Goal: Transaction & Acquisition: Purchase product/service

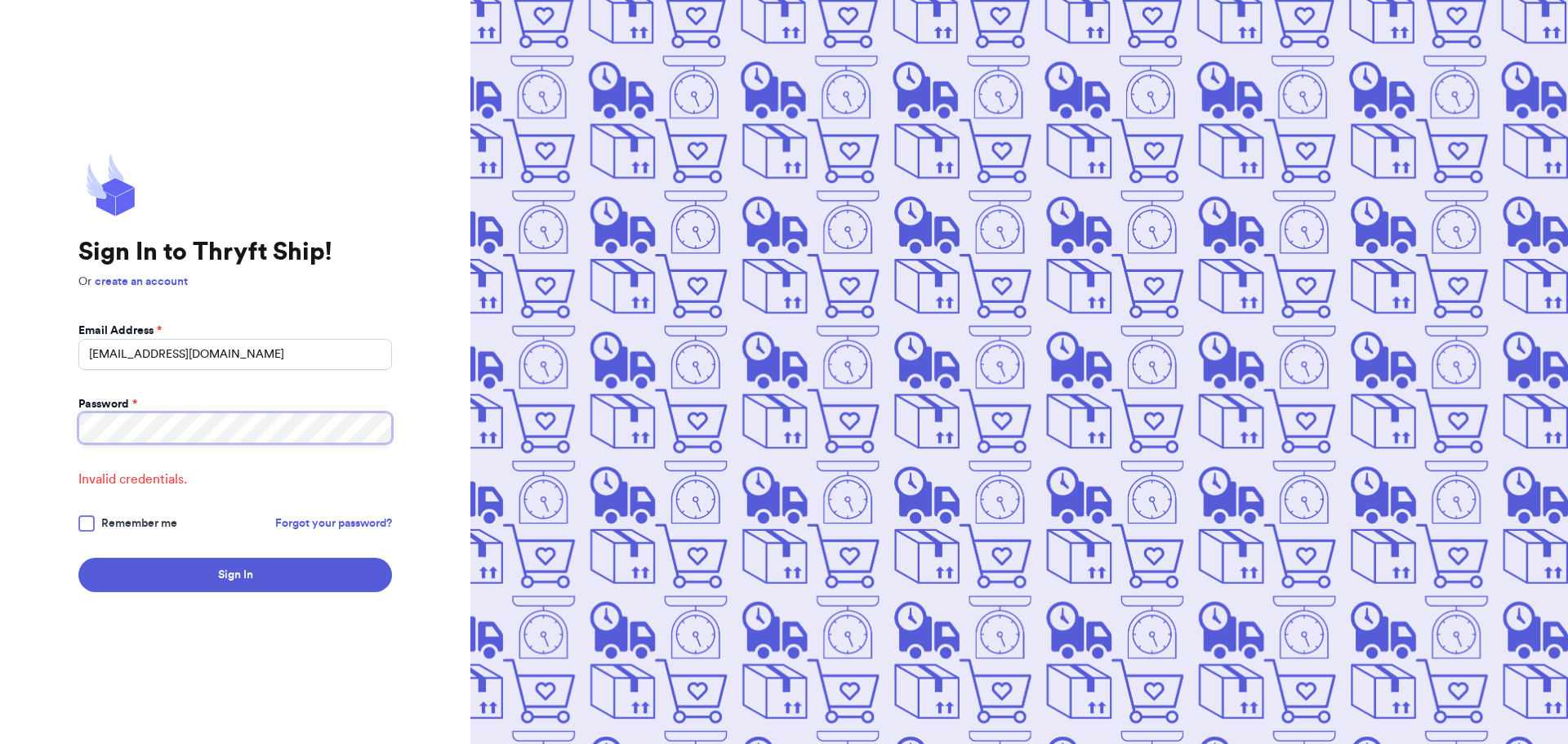
click at [58, 430] on div "Sign In to Thryft Ship! Or create an account Email Address * omaha@piratespixie…" at bounding box center [235, 372] width 470 height 744
click at [87, 523] on div at bounding box center [86, 523] width 16 height 16
click at [0, 0] on input "Remember me" at bounding box center [0, 0] width 0 height 0
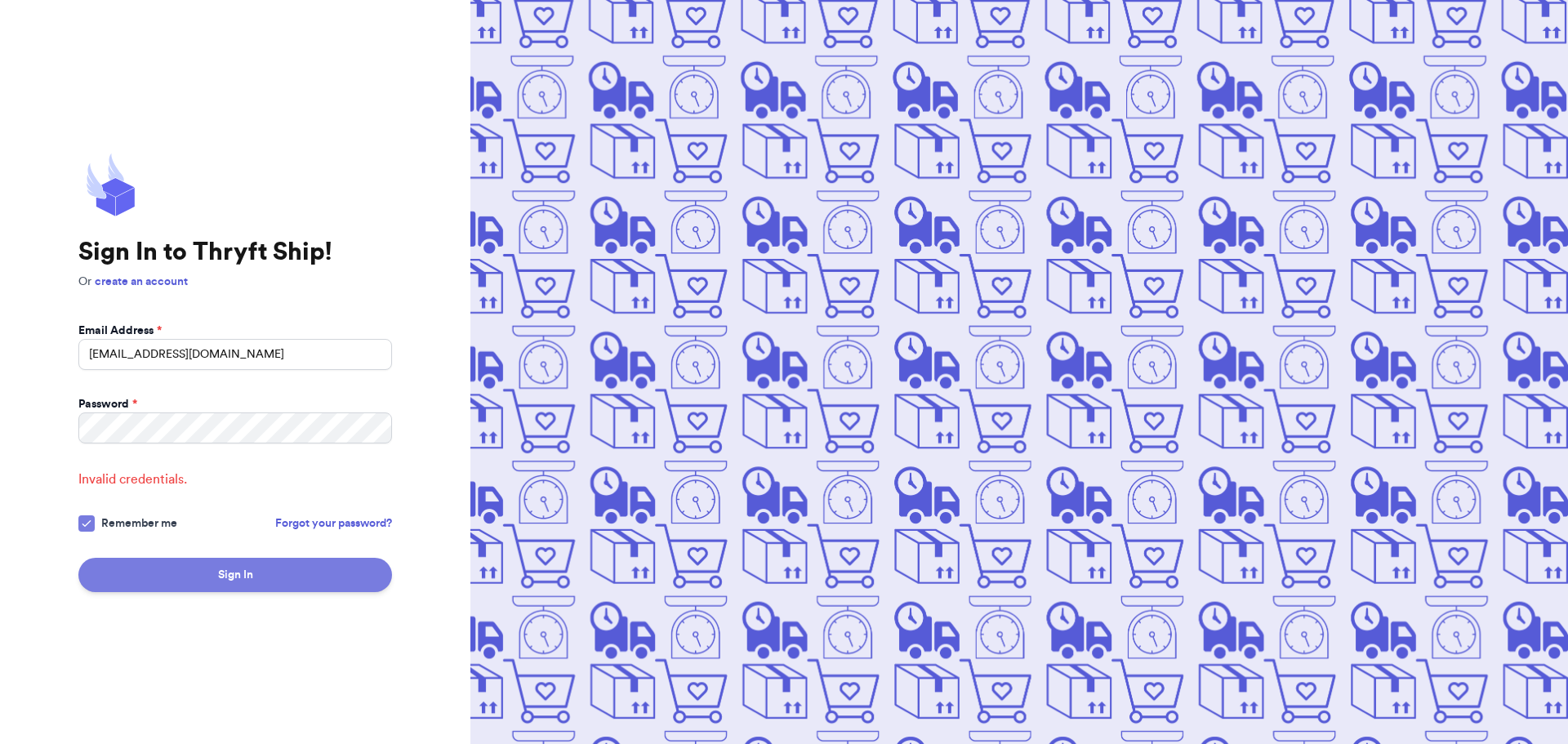
click at [215, 580] on button "Sign In" at bounding box center [235, 575] width 314 height 35
click at [90, 517] on icon at bounding box center [86, 524] width 13 height 13
click at [0, 0] on input "Remember me" at bounding box center [0, 0] width 0 height 0
click at [353, 523] on link "Forgot your password?" at bounding box center [334, 523] width 117 height 16
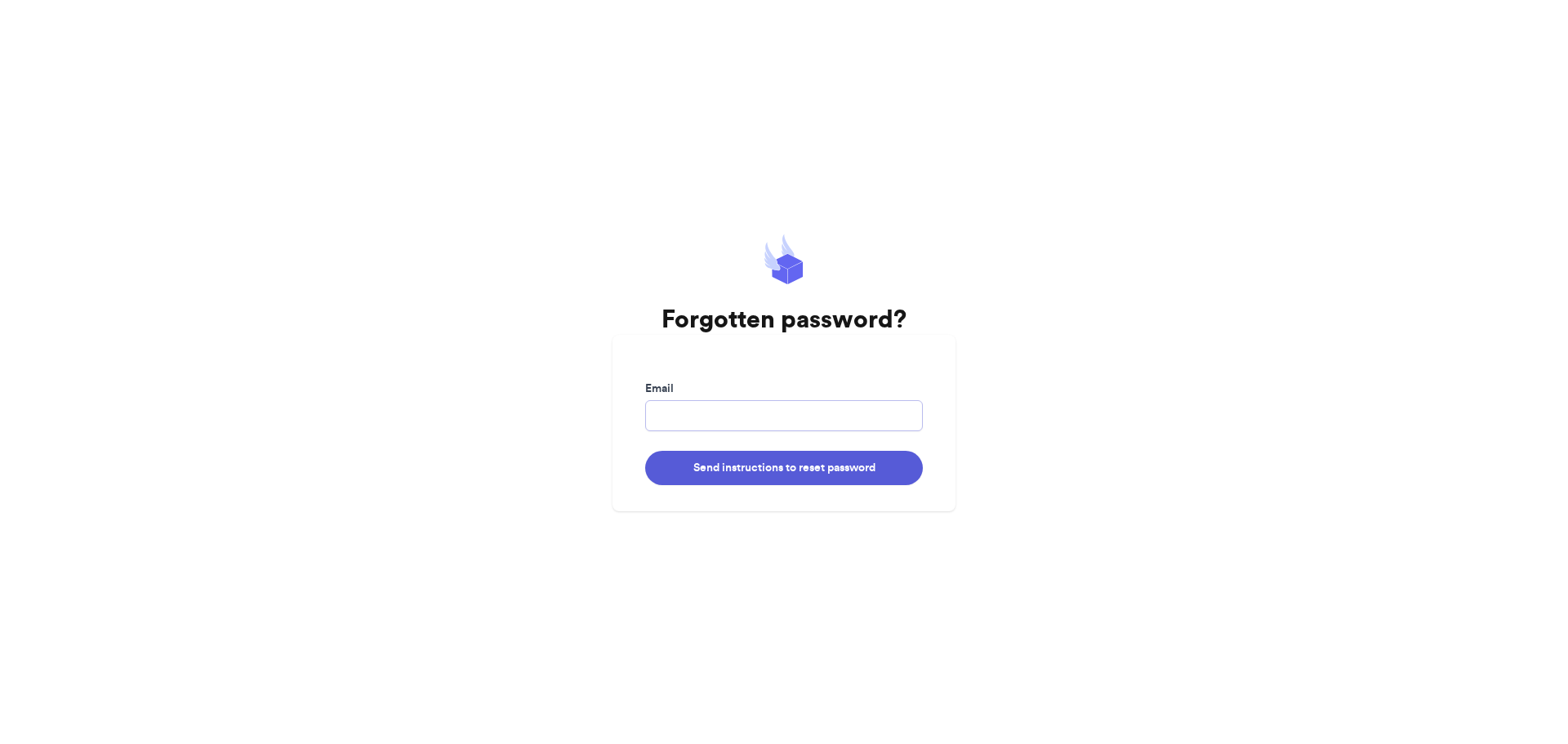
click at [676, 406] on input "Email" at bounding box center [783, 416] width 277 height 31
type input "omaha@piratespixies.com"
click at [786, 477] on button "Send instructions to reset password" at bounding box center [783, 468] width 277 height 35
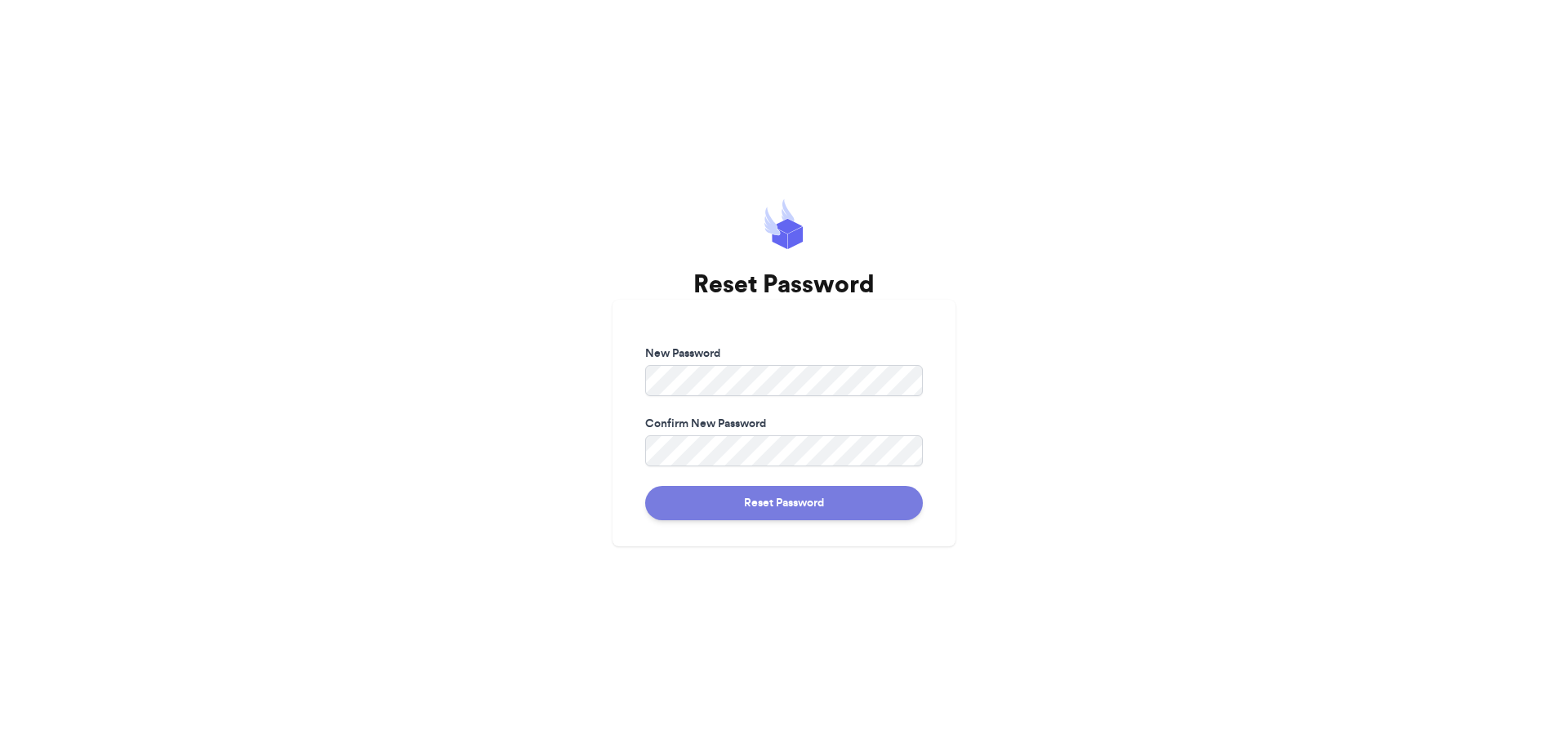
click at [746, 499] on button "Reset Password" at bounding box center [783, 503] width 277 height 35
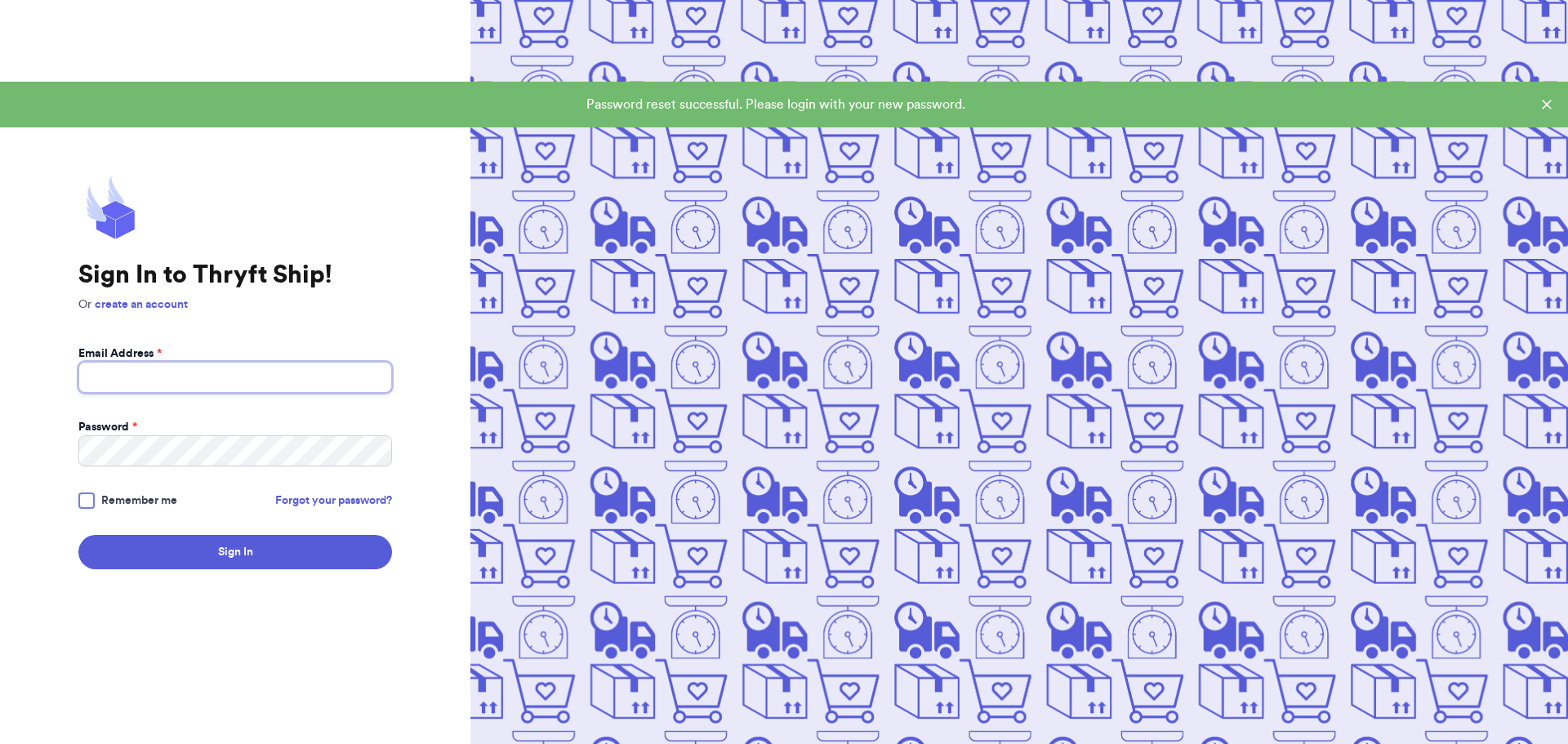
click at [216, 380] on input "Email Address *" at bounding box center [235, 377] width 314 height 31
type input "omaha@piratespixies.com"
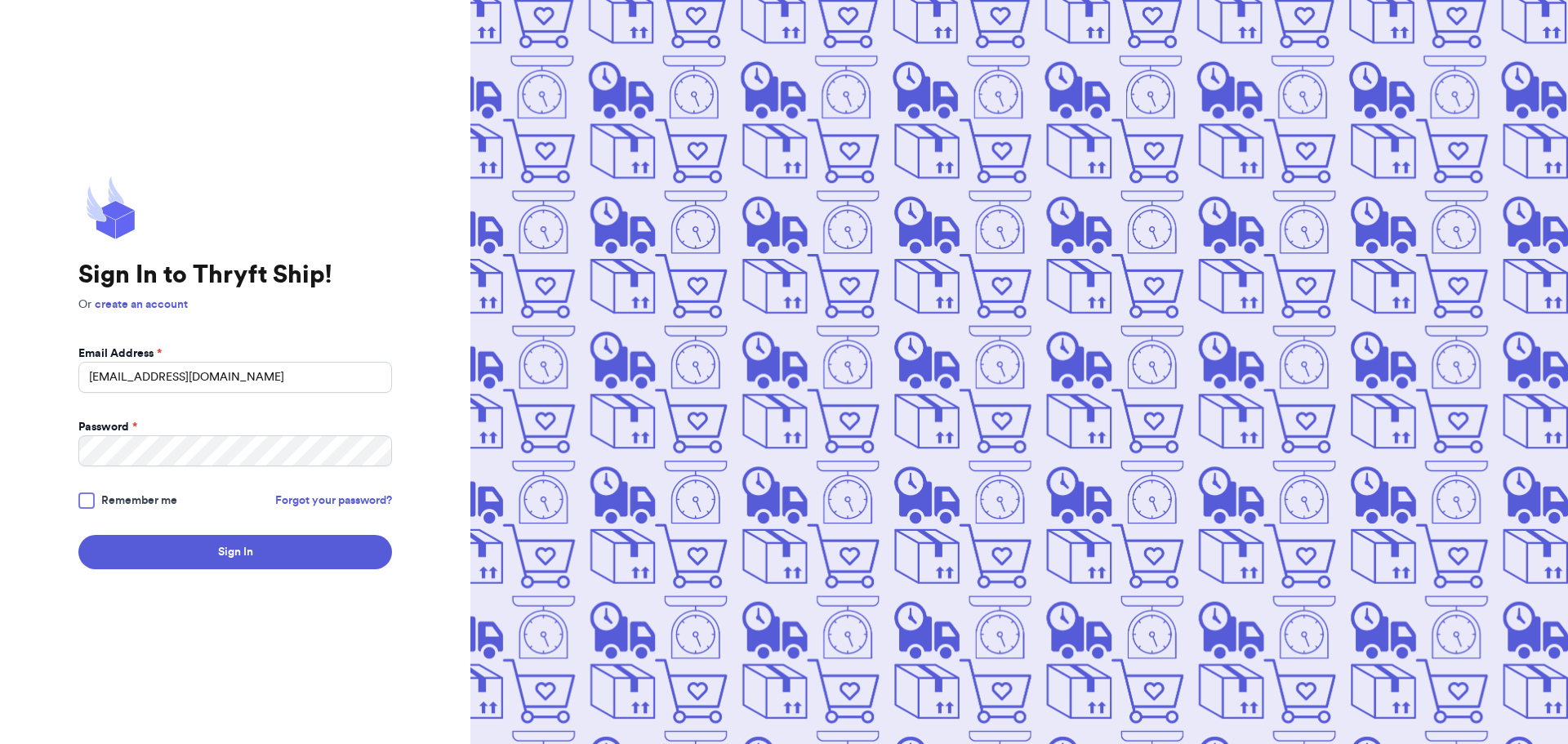
click at [89, 502] on div at bounding box center [86, 500] width 16 height 16
click at [0, 0] on input "Remember me" at bounding box center [0, 0] width 0 height 0
click at [173, 544] on button "Sign In" at bounding box center [235, 552] width 314 height 35
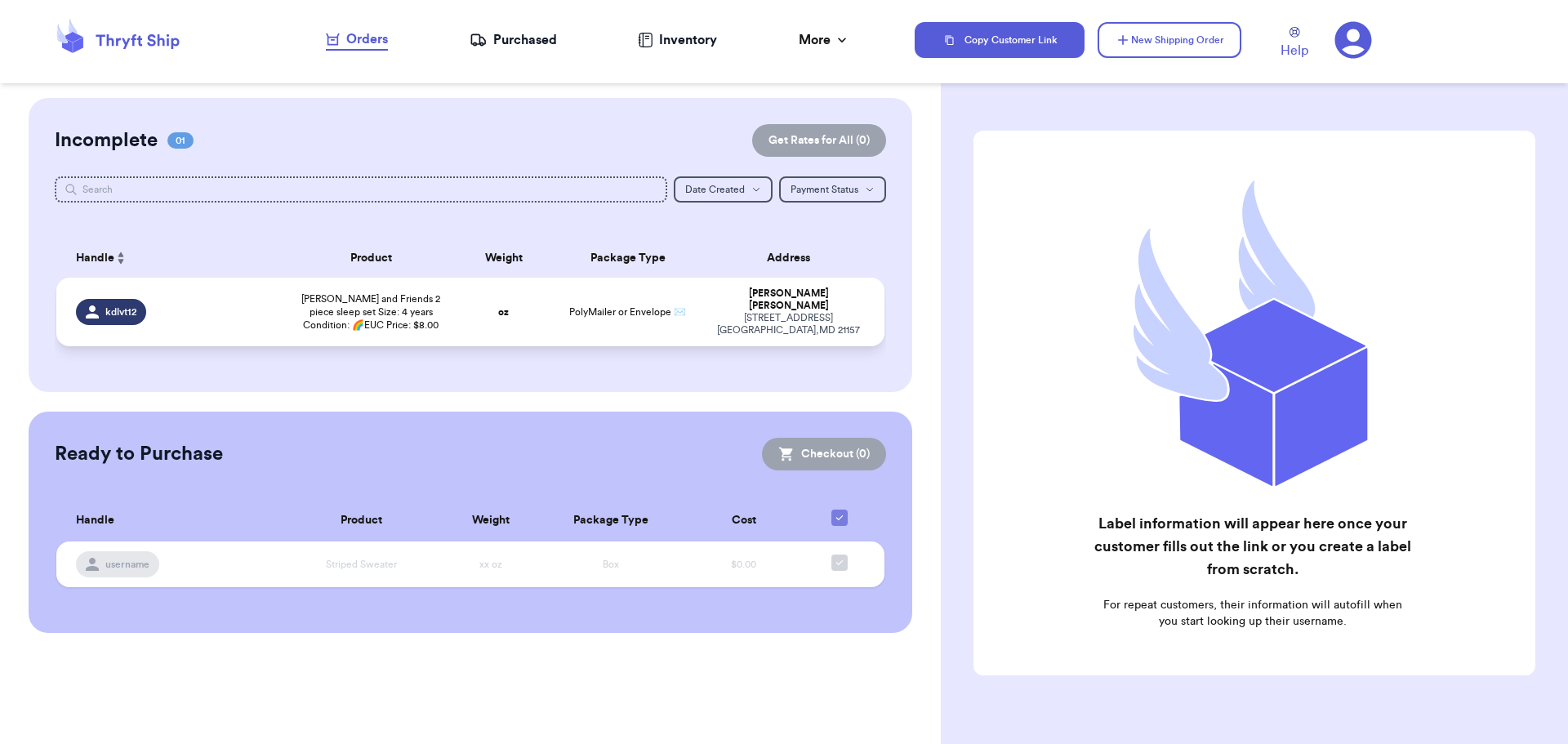
click at [221, 311] on div "kdlvt12" at bounding box center [177, 311] width 202 height 26
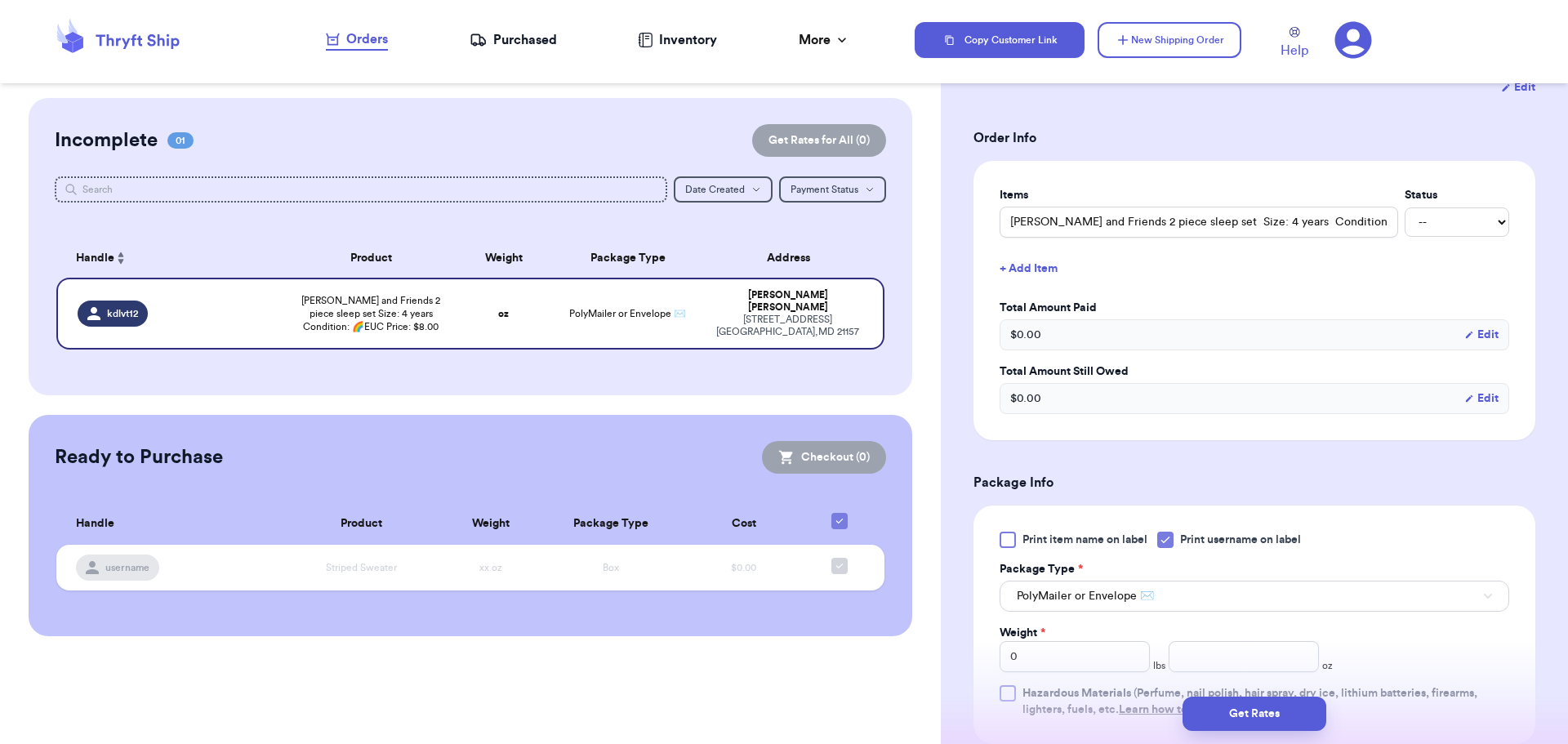
scroll to position [326, 0]
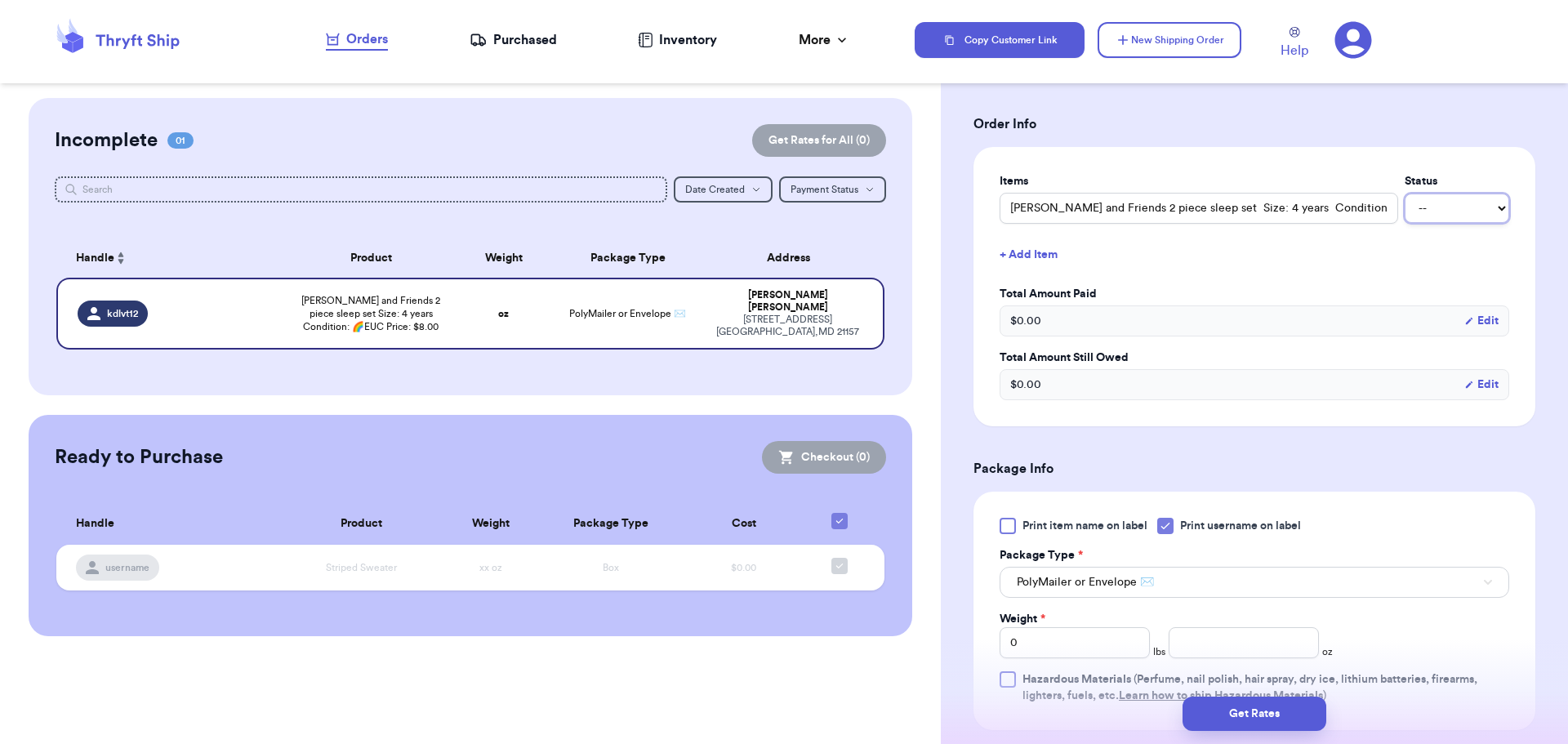
click at [1471, 206] on select "-- Paid Owes" at bounding box center [1457, 208] width 105 height 30
select select "paid"
click at [1405, 194] on select "-- Paid Owes" at bounding box center [1457, 208] width 105 height 30
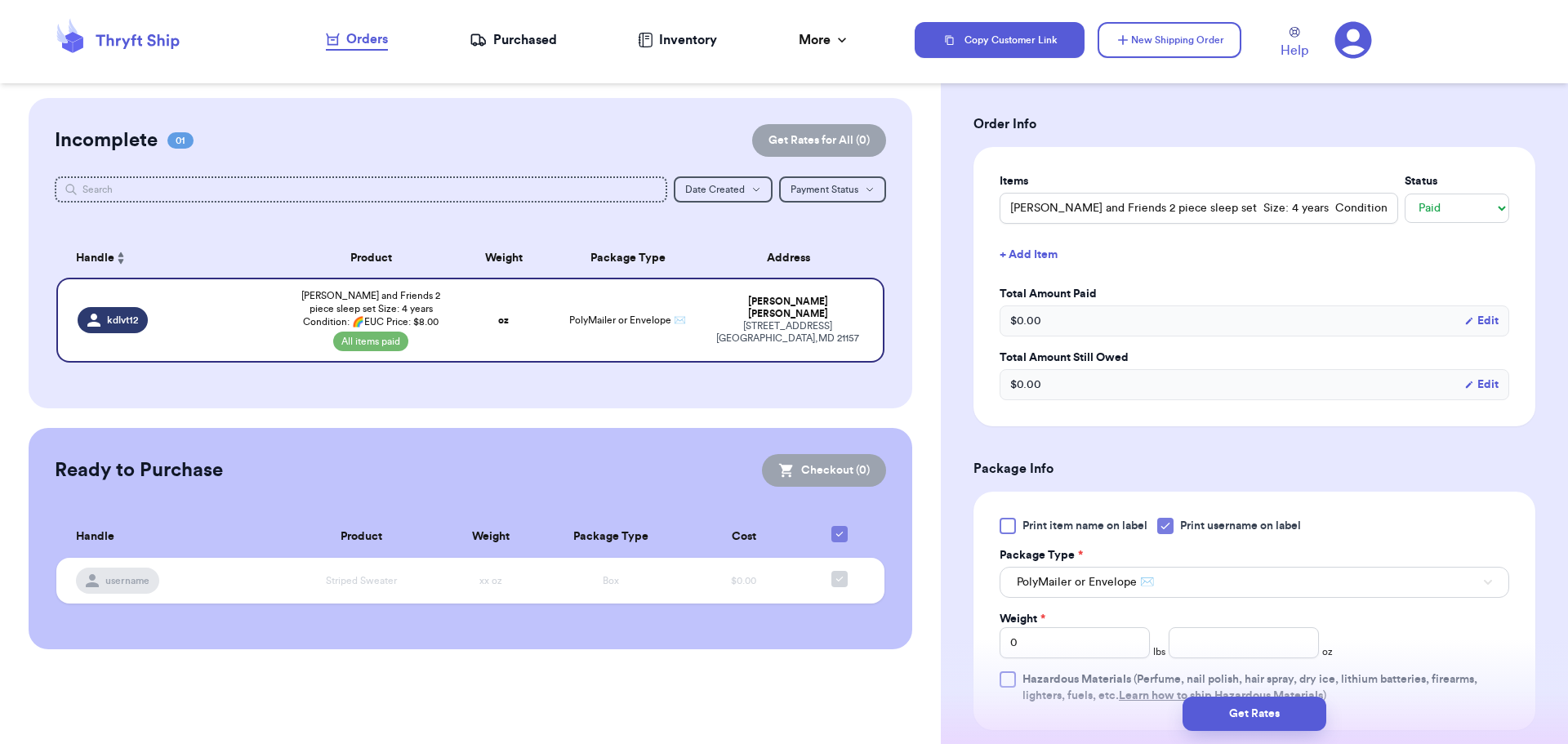
click at [1029, 326] on span "$ 0.00" at bounding box center [1026, 321] width 31 height 16
click at [1023, 322] on span "$ 0.00" at bounding box center [1026, 321] width 31 height 16
click at [1016, 319] on span "$ 0.00" at bounding box center [1026, 321] width 31 height 16
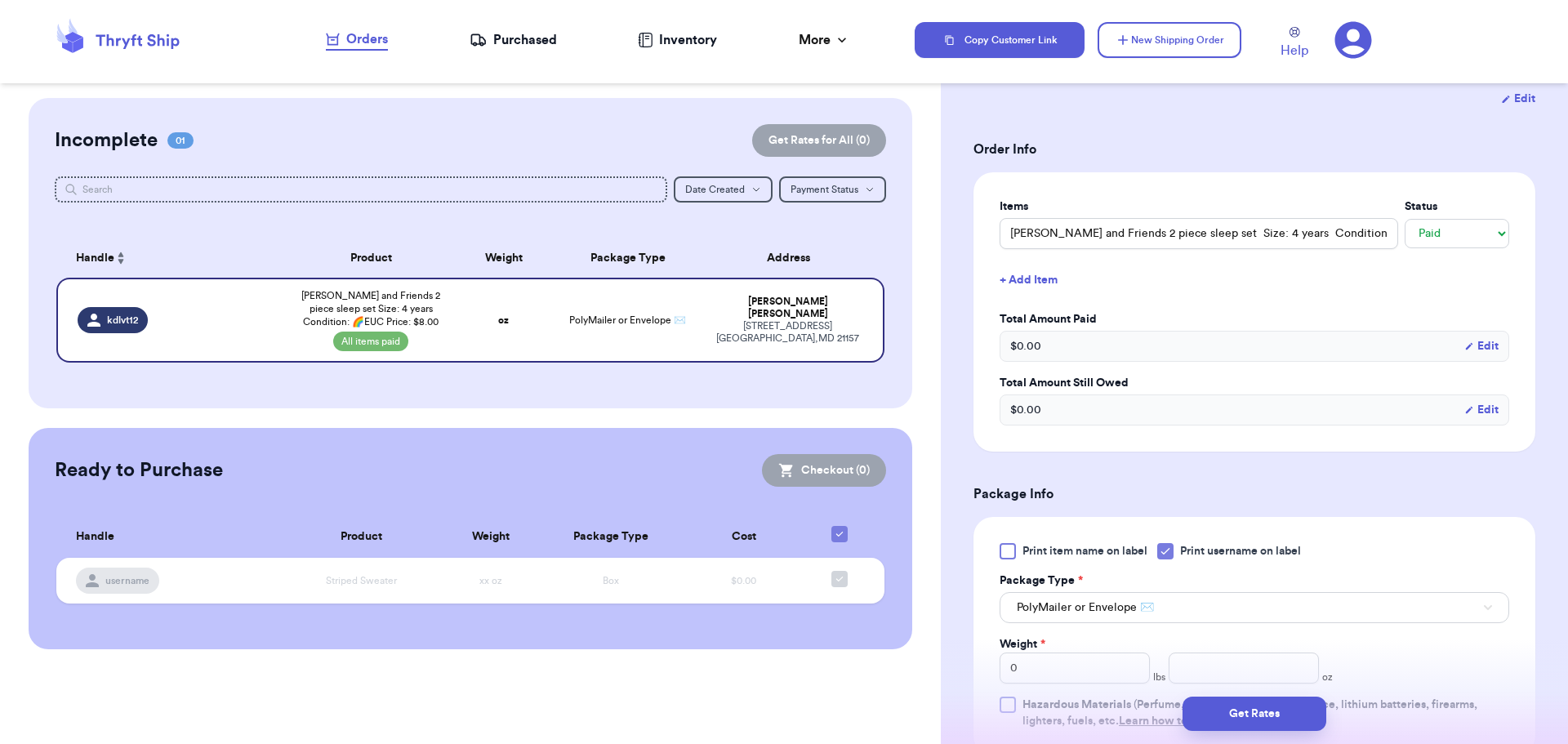
scroll to position [383, 0]
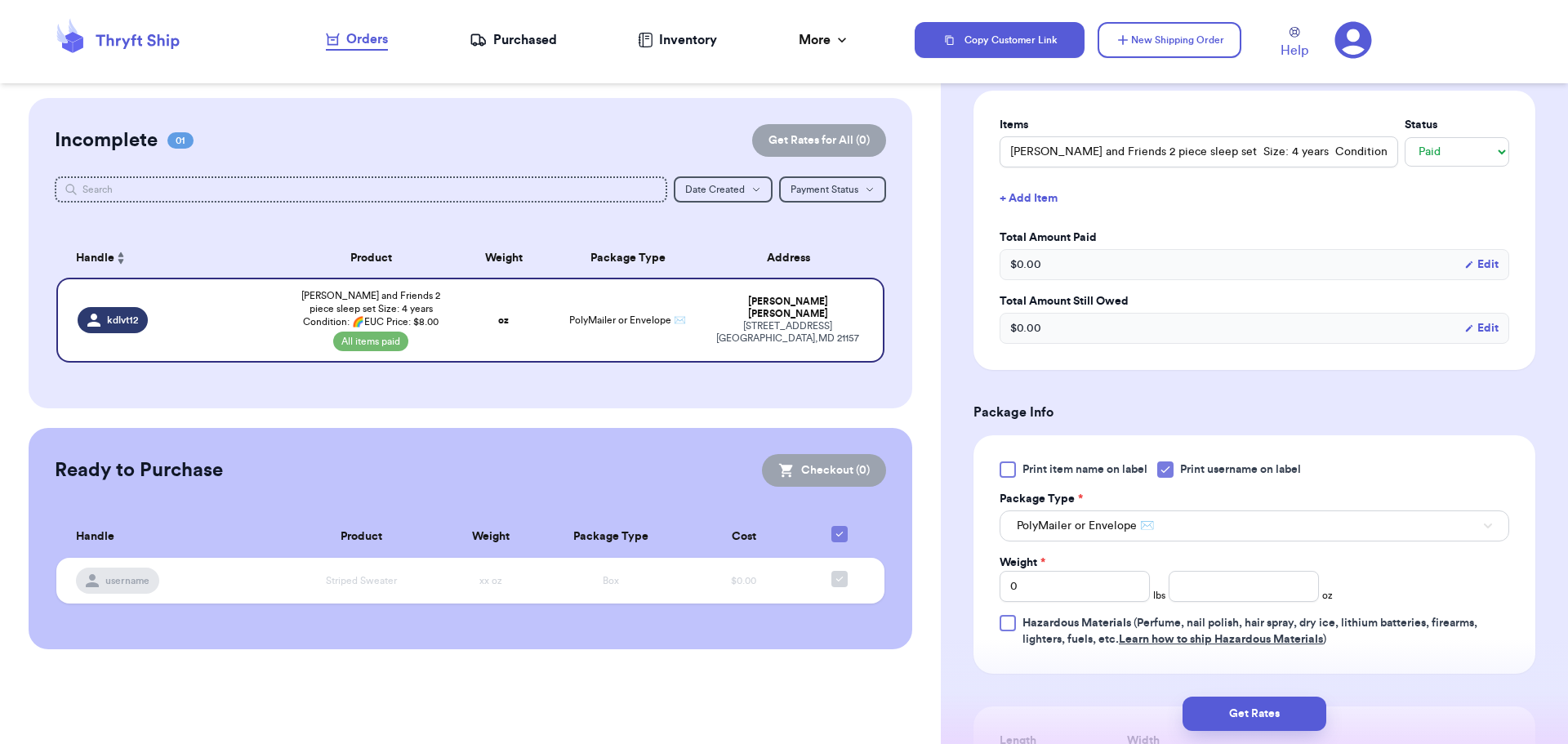
click at [1482, 265] on button "Edit" at bounding box center [1482, 264] width 35 height 16
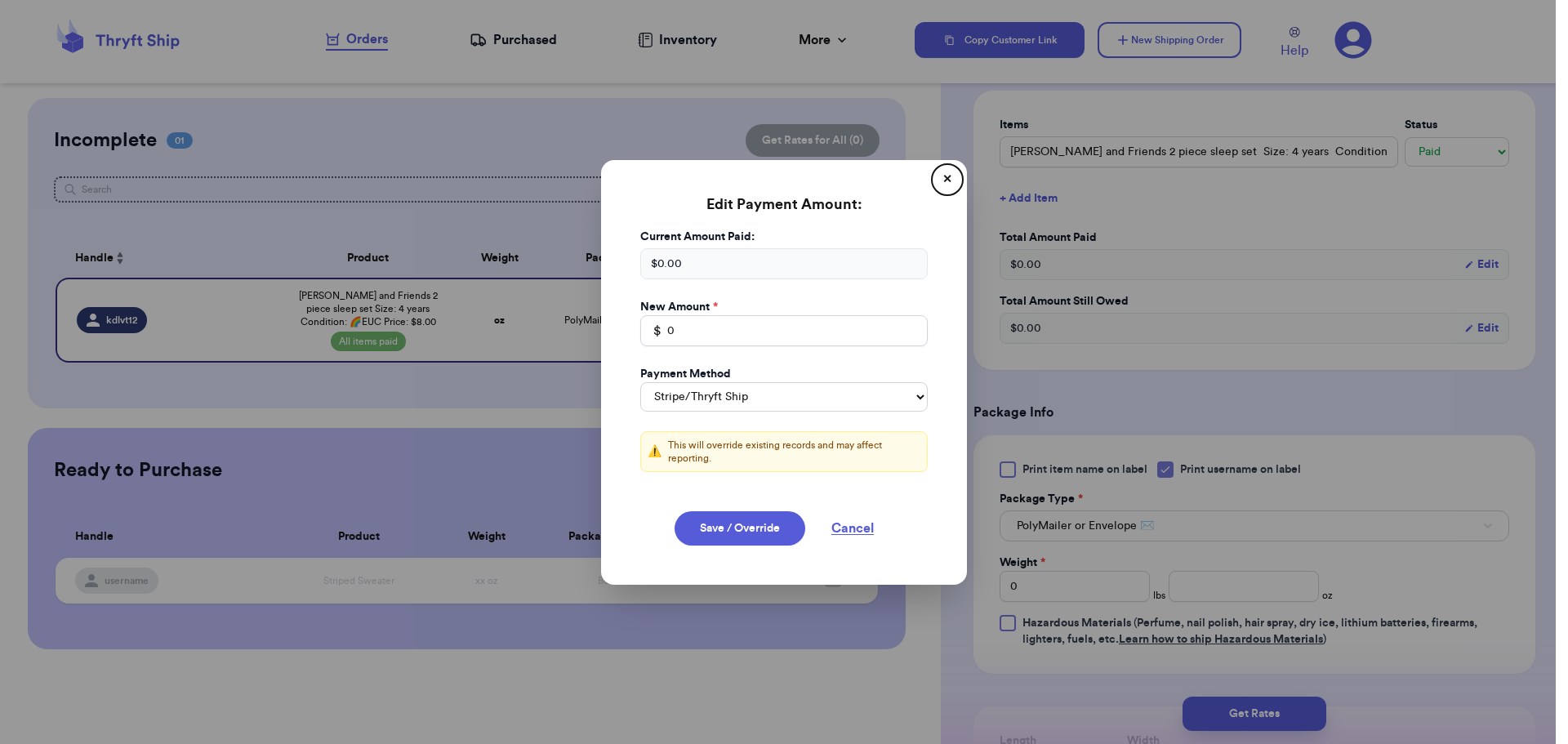
click at [939, 179] on button "✕" at bounding box center [946, 180] width 26 height 26
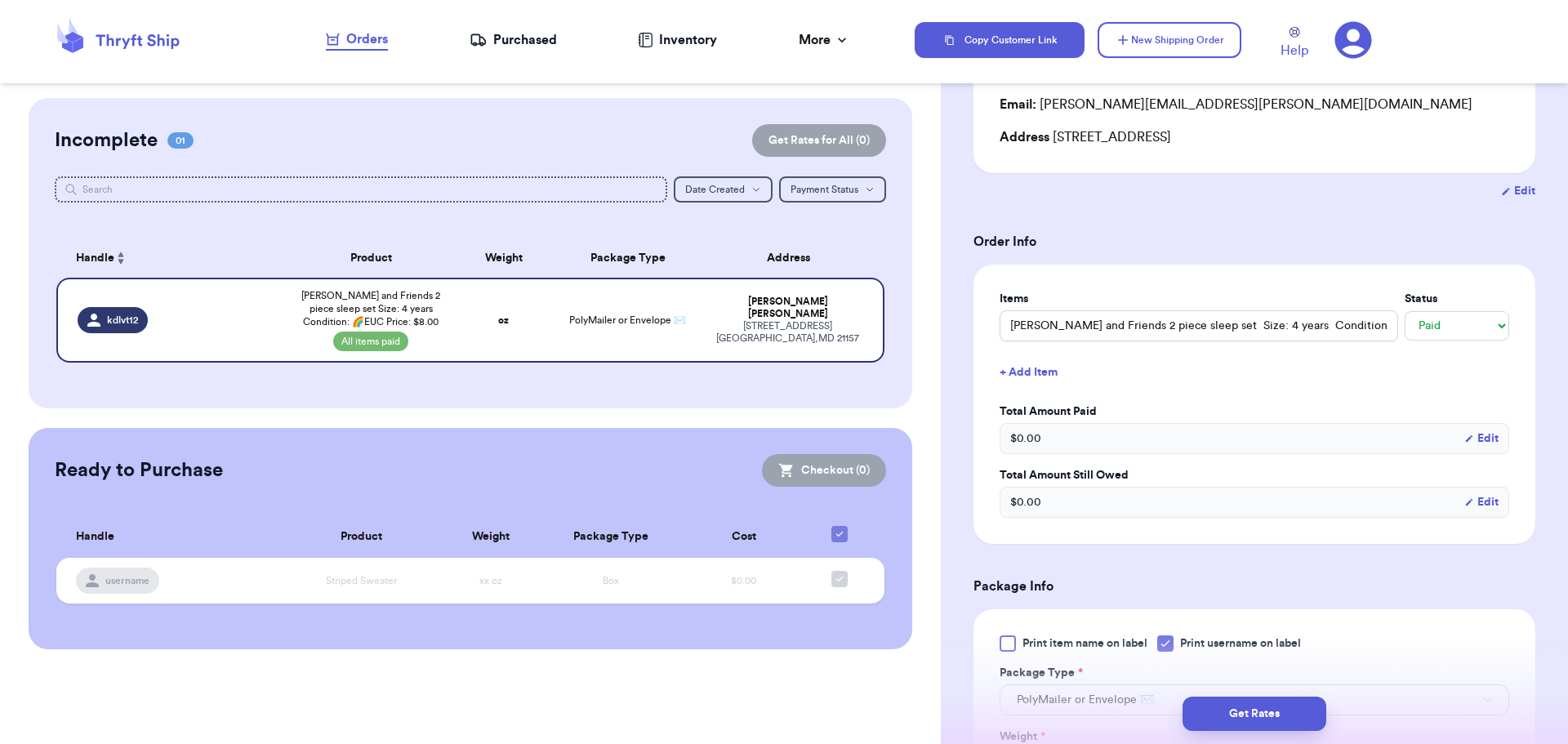
scroll to position [326, 0]
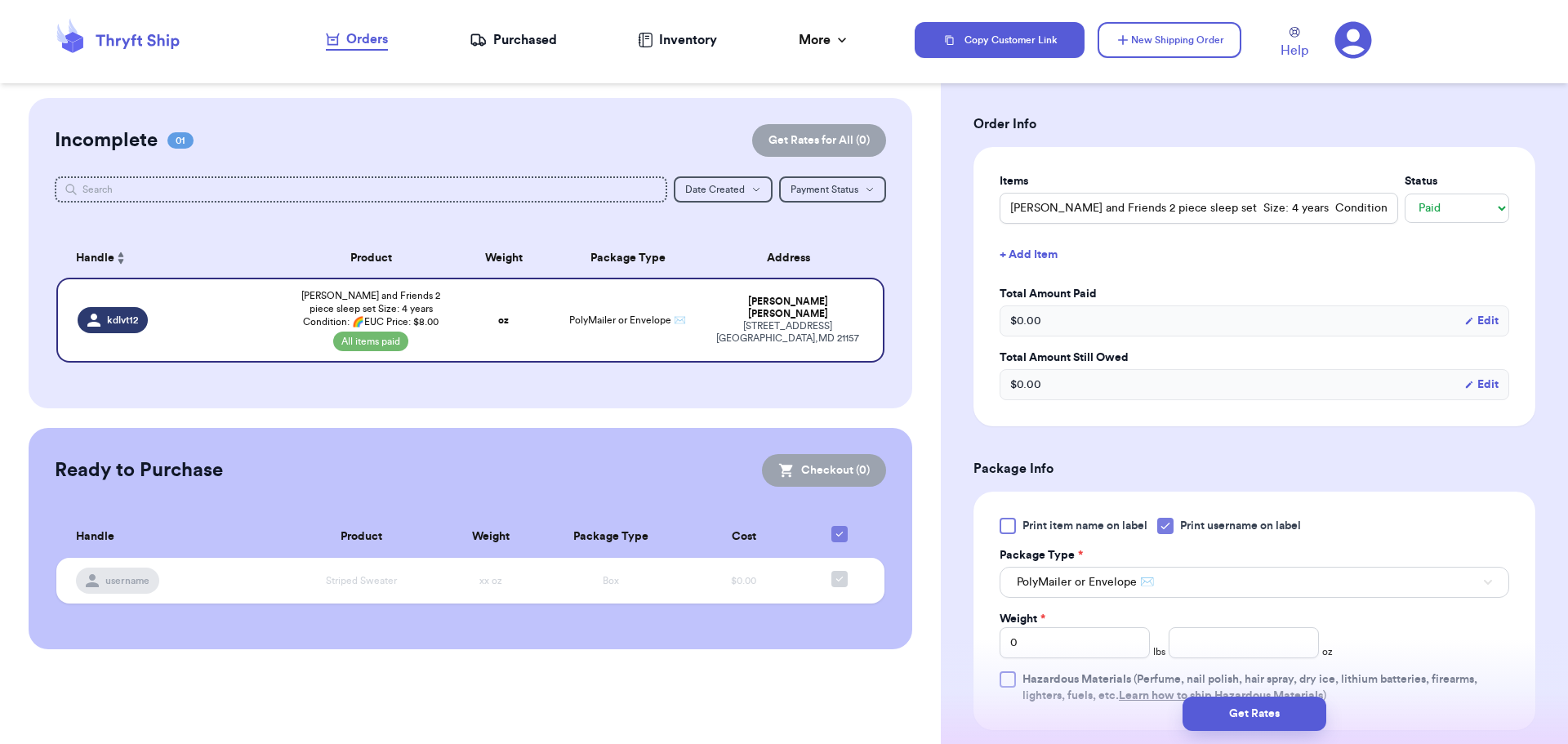
click at [1482, 312] on div "$ 0.00 Edit" at bounding box center [1254, 321] width 510 height 31
click at [1482, 313] on button "Edit" at bounding box center [1482, 321] width 35 height 16
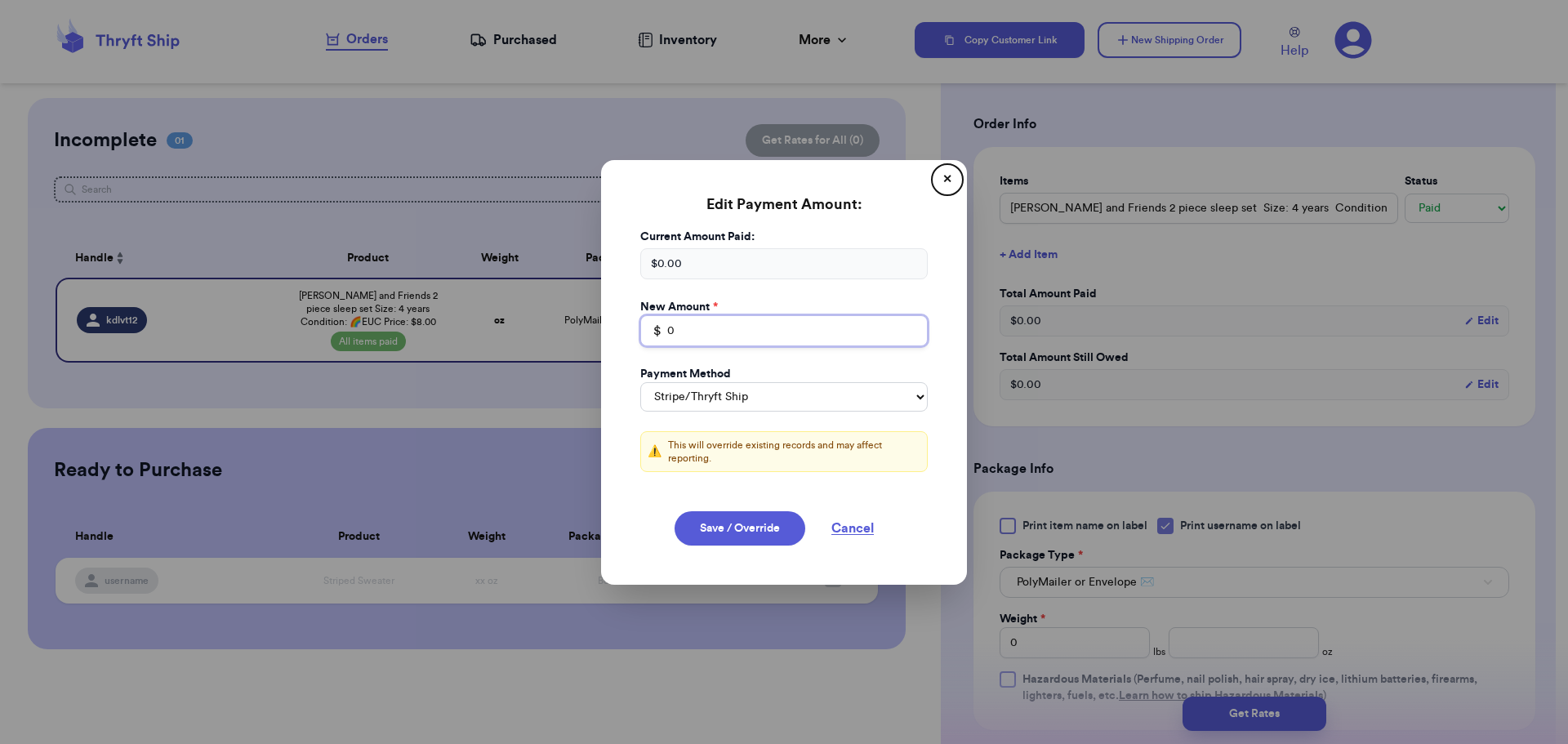
click at [665, 326] on input "0" at bounding box center [784, 330] width 288 height 31
type input "0"
type input "8.00"
click at [722, 523] on button "Save / Override" at bounding box center [740, 529] width 131 height 35
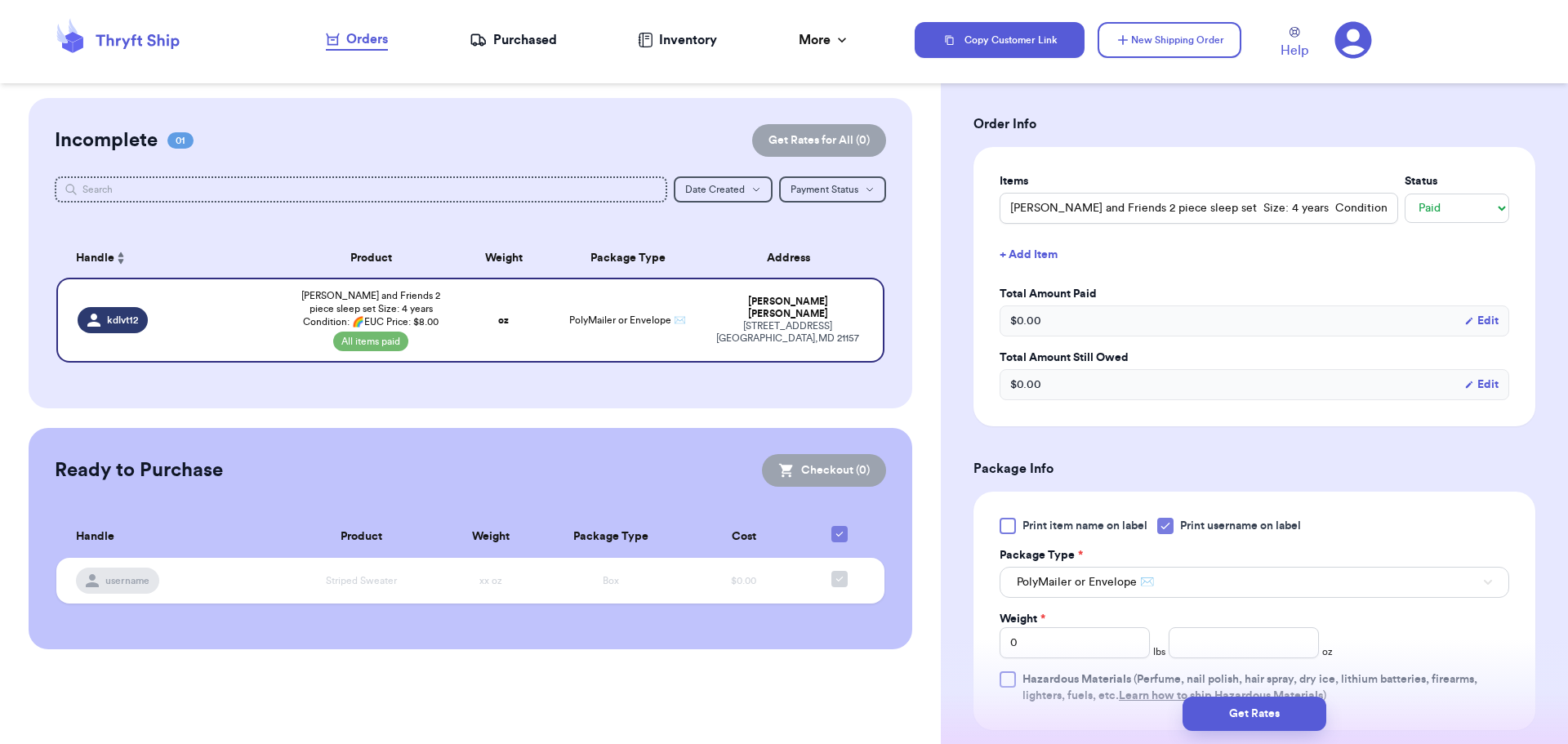
type input "8"
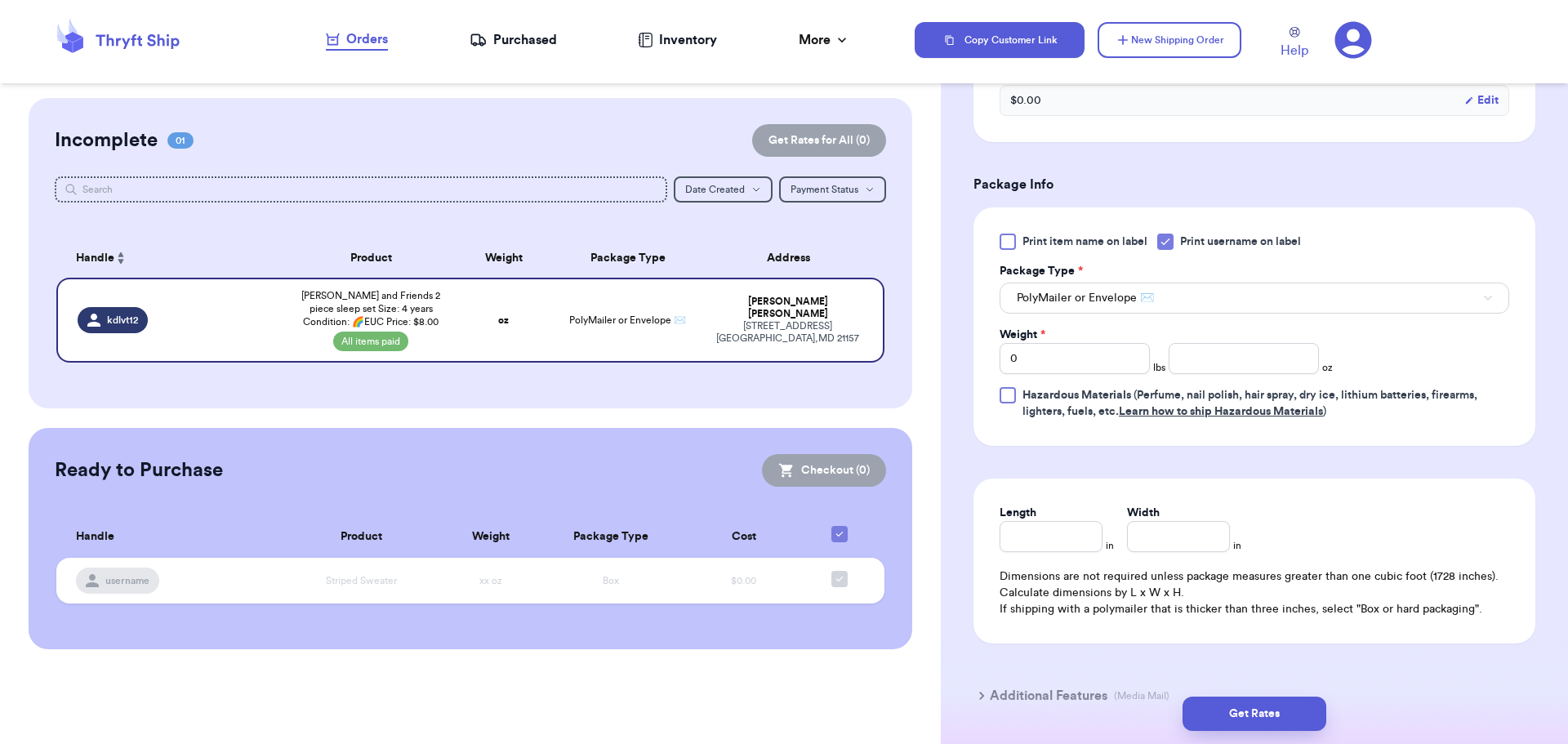
scroll to position [654, 0]
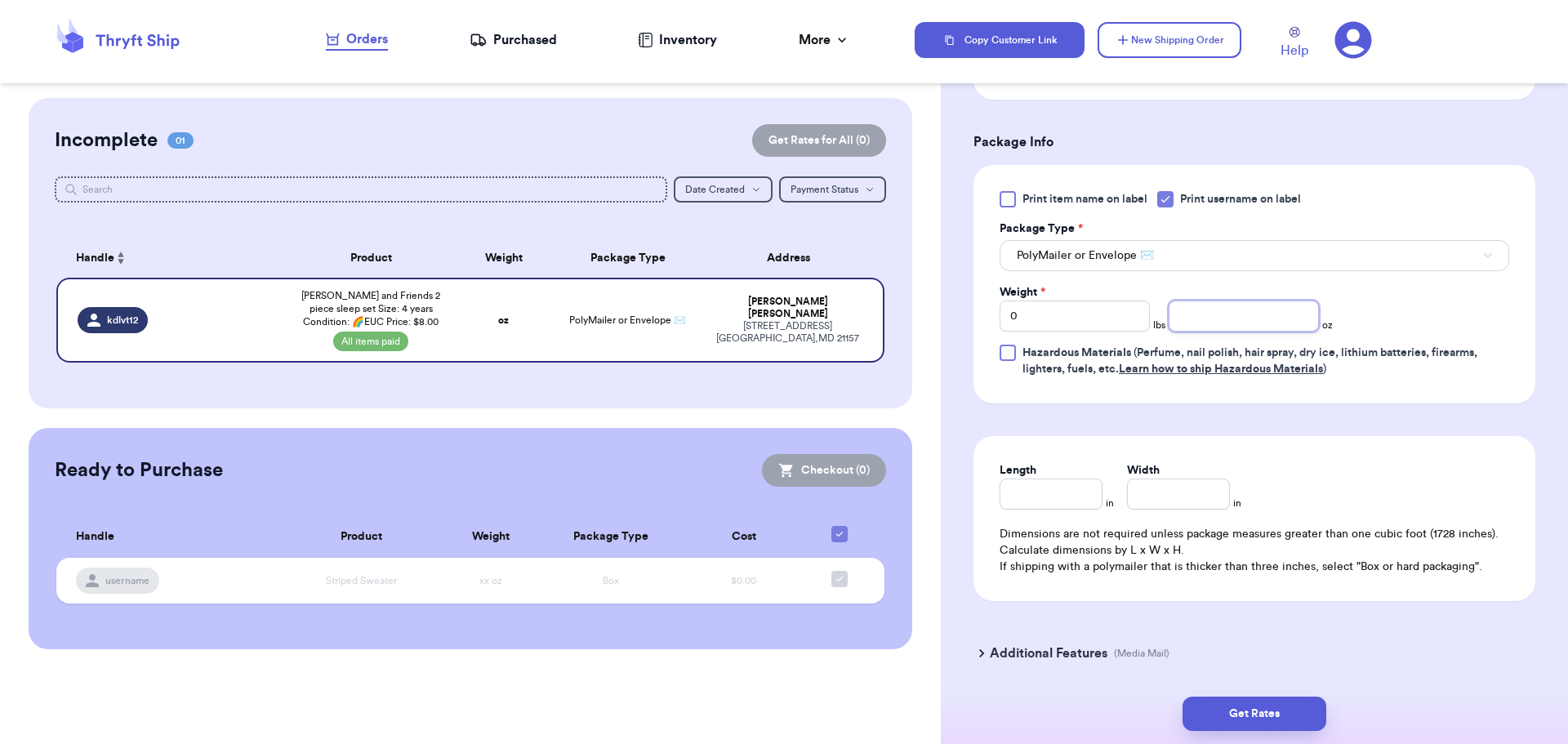
click at [1196, 327] on input "number" at bounding box center [1244, 316] width 151 height 31
type input ".4"
click at [1308, 464] on div "Length in Width in Dimensions are not required unless package measures greater …" at bounding box center [1253, 518] width 561 height 165
drag, startPoint x: 1241, startPoint y: 320, endPoint x: 1162, endPoint y: 309, distance: 79.8
click at [1169, 309] on input ".4" at bounding box center [1244, 316] width 151 height 31
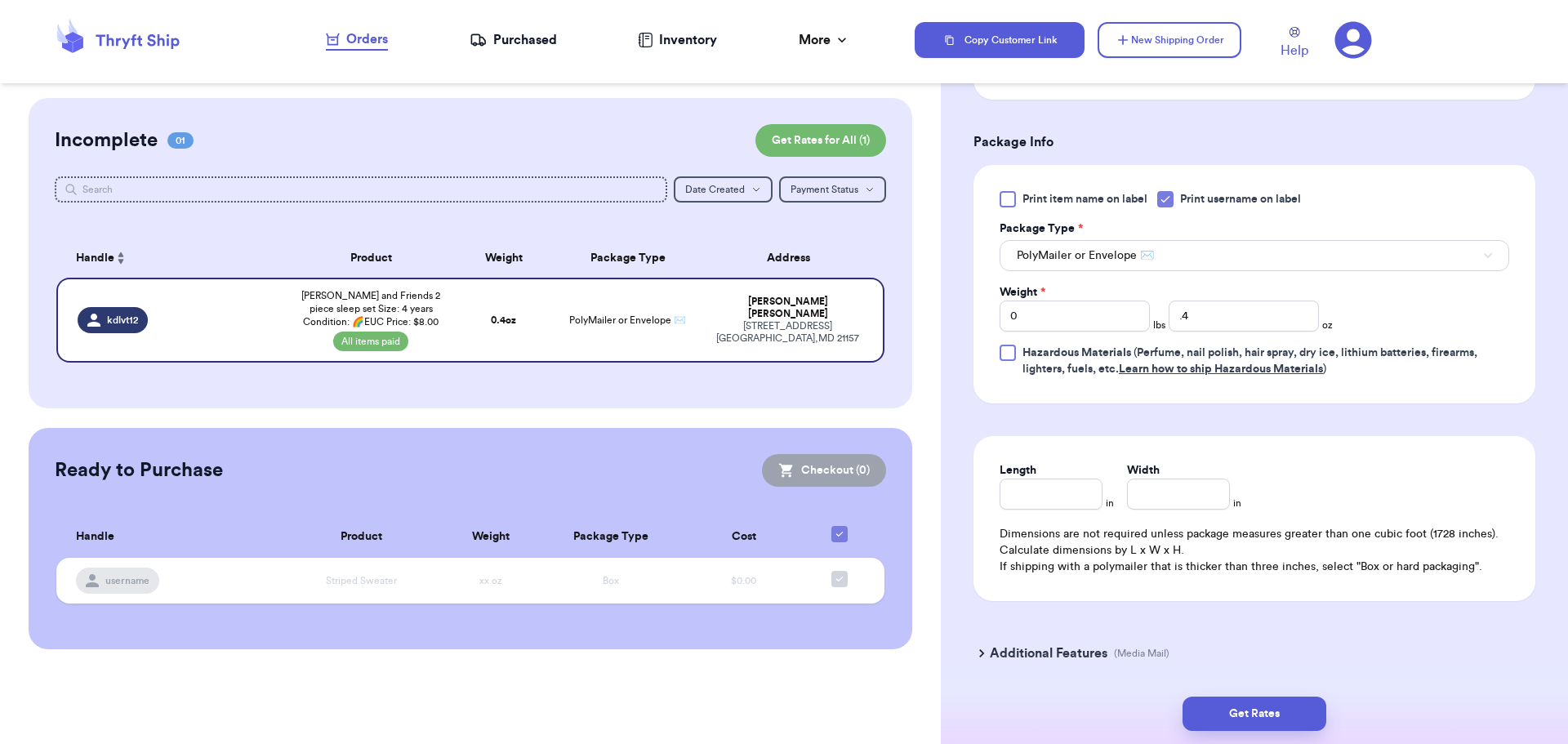
click at [1323, 468] on div "Length in Width in Dimensions are not required unless package measures greater …" at bounding box center [1253, 518] width 561 height 165
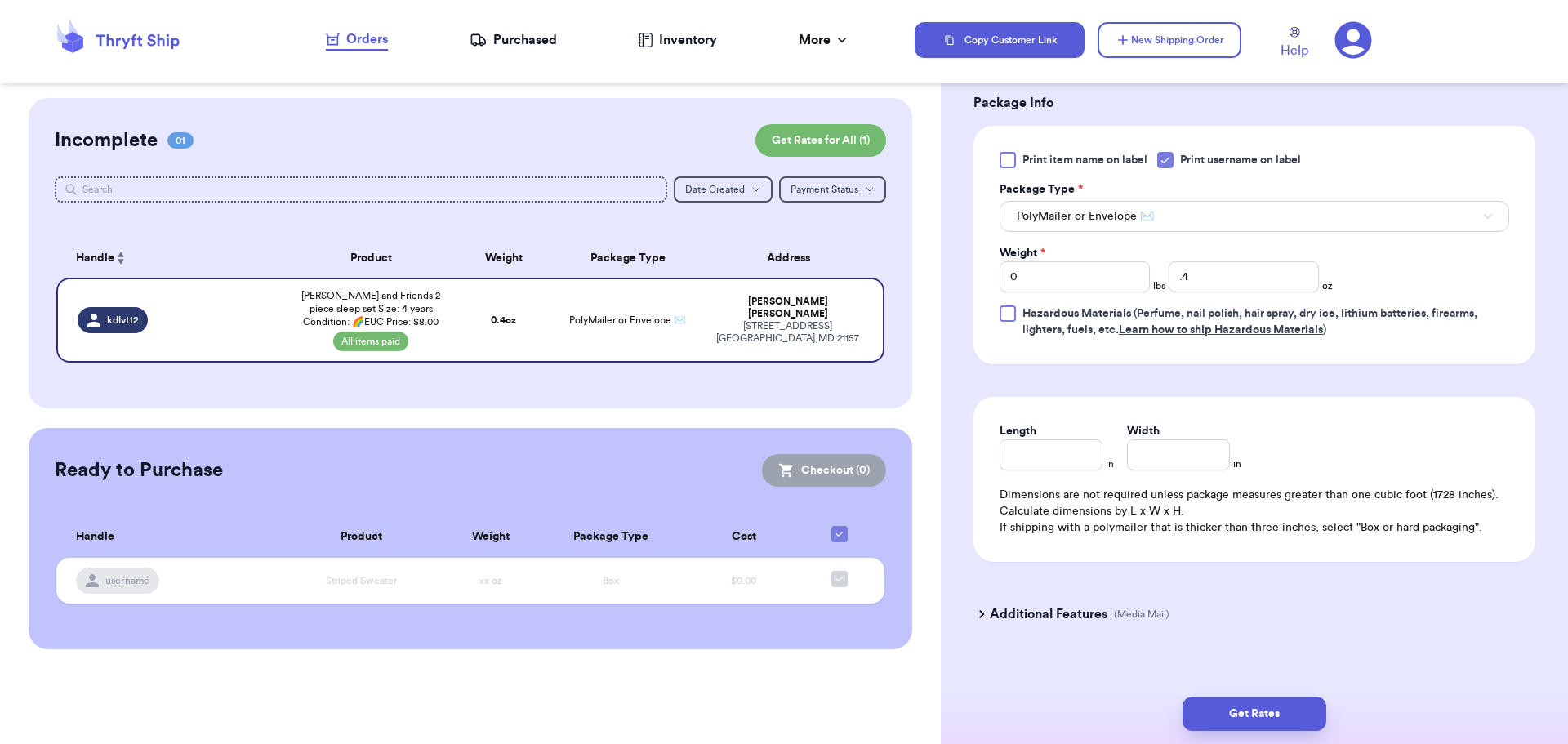
scroll to position [709, 0]
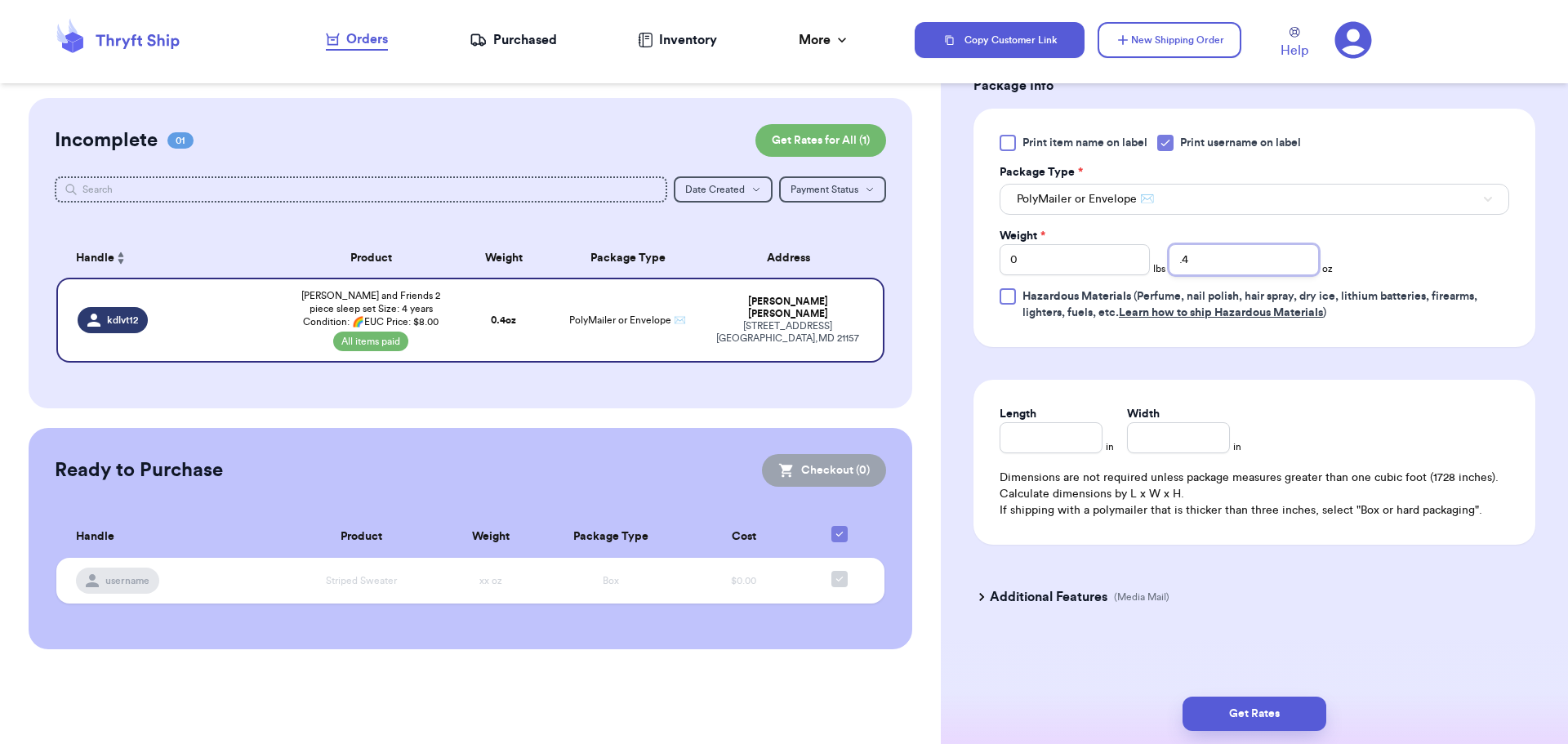
click at [1174, 265] on input ".4" at bounding box center [1244, 259] width 151 height 31
type input "4"
click at [1265, 715] on button "Get Rates" at bounding box center [1254, 714] width 144 height 35
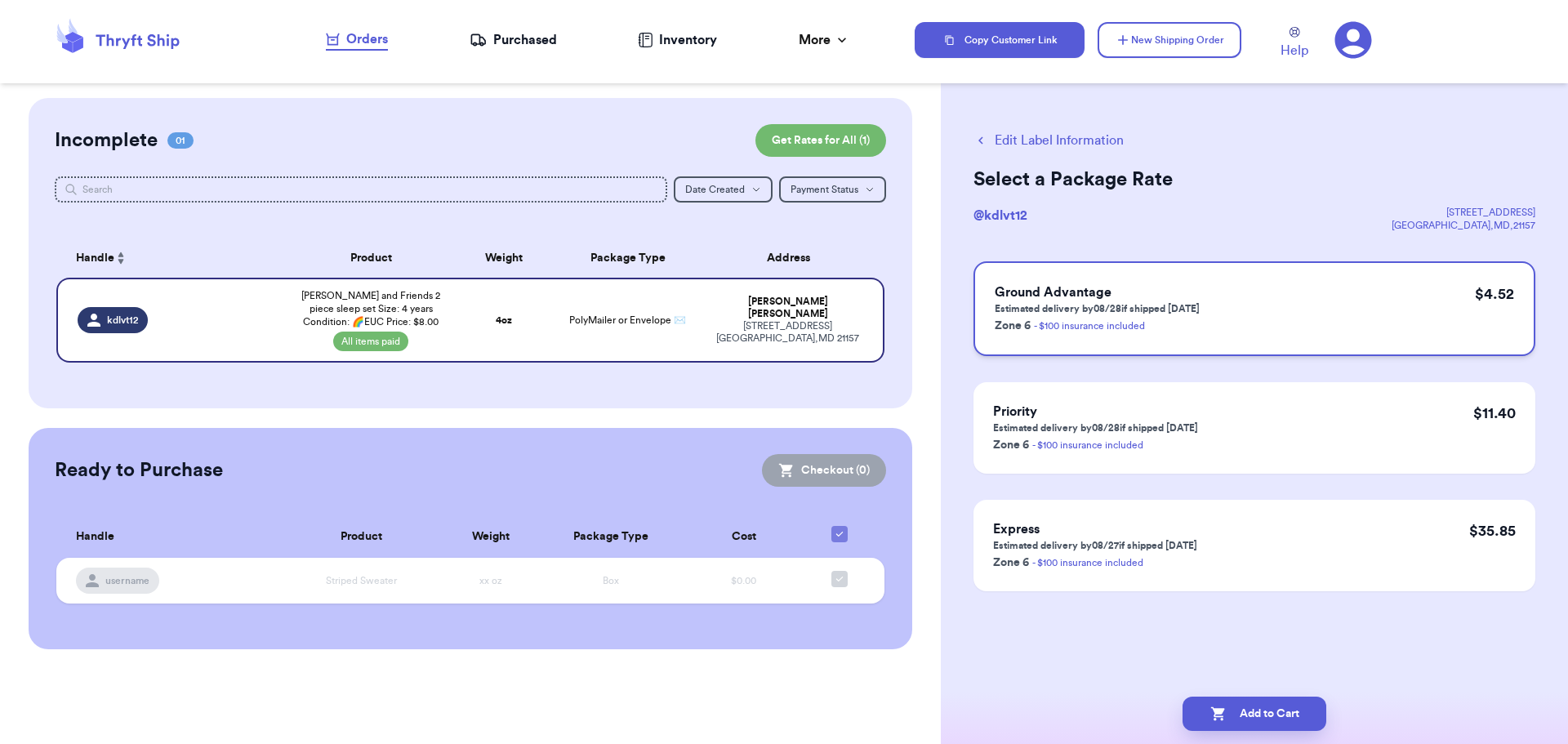
click at [1306, 325] on div "Ground Advantage Estimated delivery by 08/28 if shipped today Zone 6 - $100 ins…" at bounding box center [1253, 308] width 561 height 95
click at [1250, 714] on button "Add to Cart" at bounding box center [1254, 714] width 144 height 35
checkbox input "true"
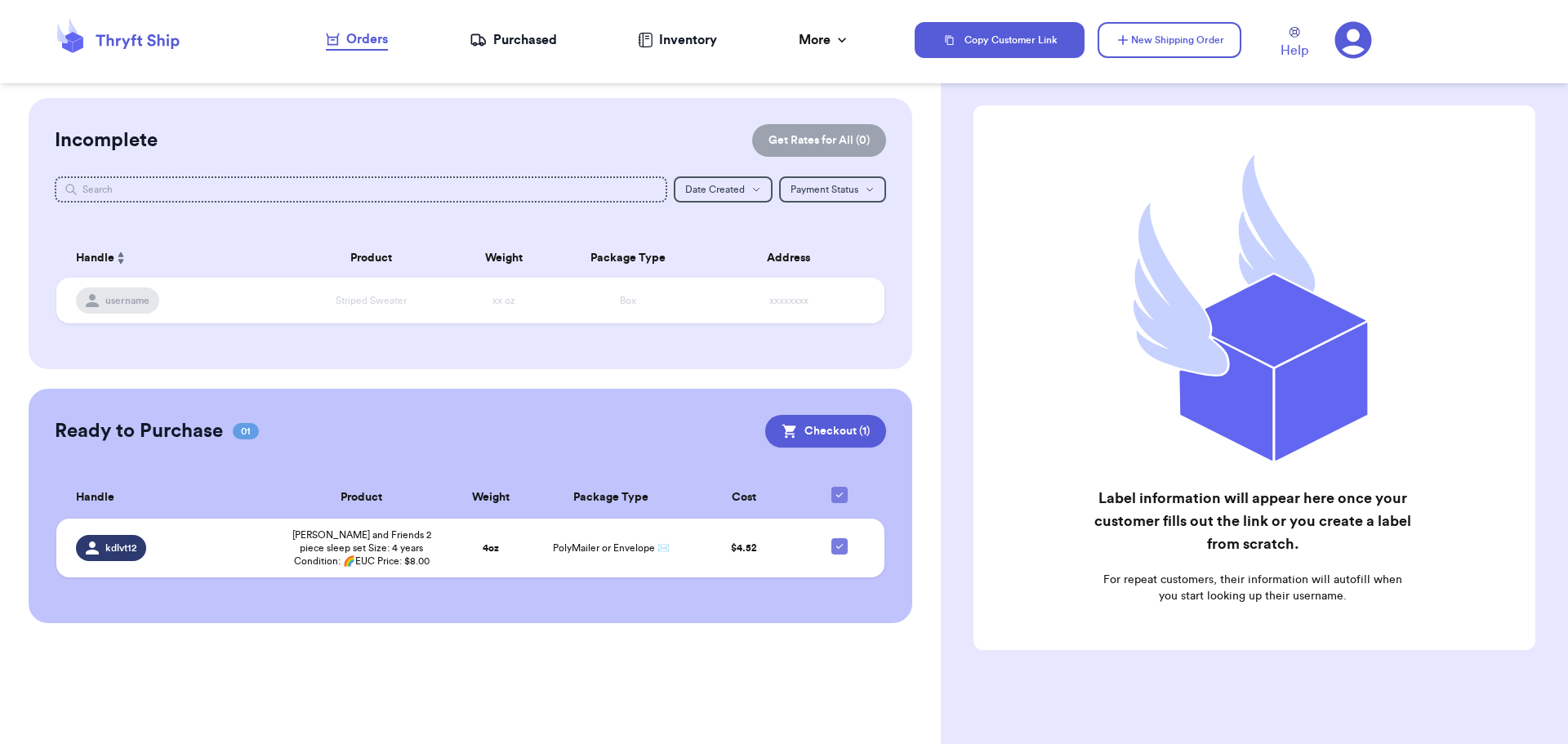
scroll to position [38, 0]
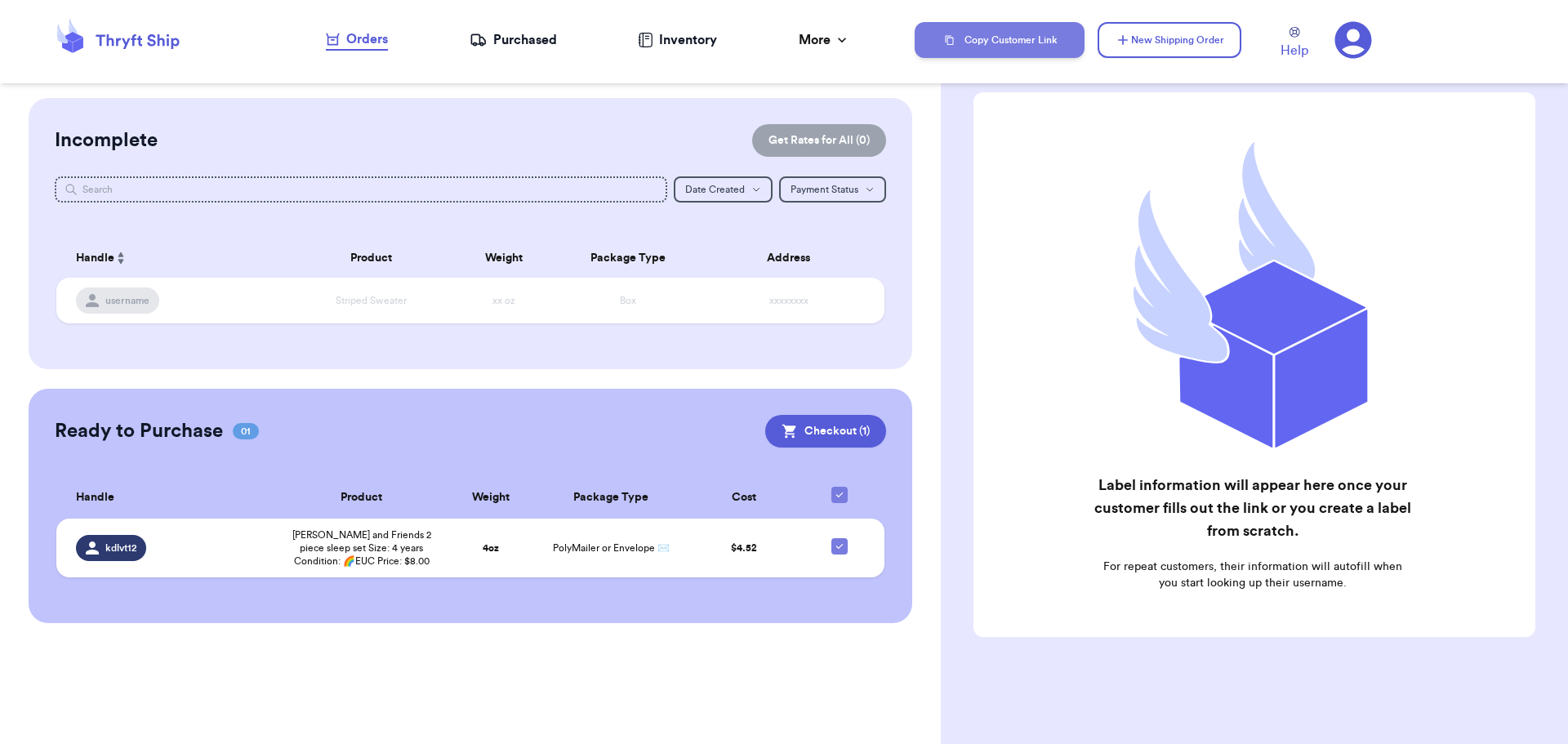
click at [984, 48] on button "Copy Customer Link" at bounding box center [999, 39] width 170 height 36
click at [819, 429] on button "Checkout ( 1 )" at bounding box center [825, 431] width 121 height 33
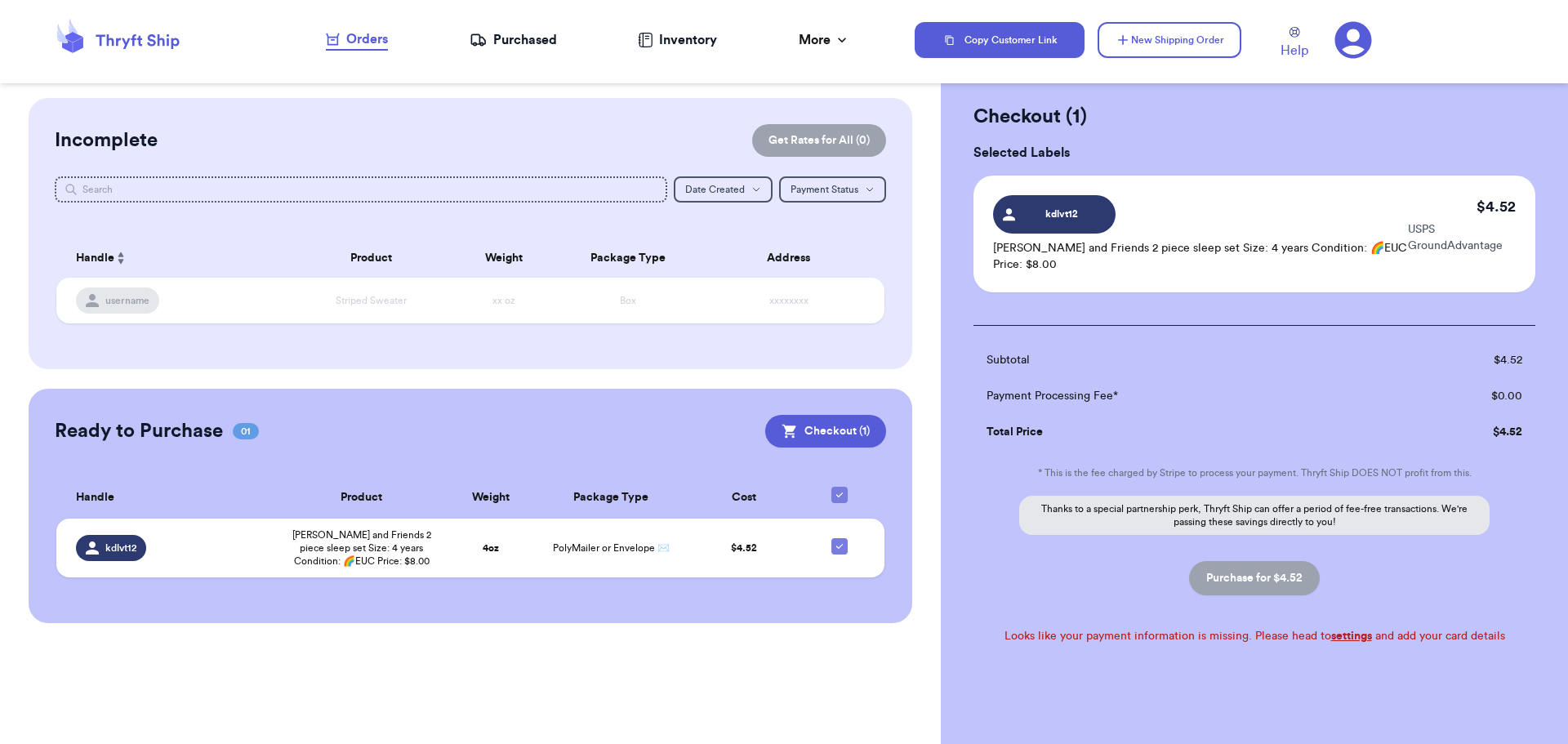
scroll to position [41, 0]
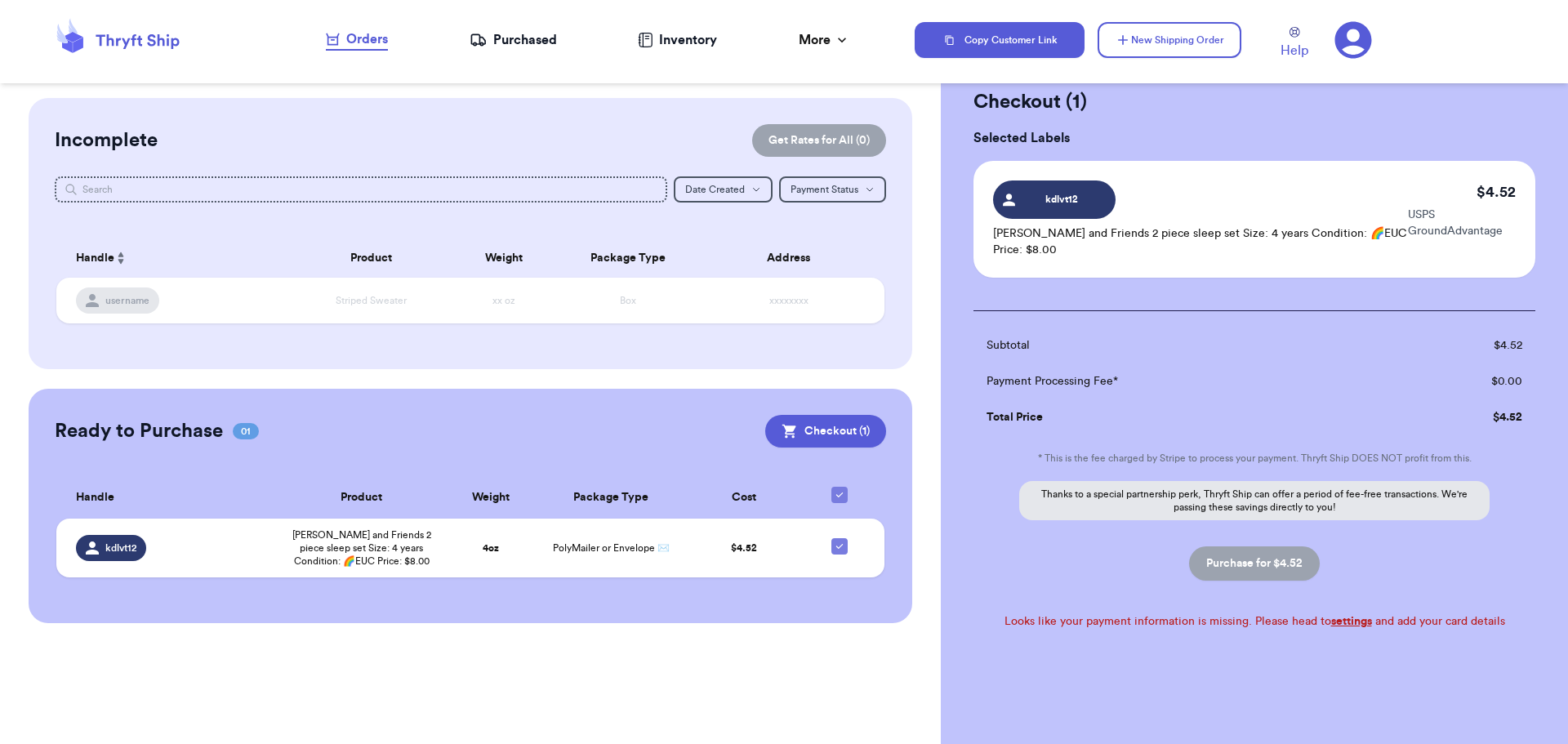
click at [1074, 200] on span "kdlvt12" at bounding box center [1061, 199] width 78 height 14
click at [1349, 418] on td "Total Price" at bounding box center [1179, 417] width 413 height 36
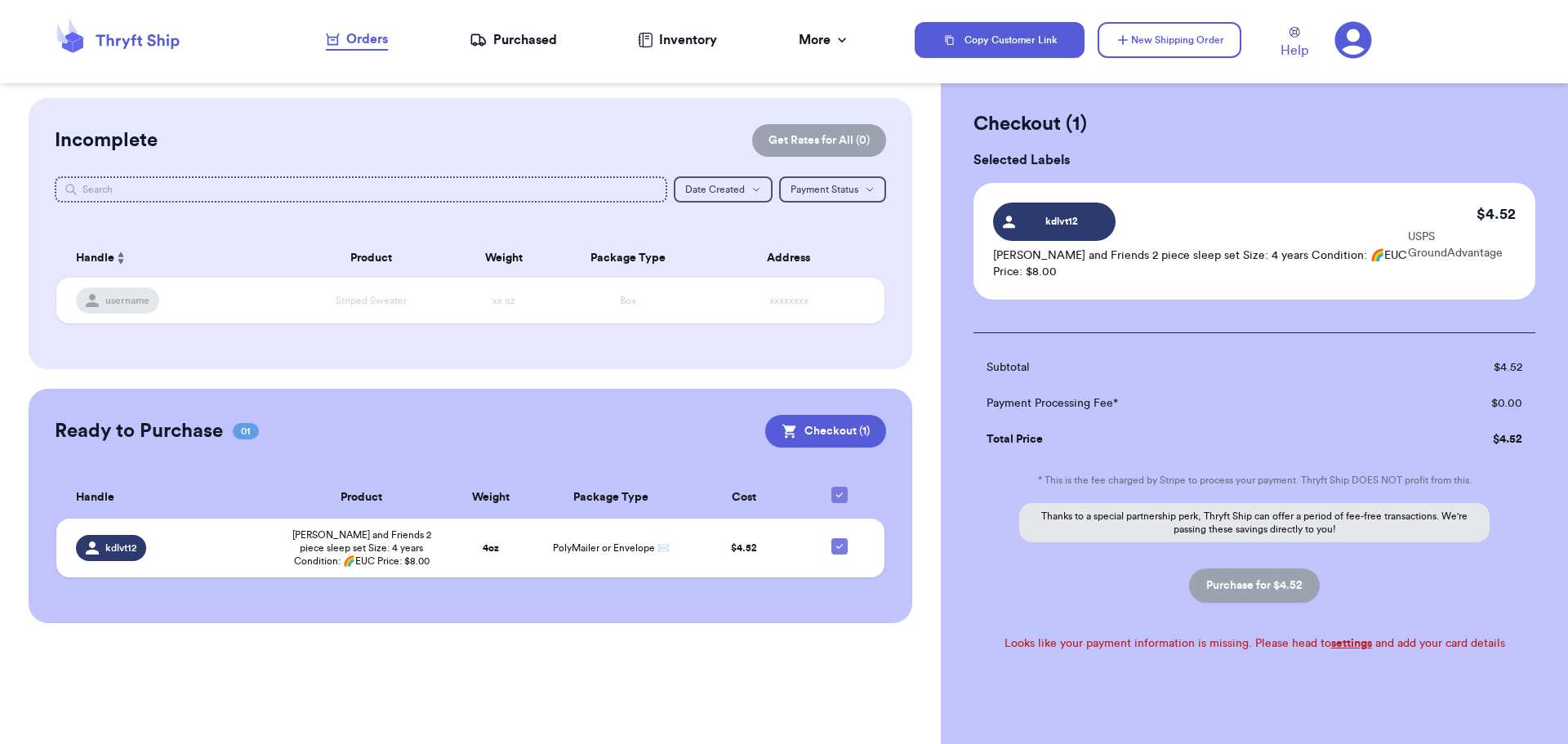
scroll to position [0, 0]
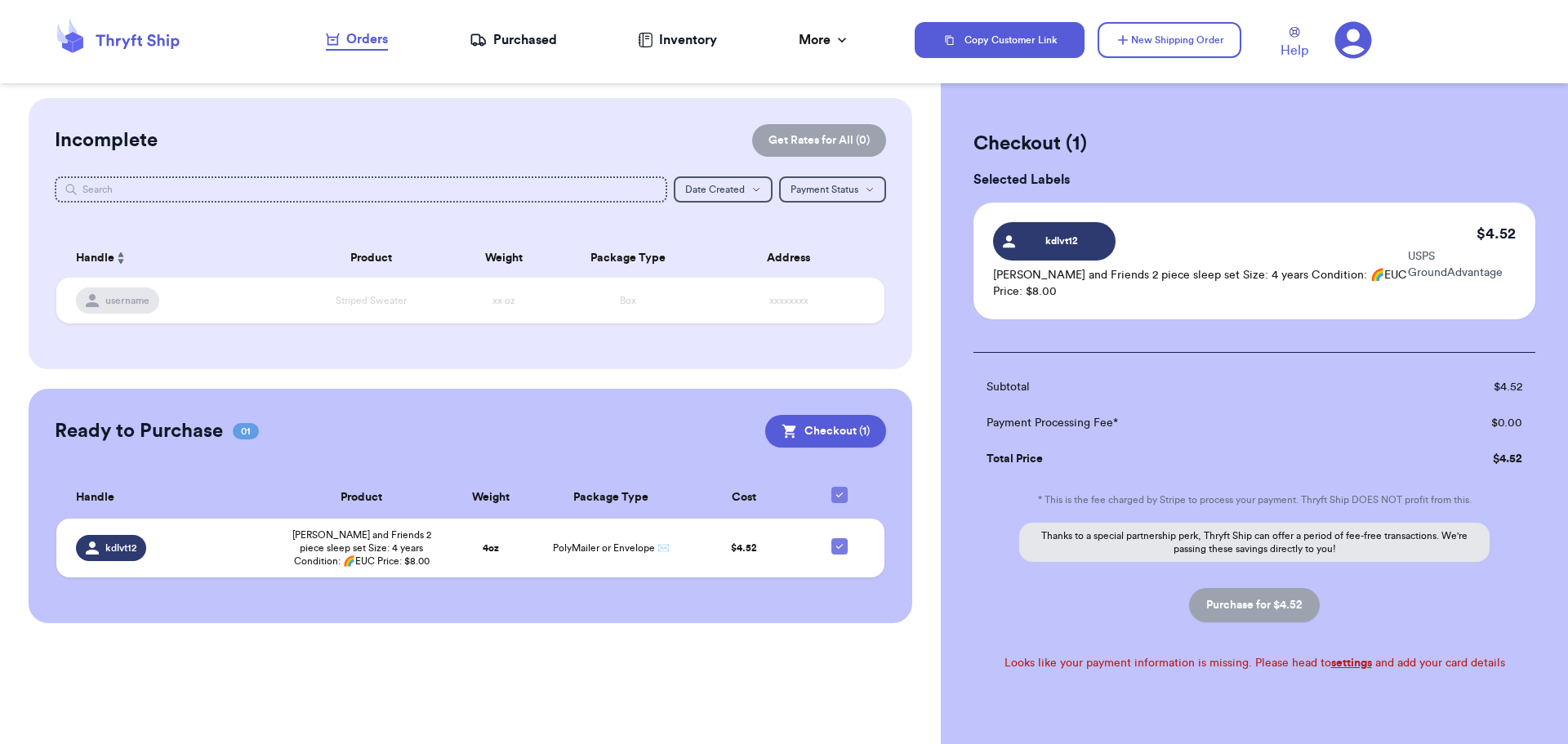
click at [1350, 36] on icon at bounding box center [1352, 39] width 37 height 37
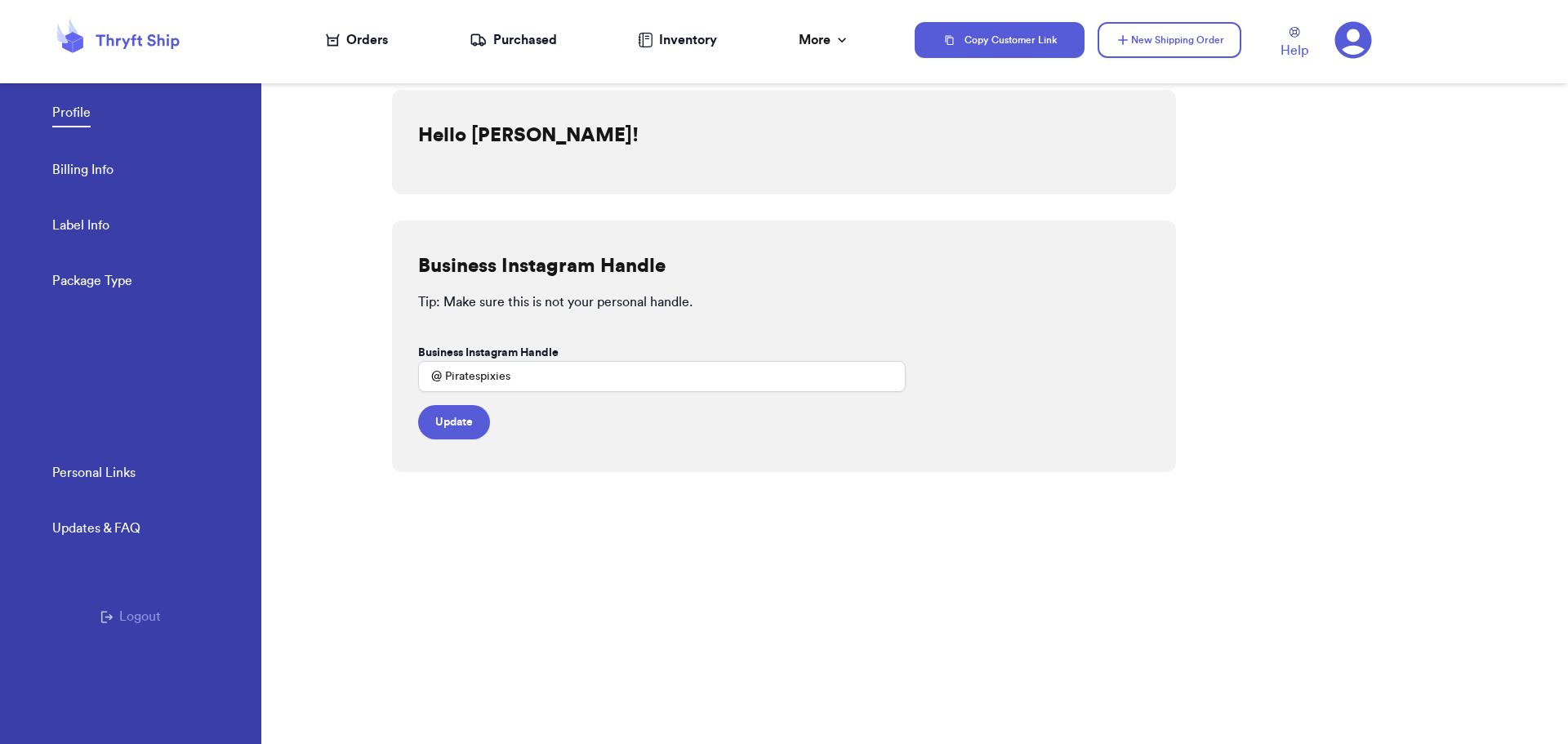
click at [85, 167] on link "Billing Info" at bounding box center [83, 172] width 61 height 23
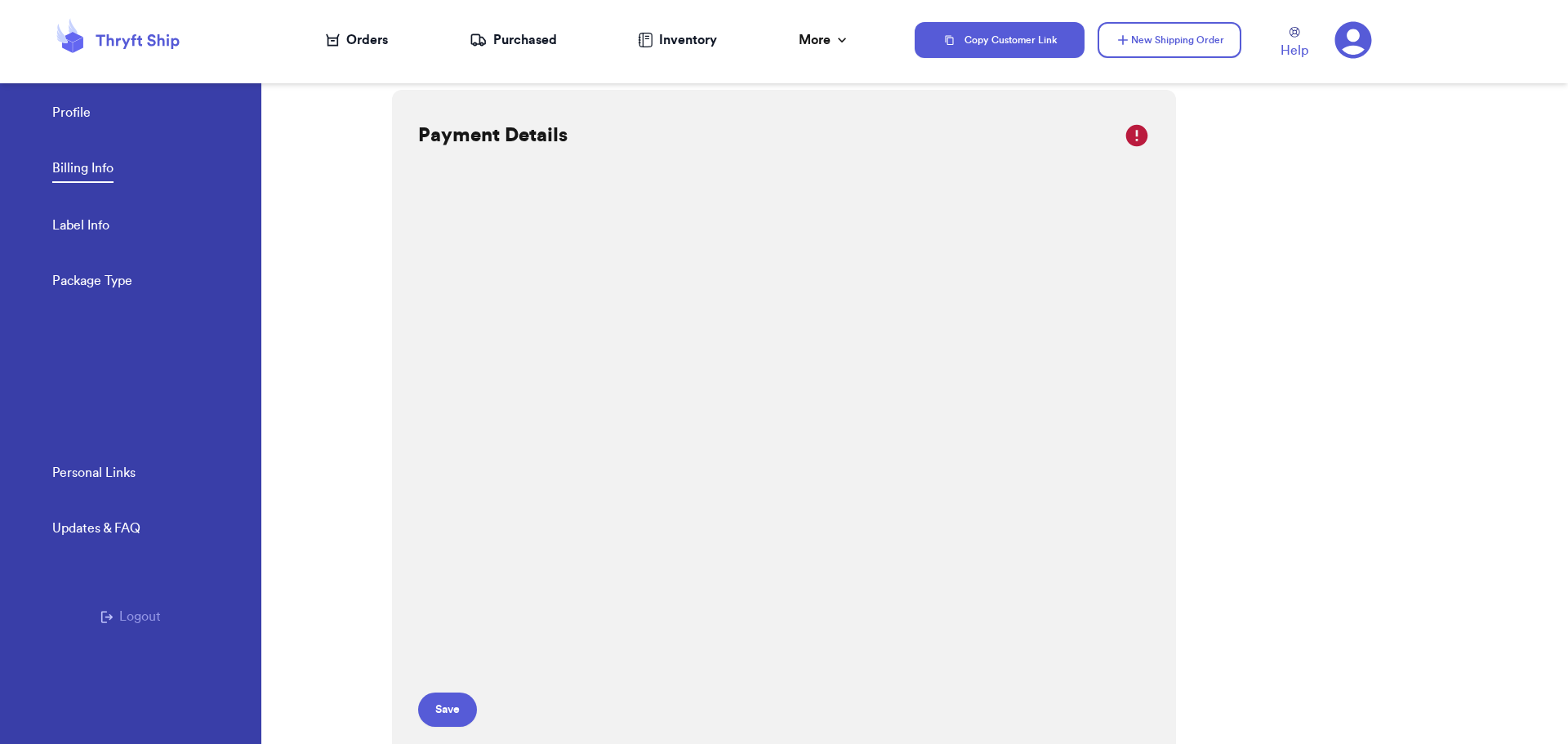
click at [1027, 500] on div "Payment Details Save" at bounding box center [783, 425] width 784 height 670
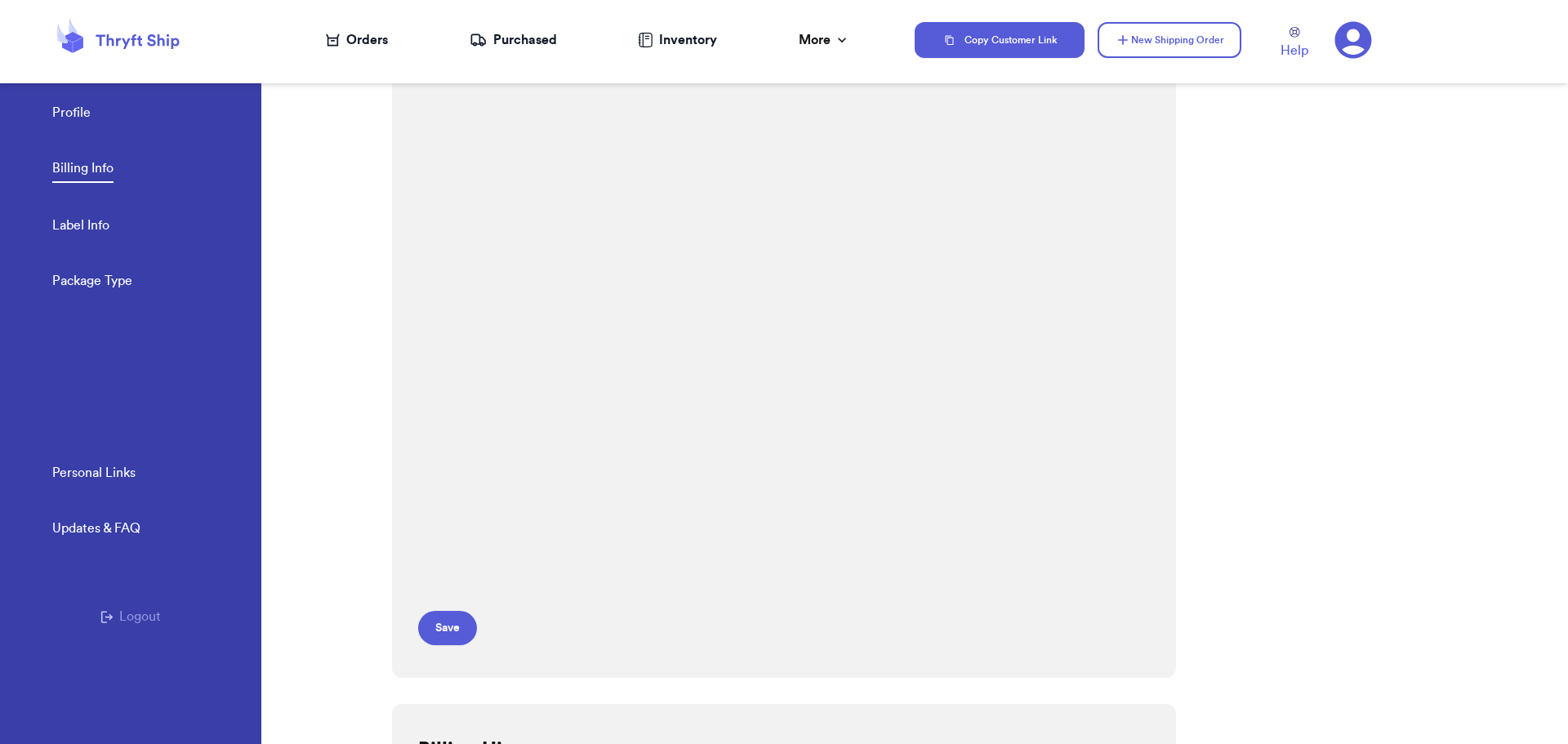
scroll to position [55, 0]
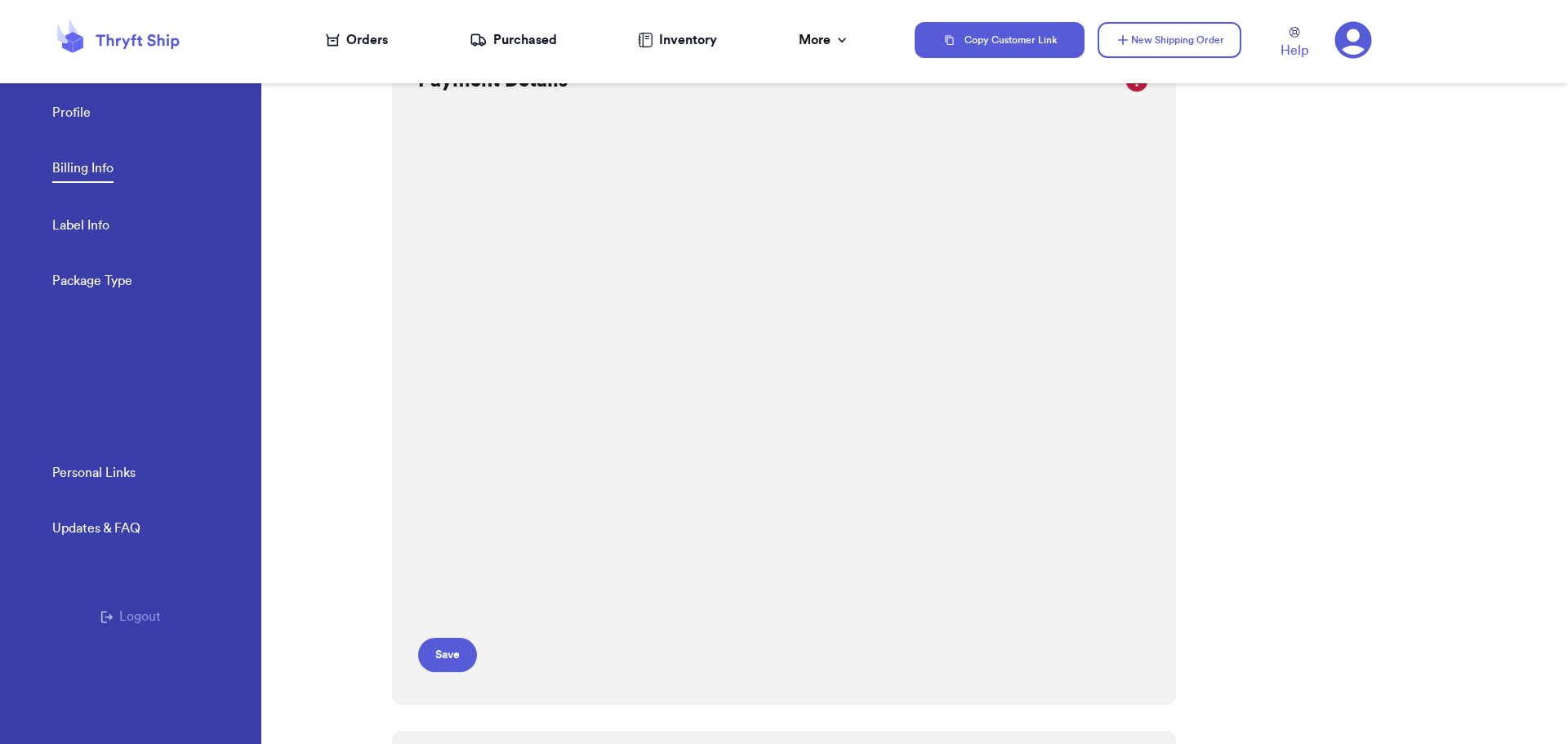
click at [1117, 427] on div "Payment Details Save" at bounding box center [783, 371] width 784 height 670
click at [451, 657] on button "Save" at bounding box center [447, 656] width 59 height 35
click at [457, 653] on button "Save" at bounding box center [447, 659] width 59 height 35
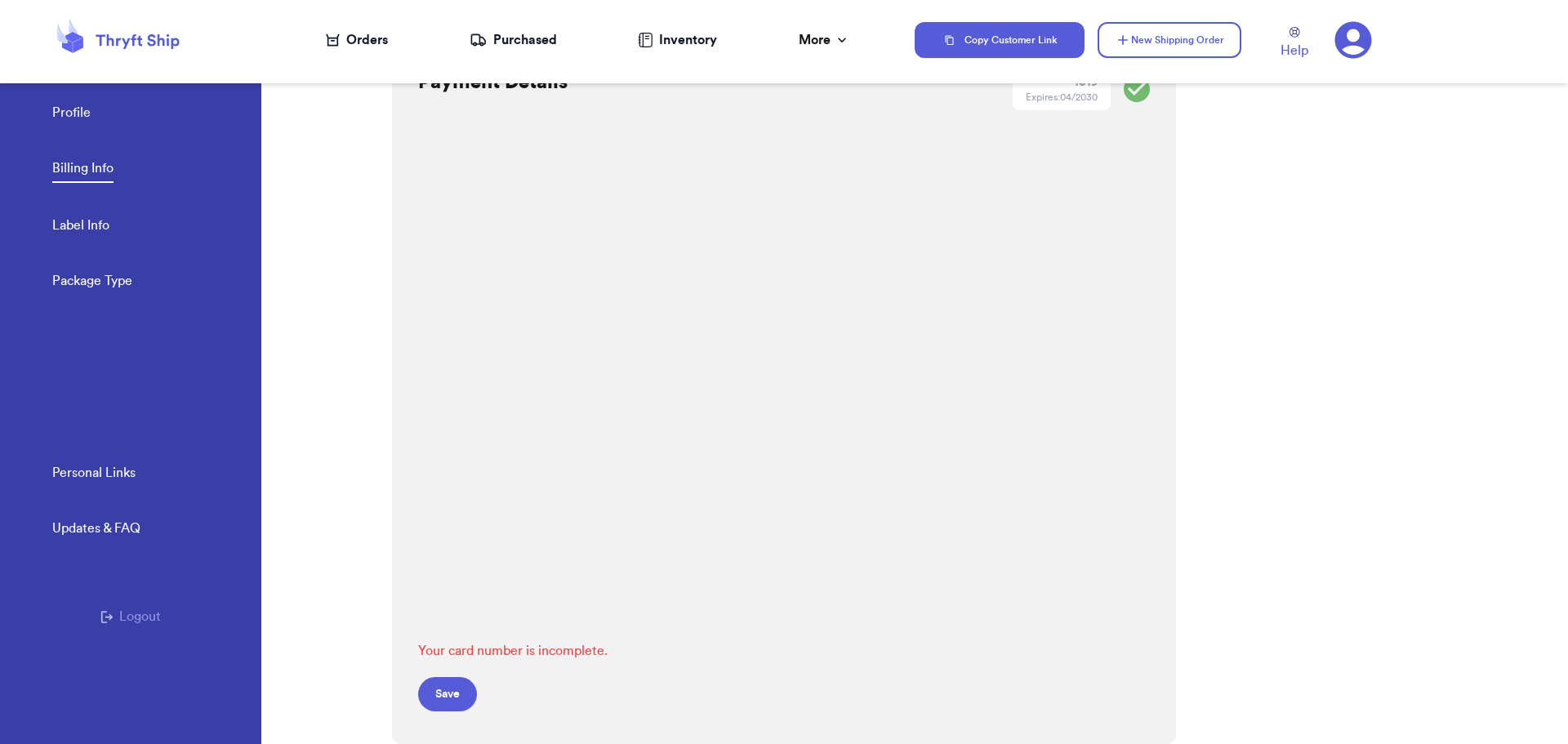
click at [1003, 372] on div "Payment Details **** 1019 Expires: 04/2030 Your card number is incomplete. Save" at bounding box center [783, 390] width 784 height 709
click at [451, 701] on button "Save" at bounding box center [447, 694] width 59 height 35
click at [444, 683] on button "Save" at bounding box center [447, 694] width 59 height 35
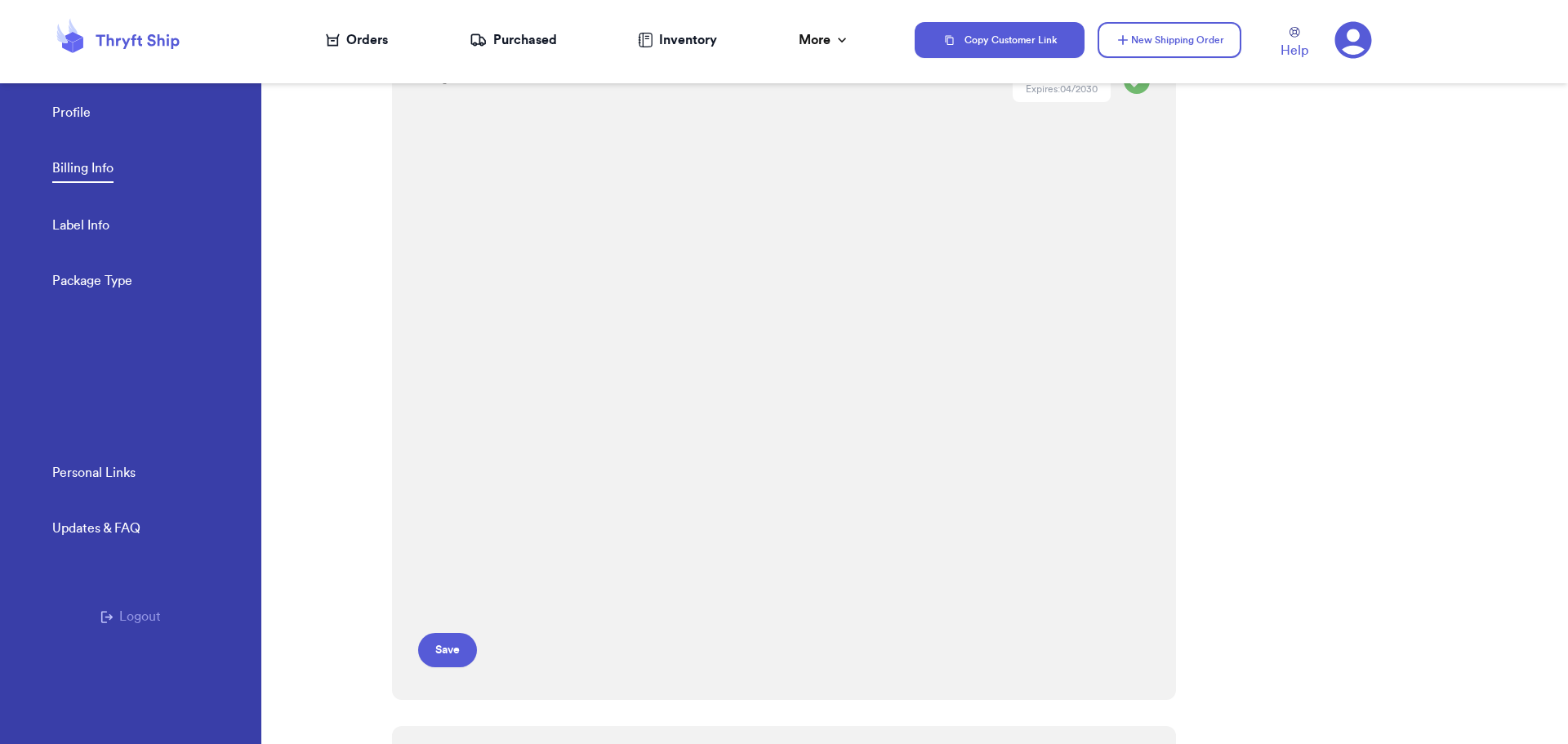
scroll to position [0, 0]
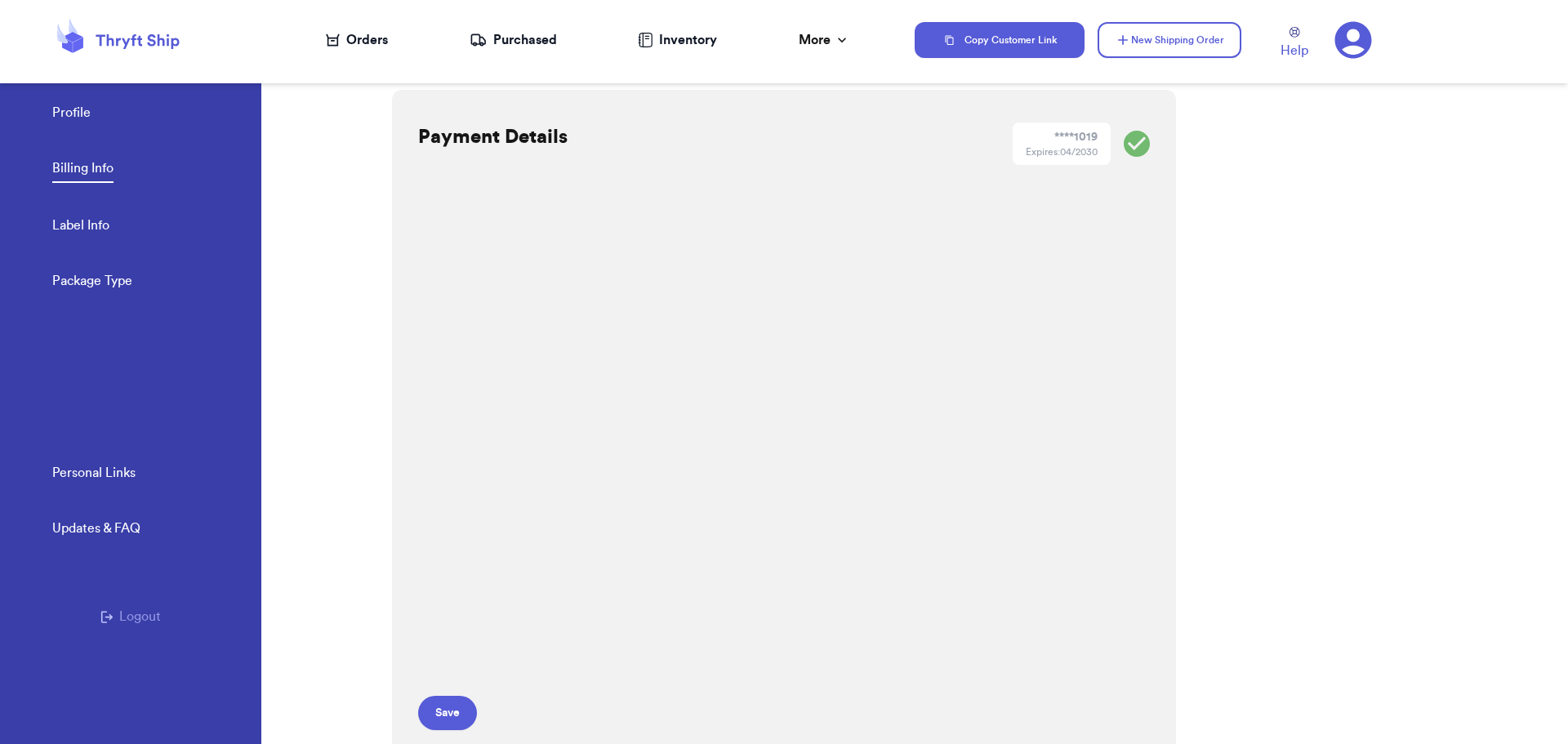
click at [1201, 364] on div "Payment Details **** 1019 Expires: 04/2030 Save Billing History Date Invoice # …" at bounding box center [979, 401] width 1176 height 687
click at [374, 40] on div "Orders" at bounding box center [357, 39] width 62 height 19
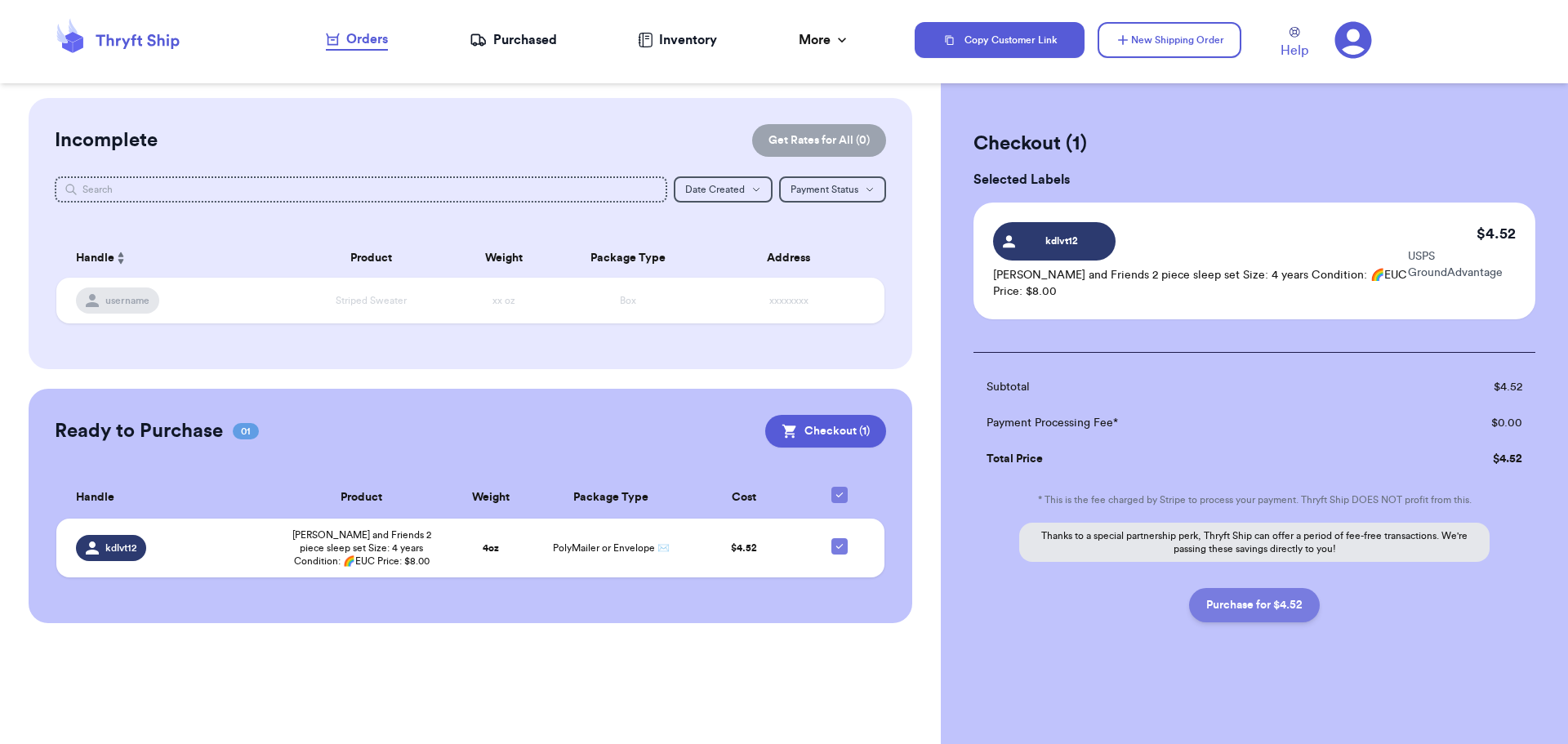
click at [1283, 607] on button "Purchase for $4.52" at bounding box center [1254, 606] width 131 height 35
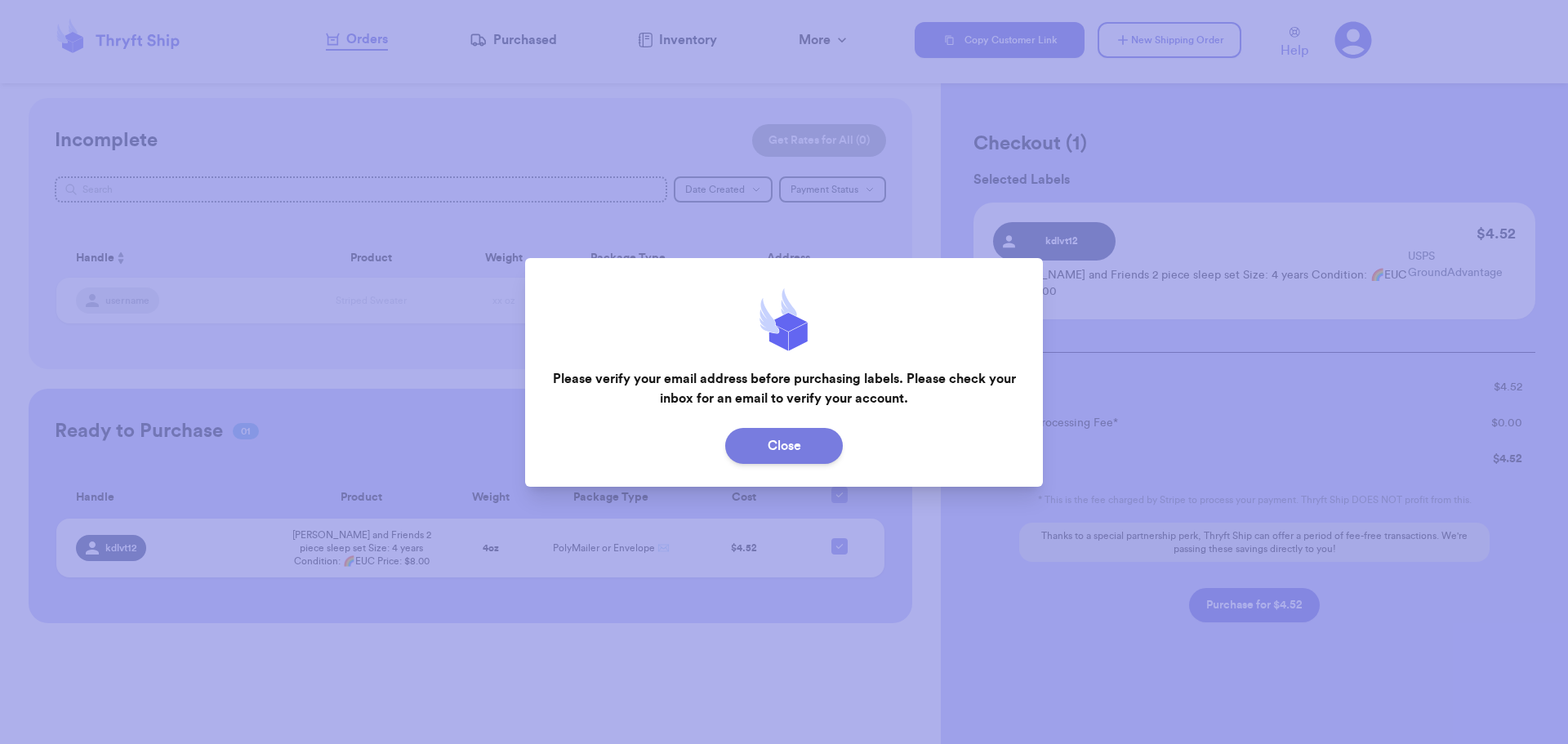
click at [804, 444] on button "Close" at bounding box center [784, 445] width 118 height 36
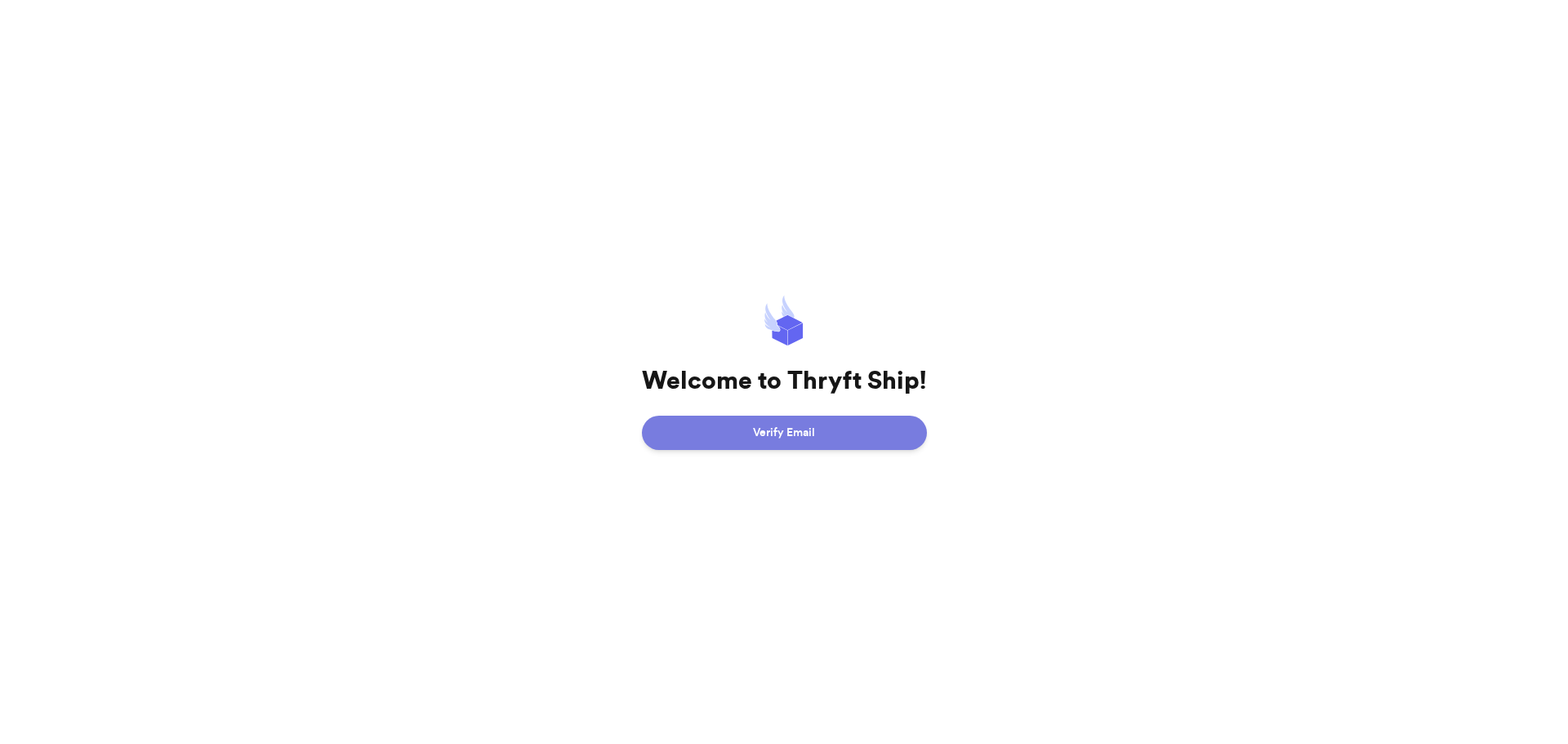
click at [823, 430] on button "Verify Email" at bounding box center [784, 433] width 285 height 35
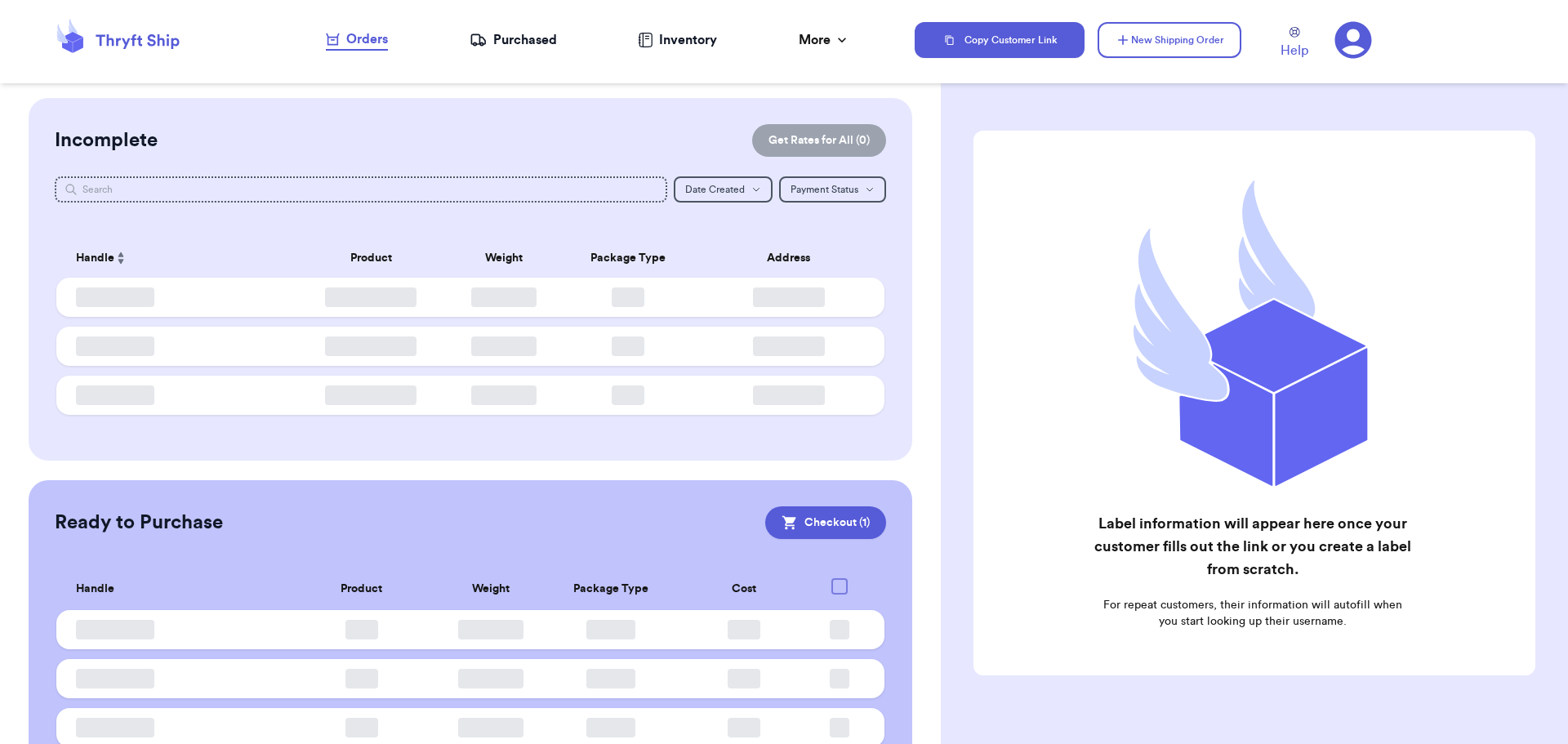
checkbox input "true"
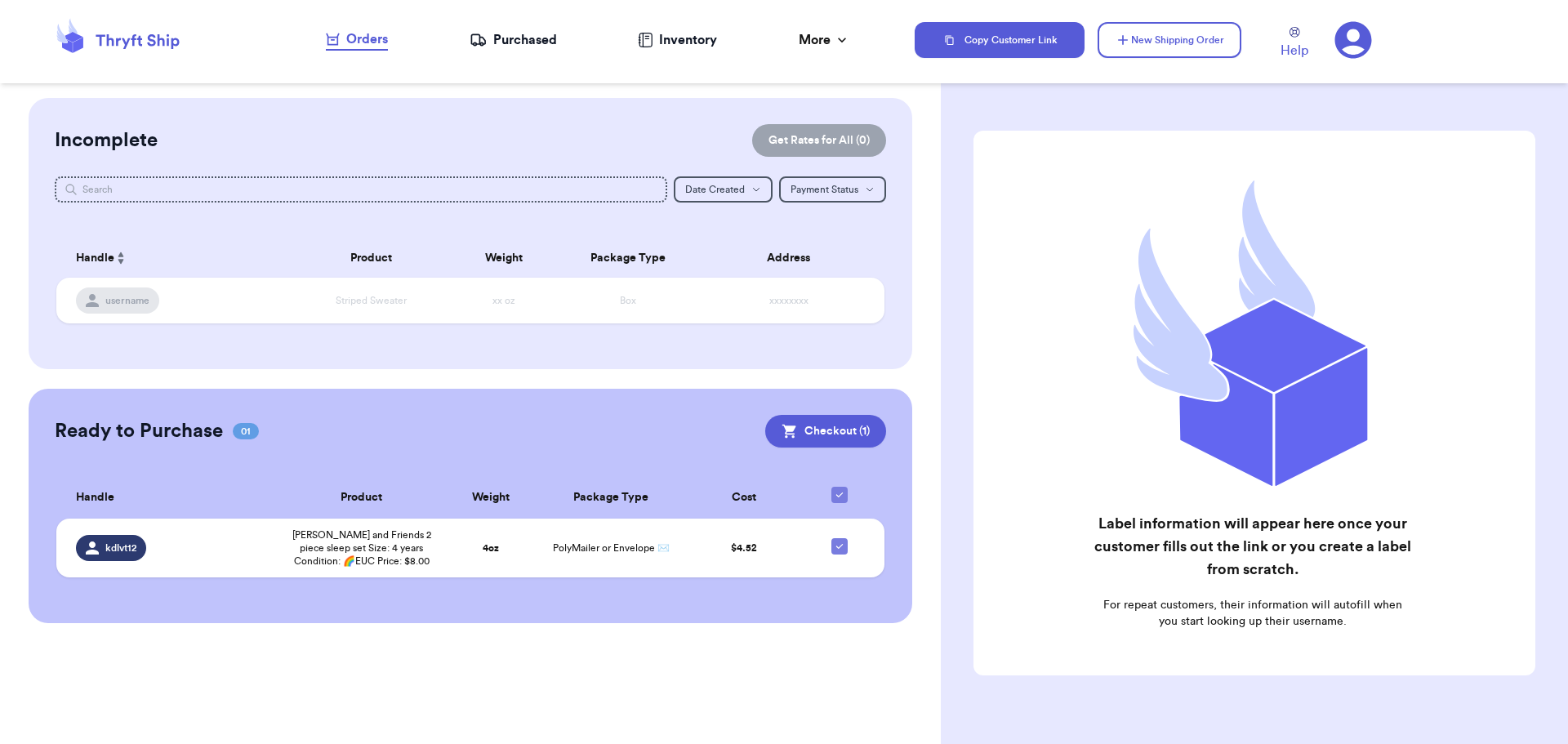
click at [356, 36] on div "Orders" at bounding box center [357, 39] width 62 height 19
click at [365, 39] on div "Orders" at bounding box center [357, 39] width 62 height 19
click at [531, 40] on div "Purchased" at bounding box center [512, 39] width 87 height 19
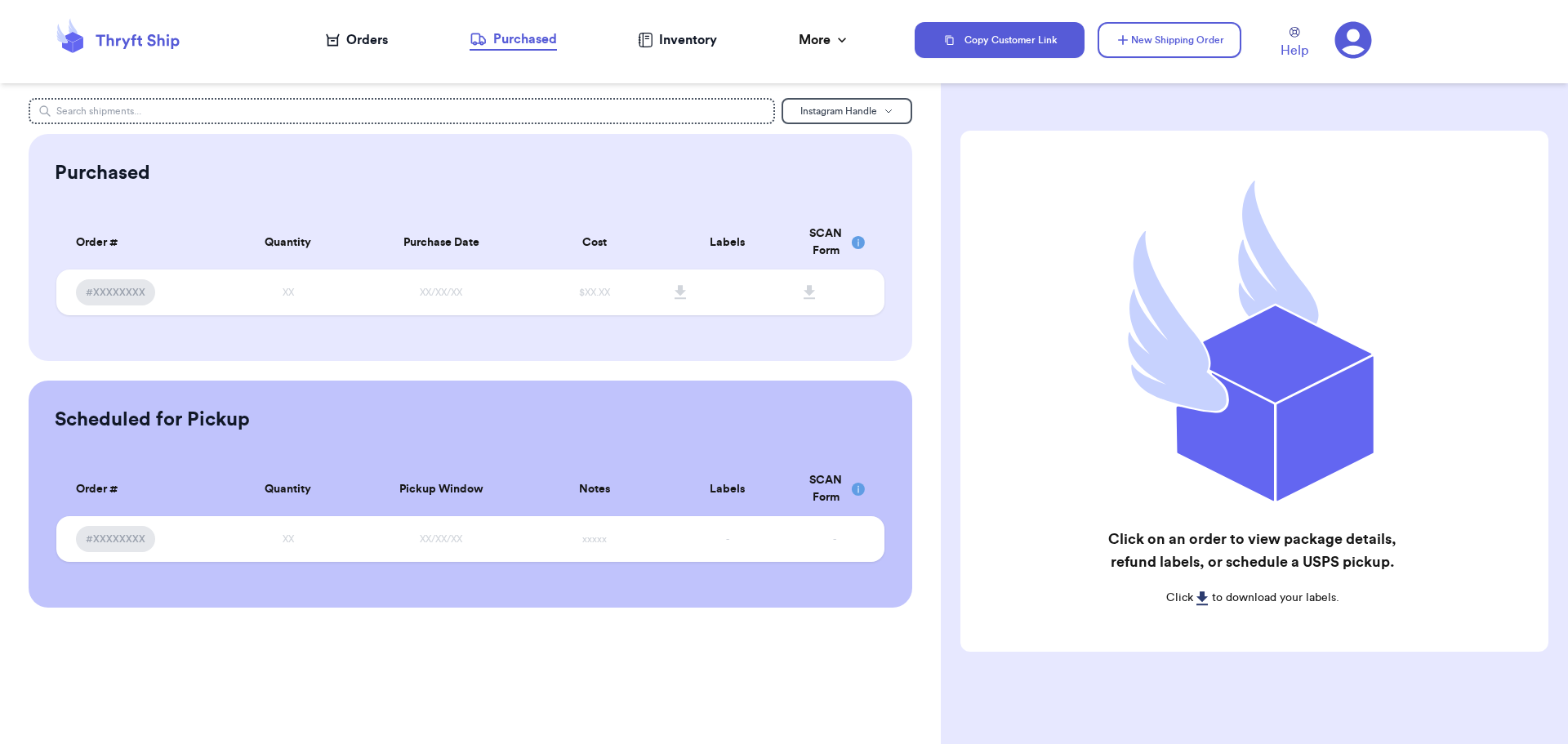
click at [360, 47] on div "Orders" at bounding box center [357, 39] width 62 height 19
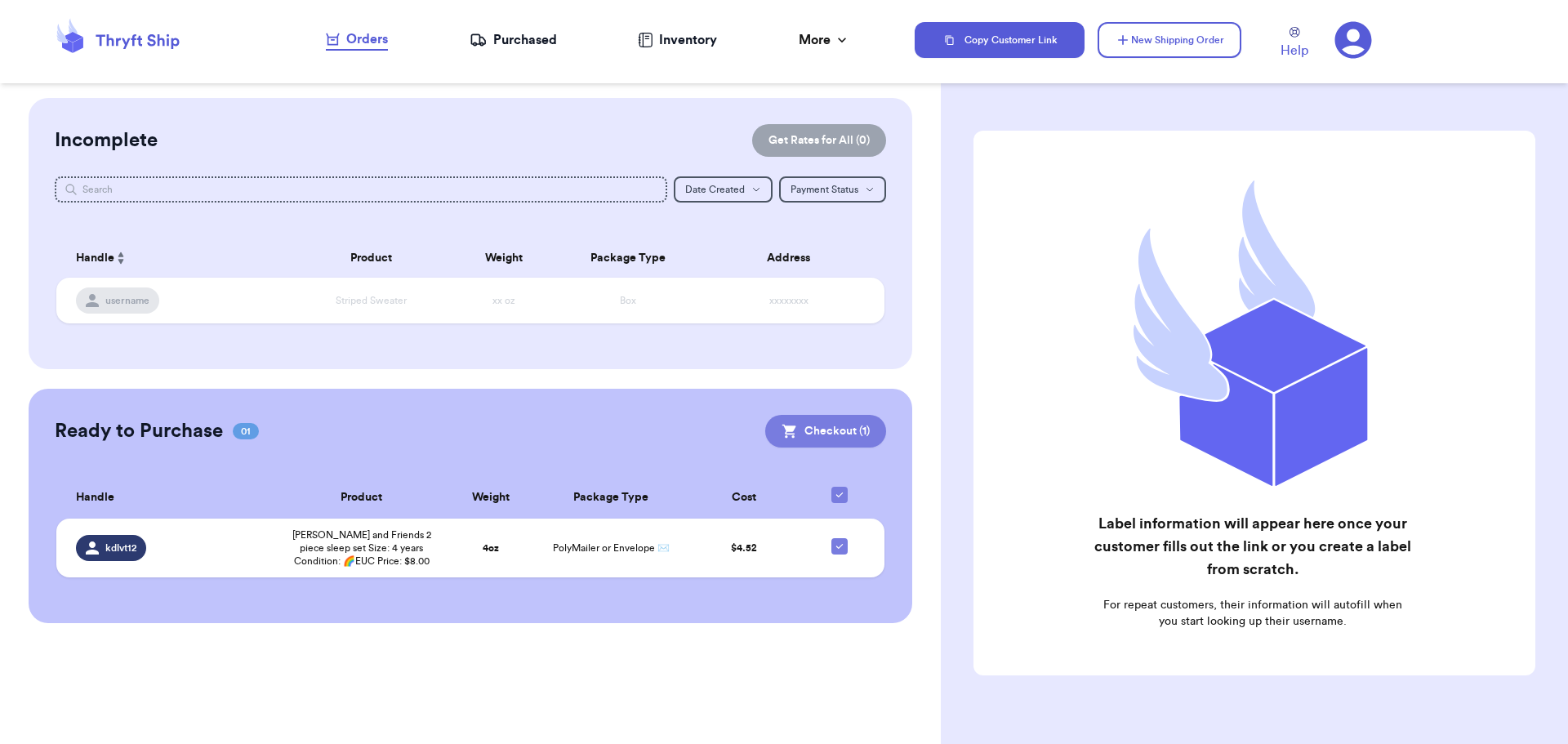
click at [807, 424] on button "Checkout ( 1 )" at bounding box center [825, 431] width 121 height 33
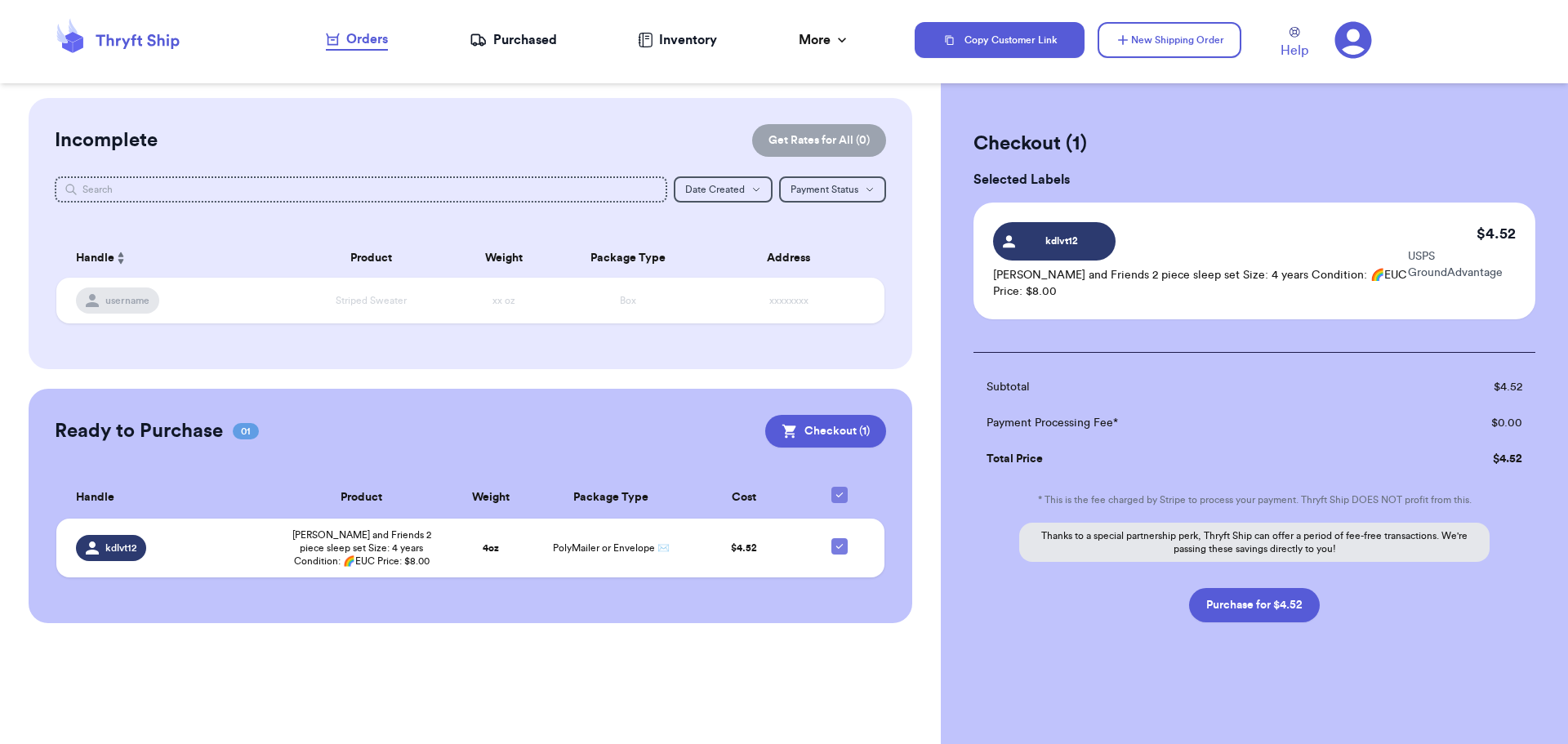
click at [1295, 607] on button "Purchase for $4.52" at bounding box center [1254, 606] width 131 height 35
checkbox input "false"
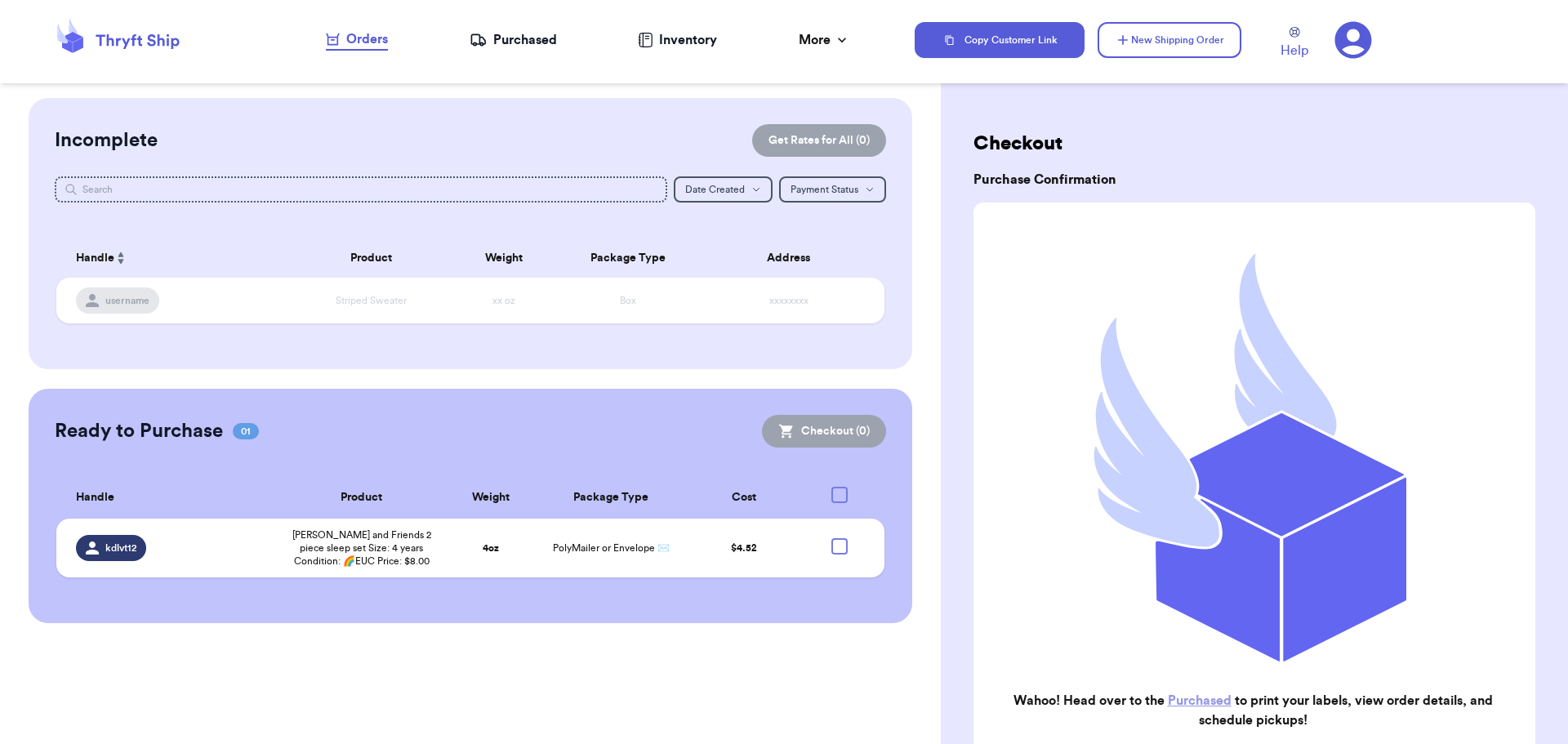
checkbox input "true"
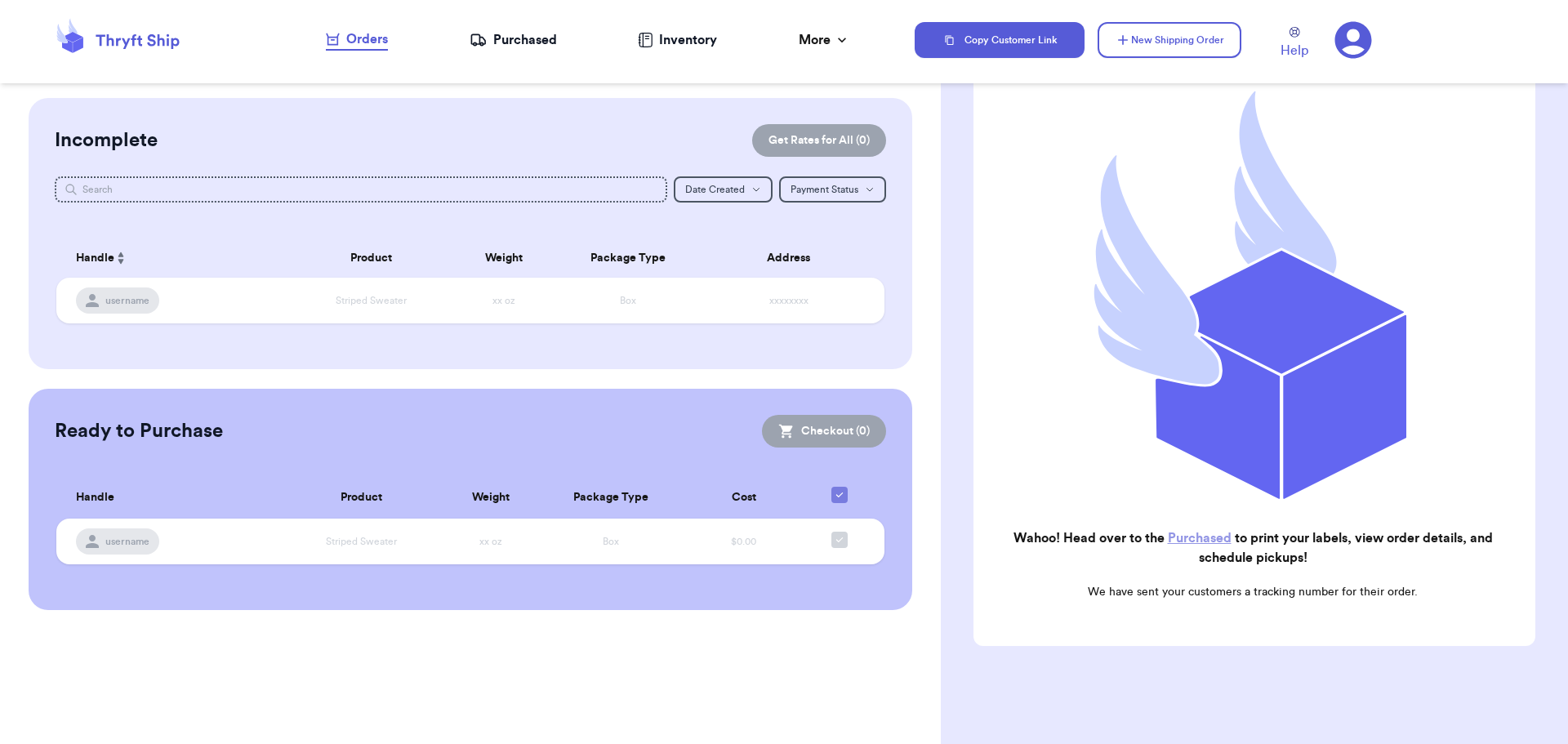
scroll to position [163, 0]
click at [529, 42] on div "Purchased" at bounding box center [512, 39] width 87 height 19
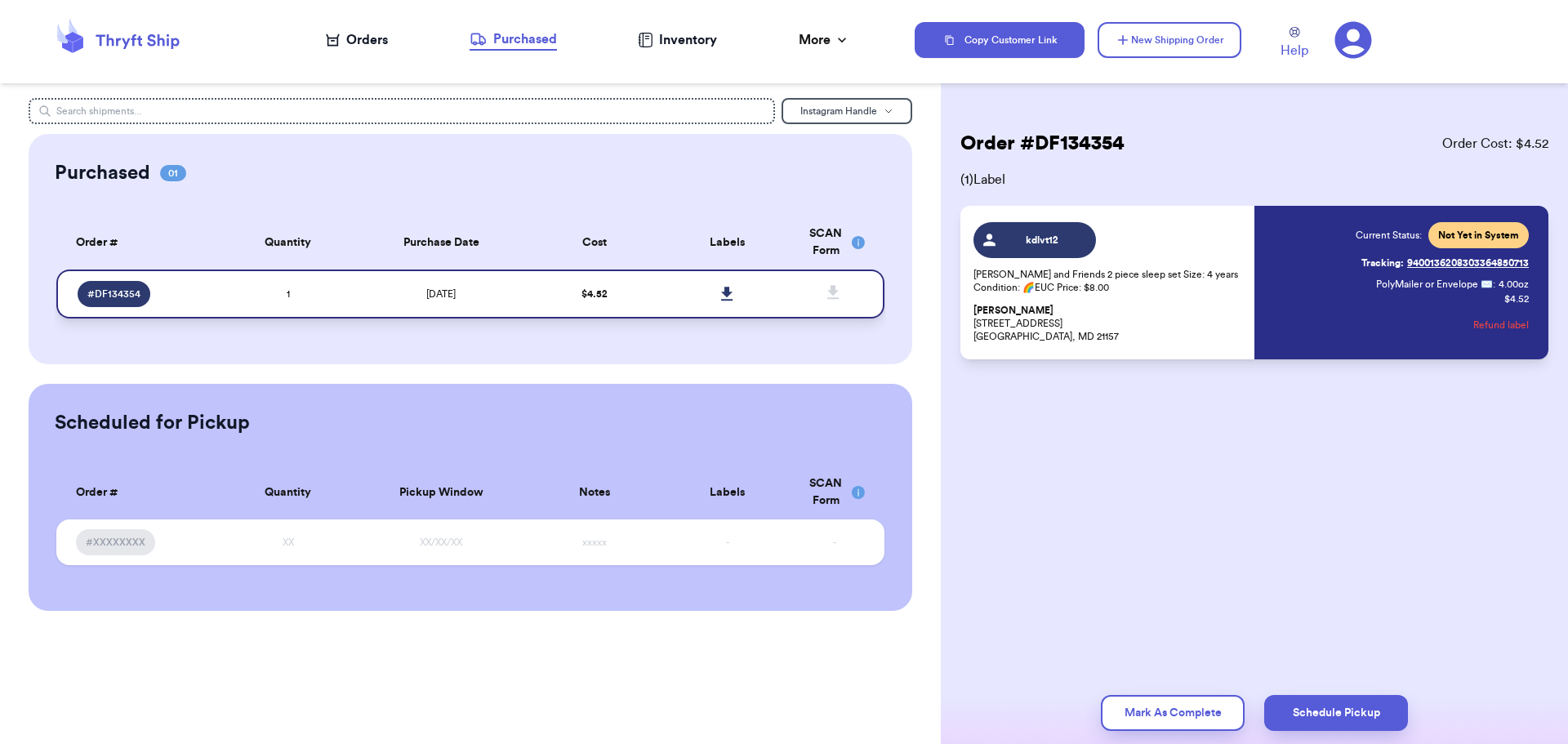
click at [726, 297] on icon at bounding box center [726, 294] width 12 height 13
click at [364, 43] on div "Orders" at bounding box center [357, 39] width 62 height 19
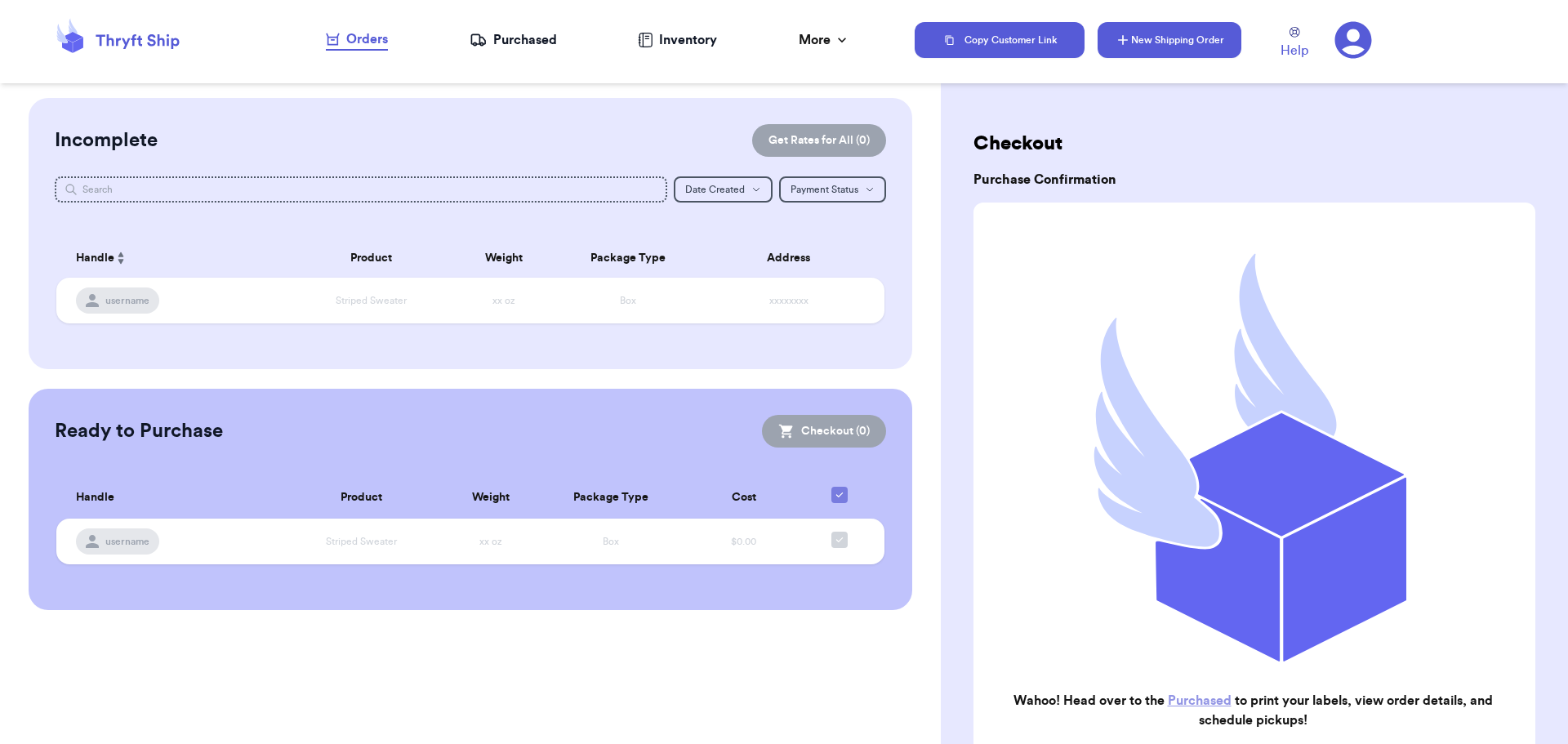
click at [1182, 36] on button "New Shipping Order" at bounding box center [1170, 39] width 144 height 36
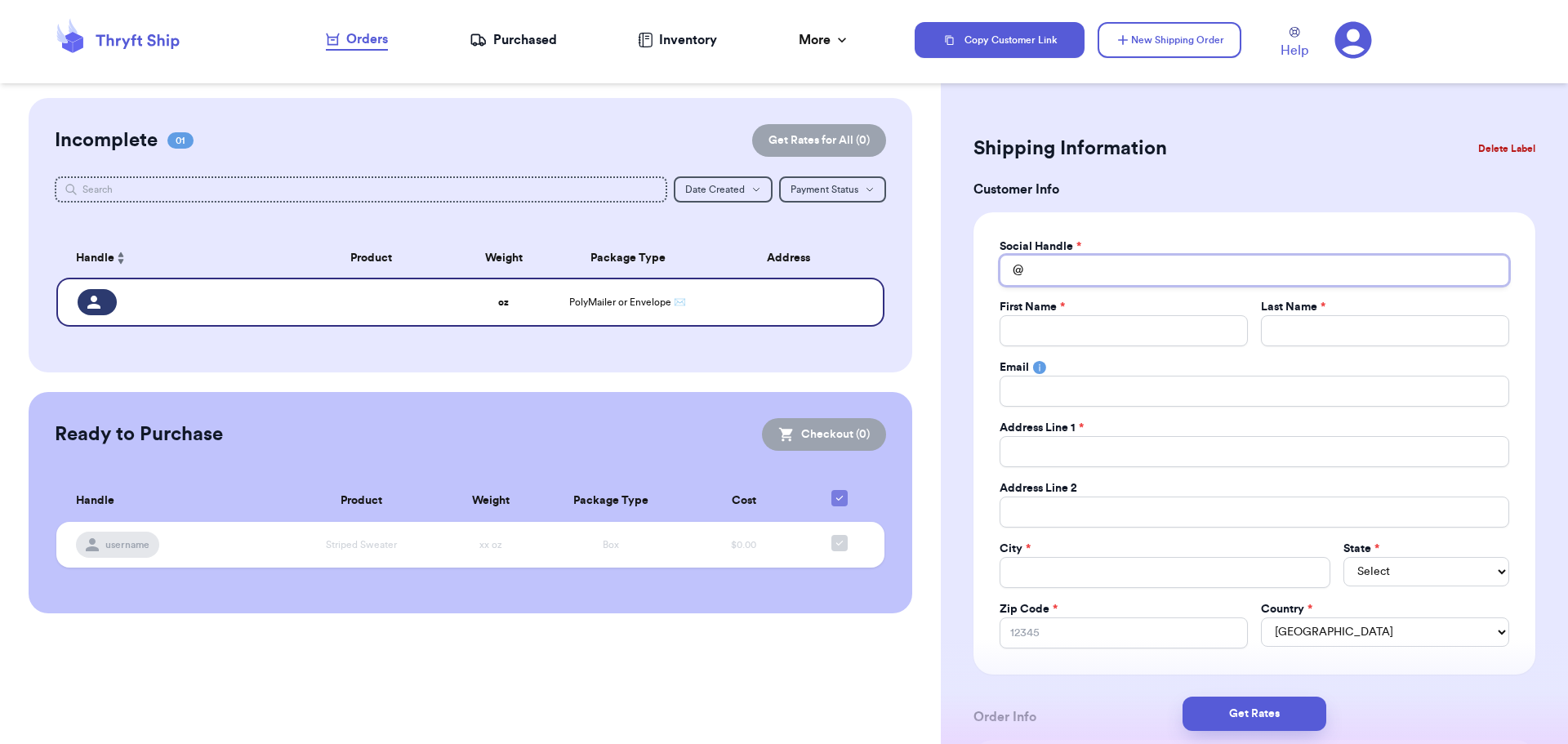
click at [1103, 274] on input "Total Amount Paid" at bounding box center [1254, 270] width 510 height 31
type input "m"
type input "ma"
type input "mag"
type input "magc"
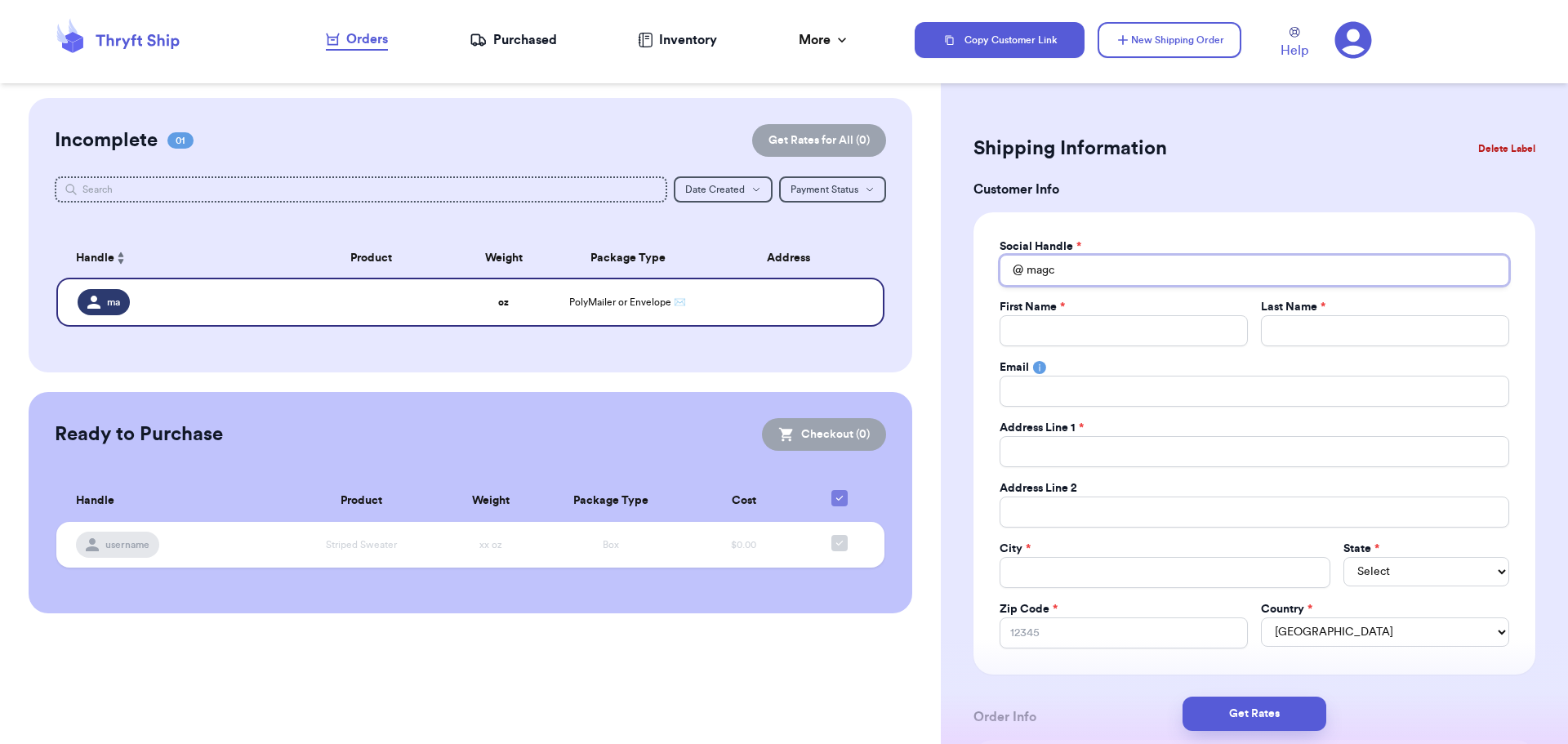
type input "magch"
type input "magcha"
type input "magcham"
type input "magchamp"
type input "magchampa"
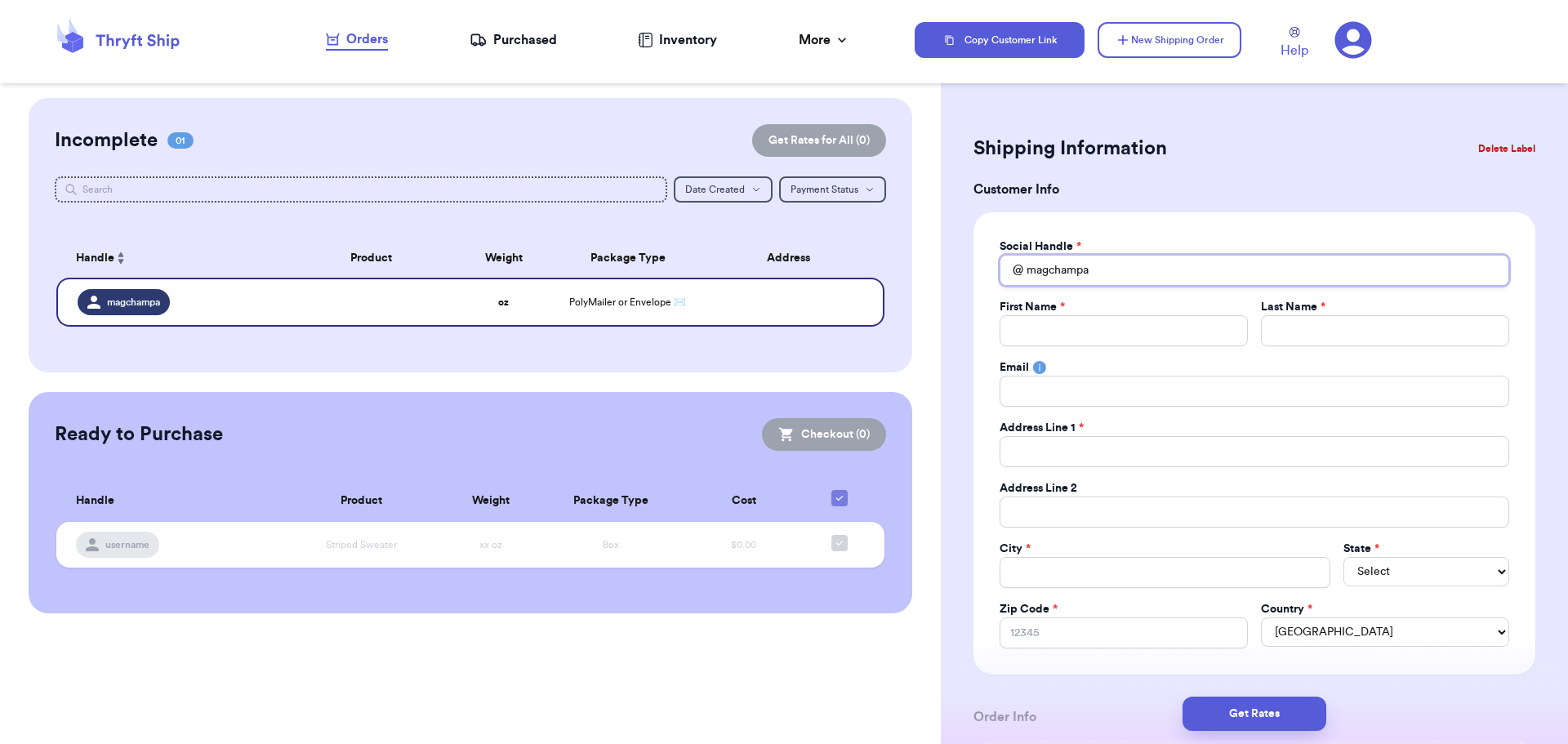
type input "magchampa"
click at [1063, 337] on input "Total Amount Paid" at bounding box center [1124, 330] width 249 height 31
drag, startPoint x: 1115, startPoint y: 269, endPoint x: 975, endPoint y: 266, distance: 140.0
click at [976, 266] on div "Social Handle * @ magchampa First Name * Last Name * Email Address Line 1 * Add…" at bounding box center [1253, 444] width 561 height 463
click at [1071, 265] on input "Total Amount Paid" at bounding box center [1254, 270] width 510 height 31
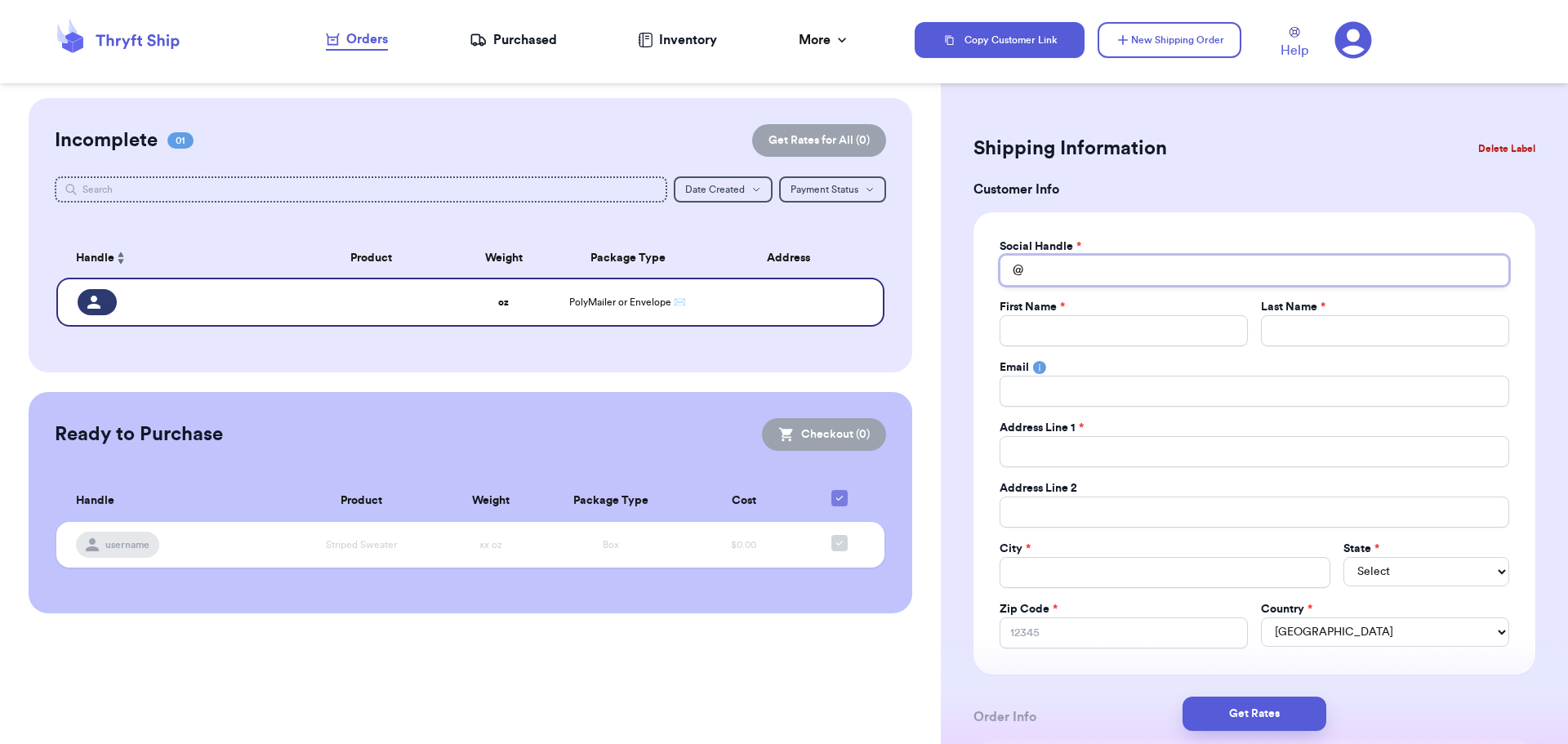
click at [1073, 263] on input "Total Amount Paid" at bounding box center [1254, 270] width 510 height 31
click at [1078, 246] on span "*" at bounding box center [1079, 247] width 5 height 12
click at [1068, 264] on input "Total Amount Paid" at bounding box center [1254, 270] width 510 height 31
click at [1057, 271] on input "Total Amount Paid" at bounding box center [1254, 270] width 510 height 31
type input "m"
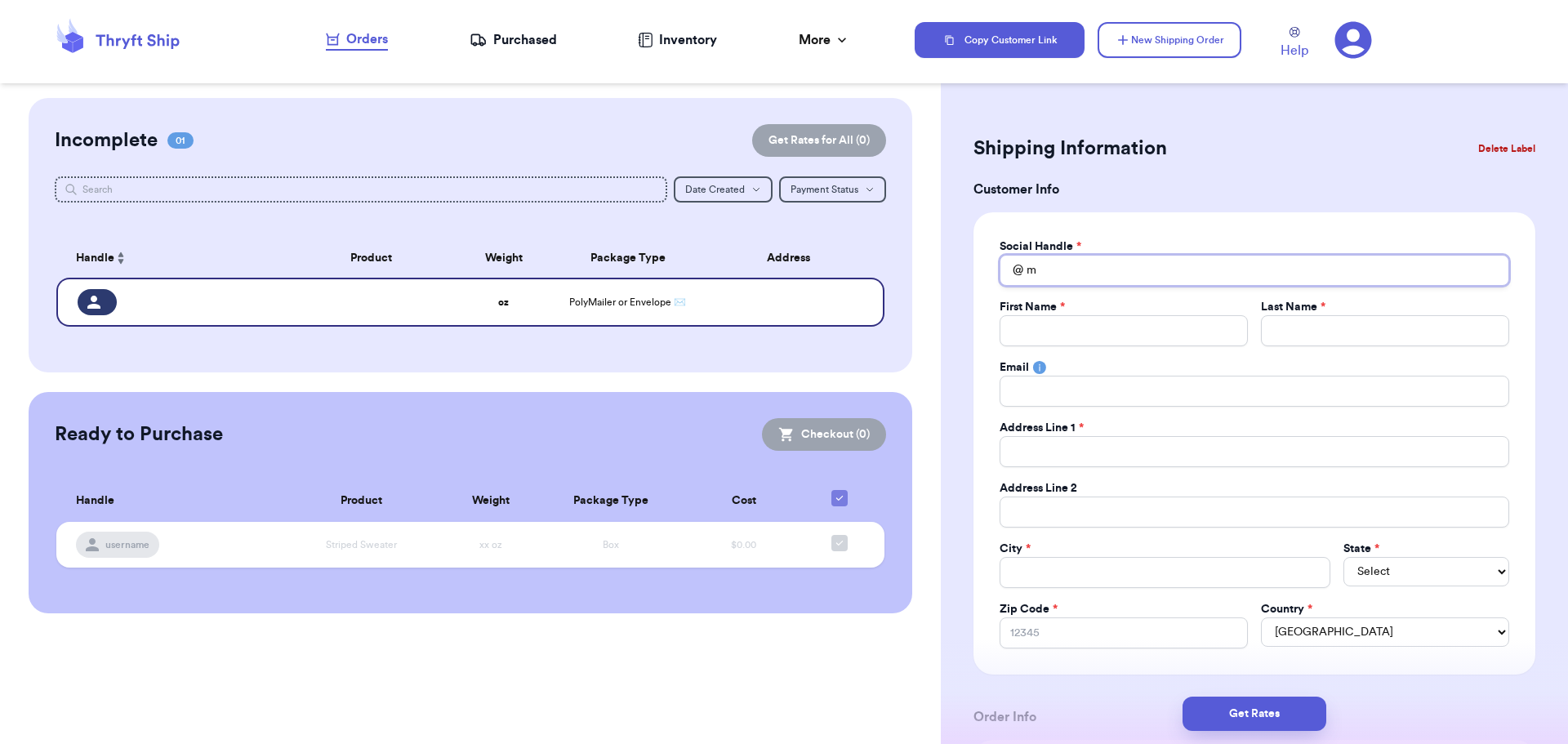
type input "ma"
type input "mag"
type input "magc"
type input "magch"
type input "magcha"
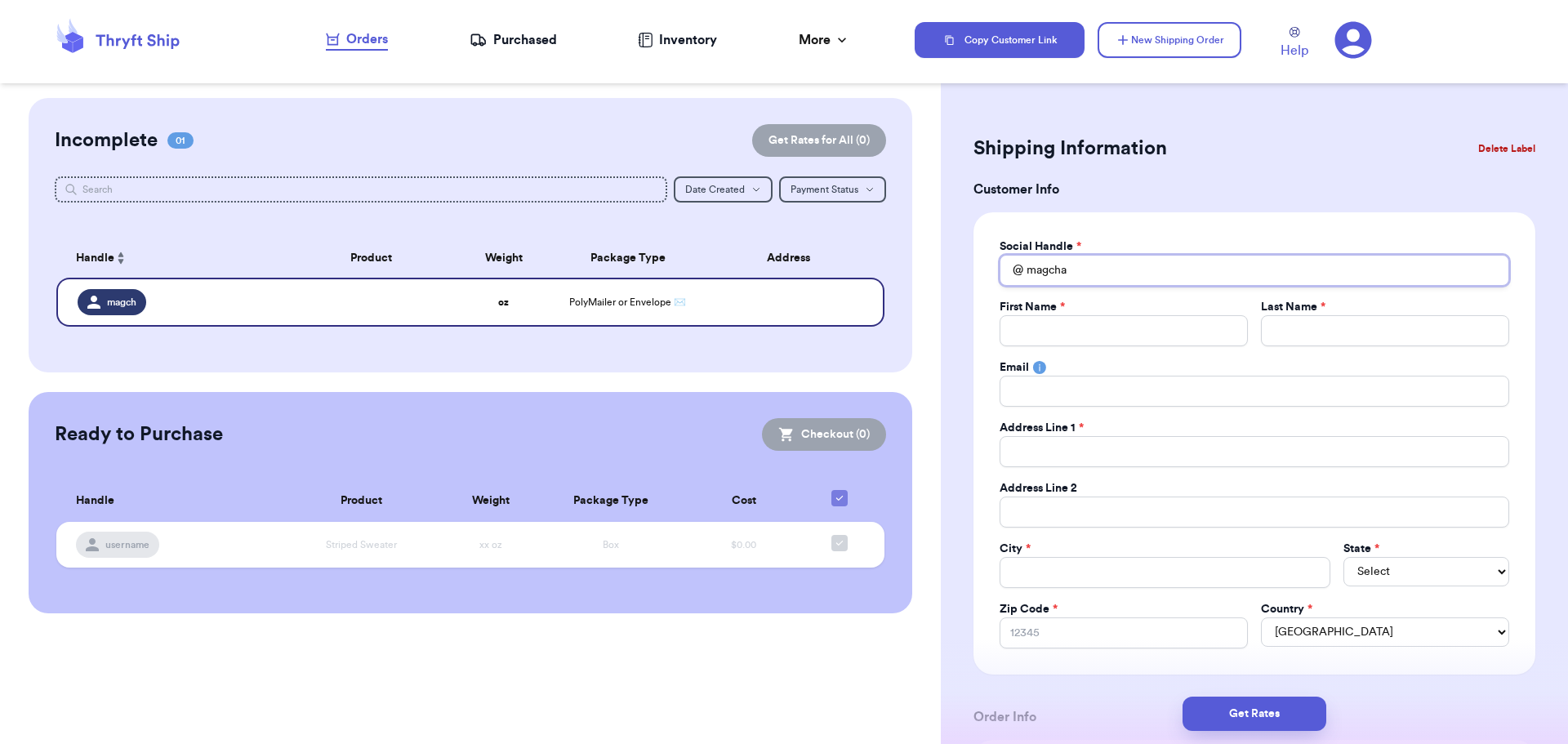
type input "magchap"
type input "magchapa"
type input "magchapaa"
type input "magchapa"
type input "magchap"
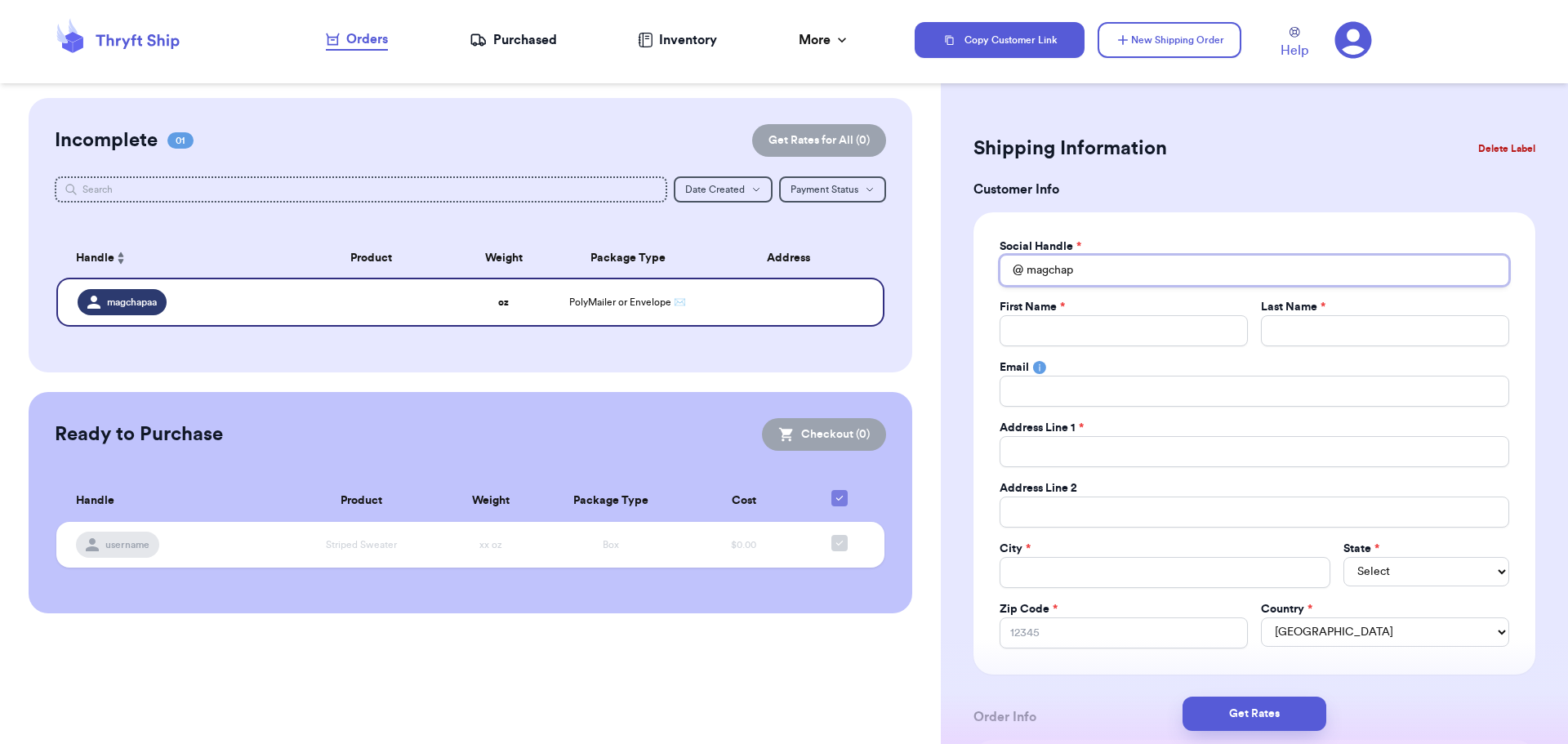
type input "magcha"
type input "magcham"
type input "magchamp"
type input "magchampa"
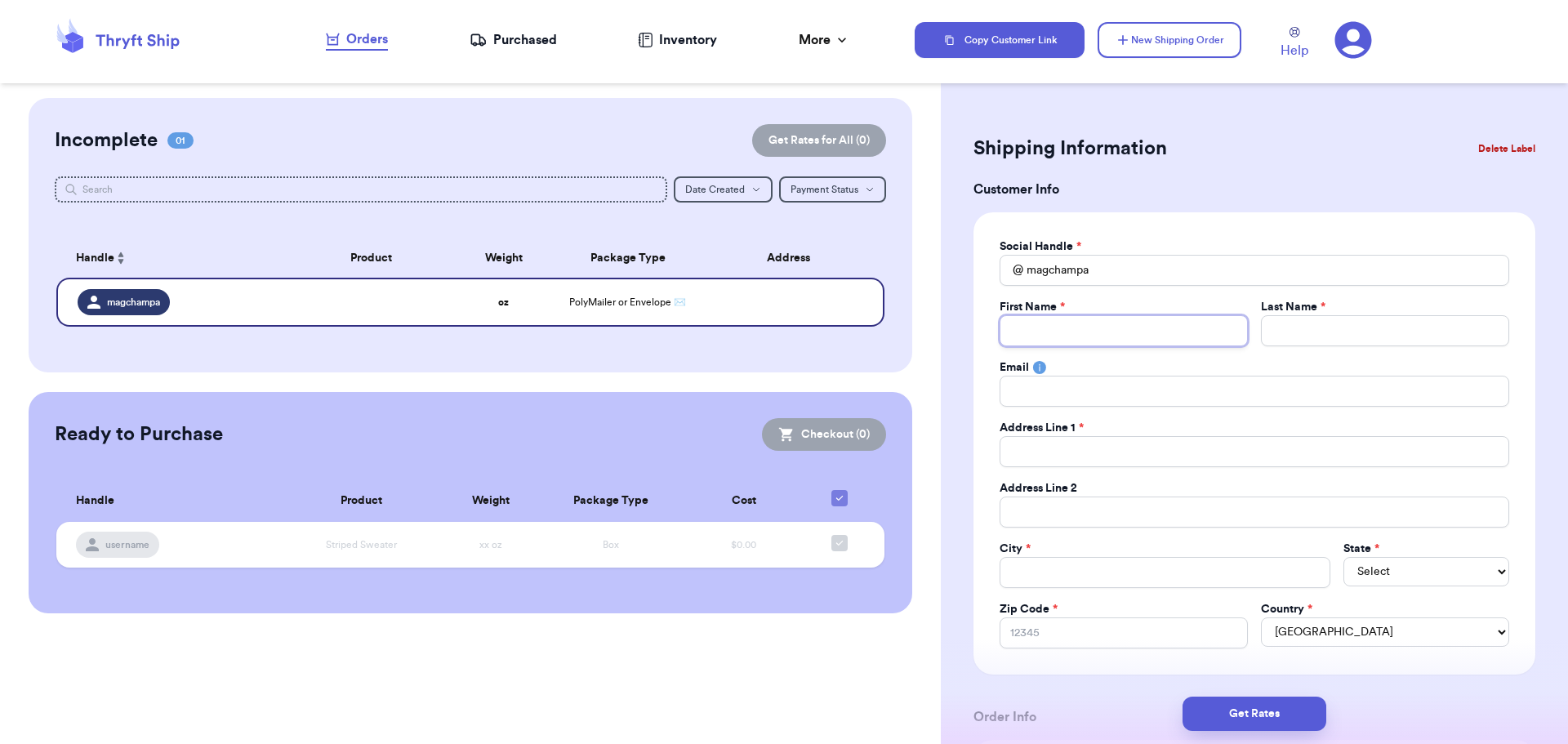
click at [1053, 324] on input "Total Amount Paid" at bounding box center [1124, 330] width 249 height 31
type input "m"
type input "ma"
type input "mag"
type input "magg"
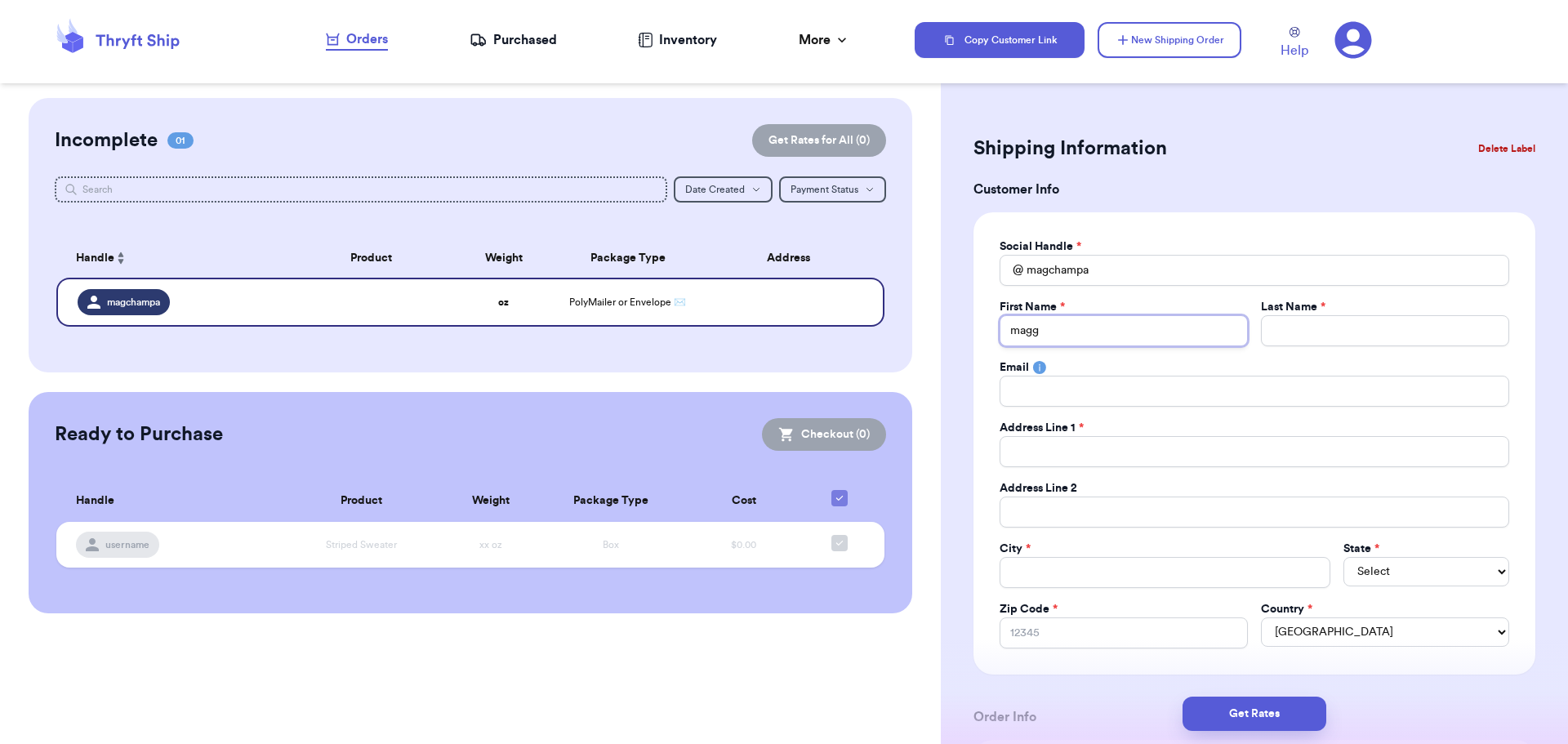
type input "maggi"
type input "[PERSON_NAME]"
type input "o"
type input "os"
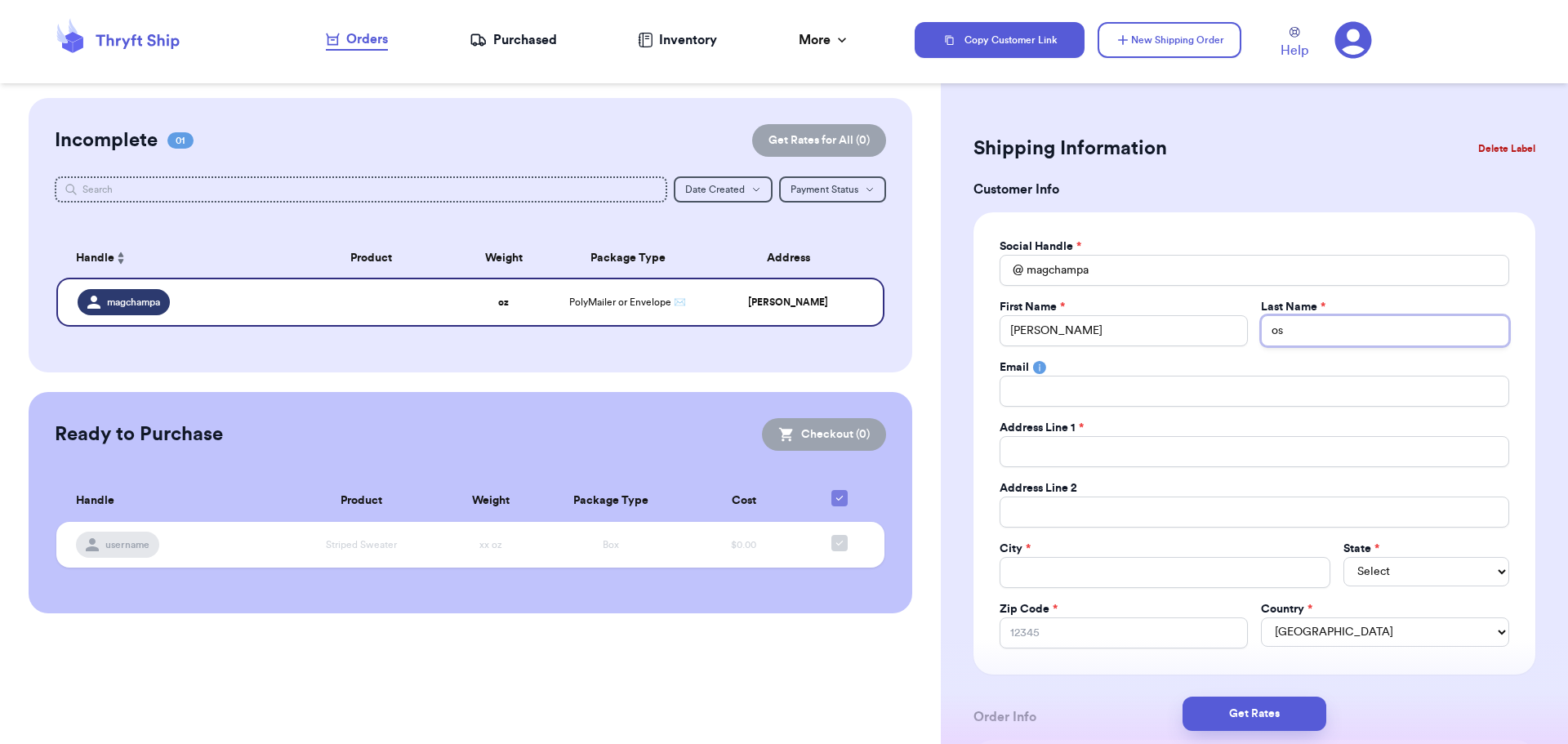
type input "ost"
type input "ostr"
type input "ostra"
type input "ostran"
type input "[PERSON_NAME]"
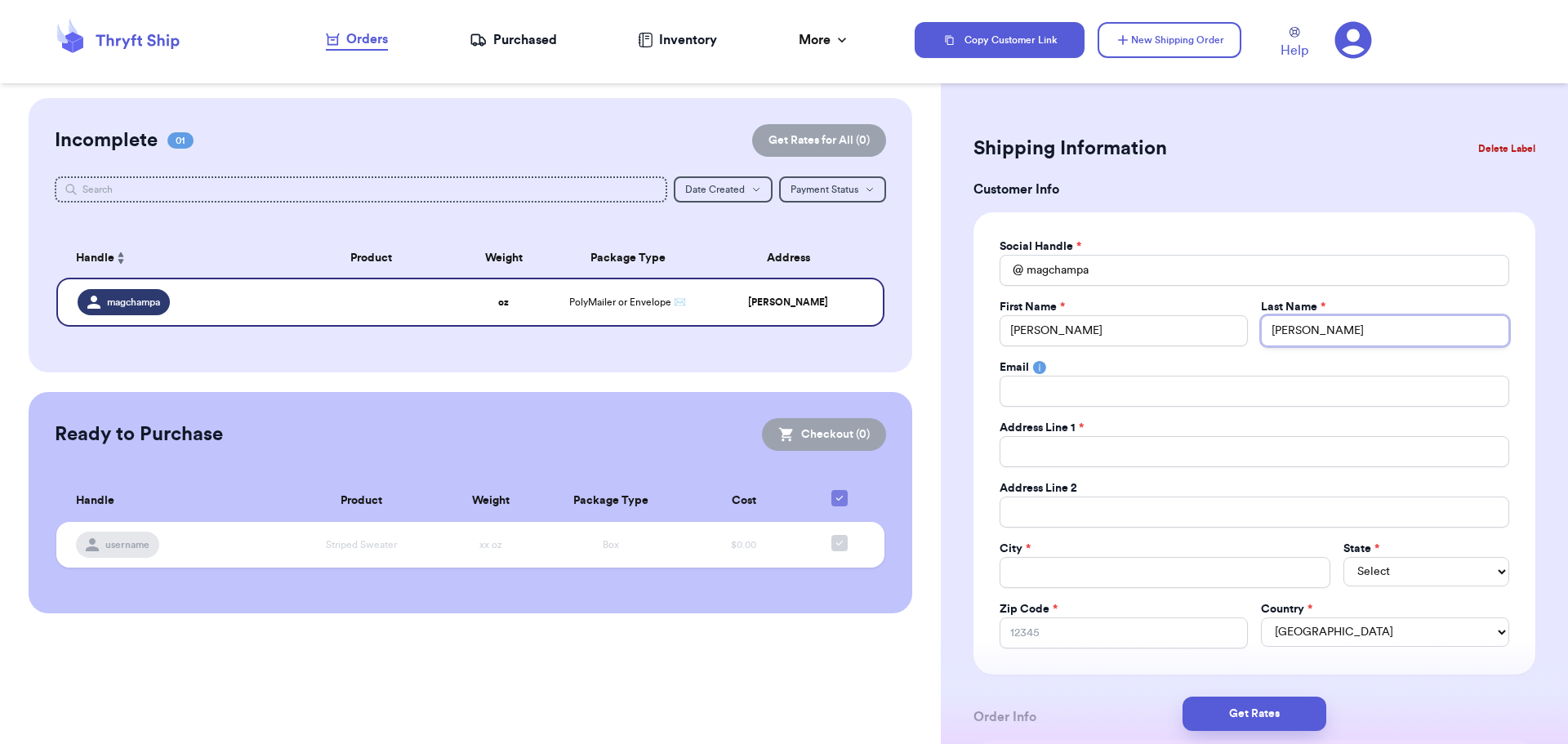
type input "[PERSON_NAME]"
type input "o"
type input "os"
type input "ost"
type input "ostr"
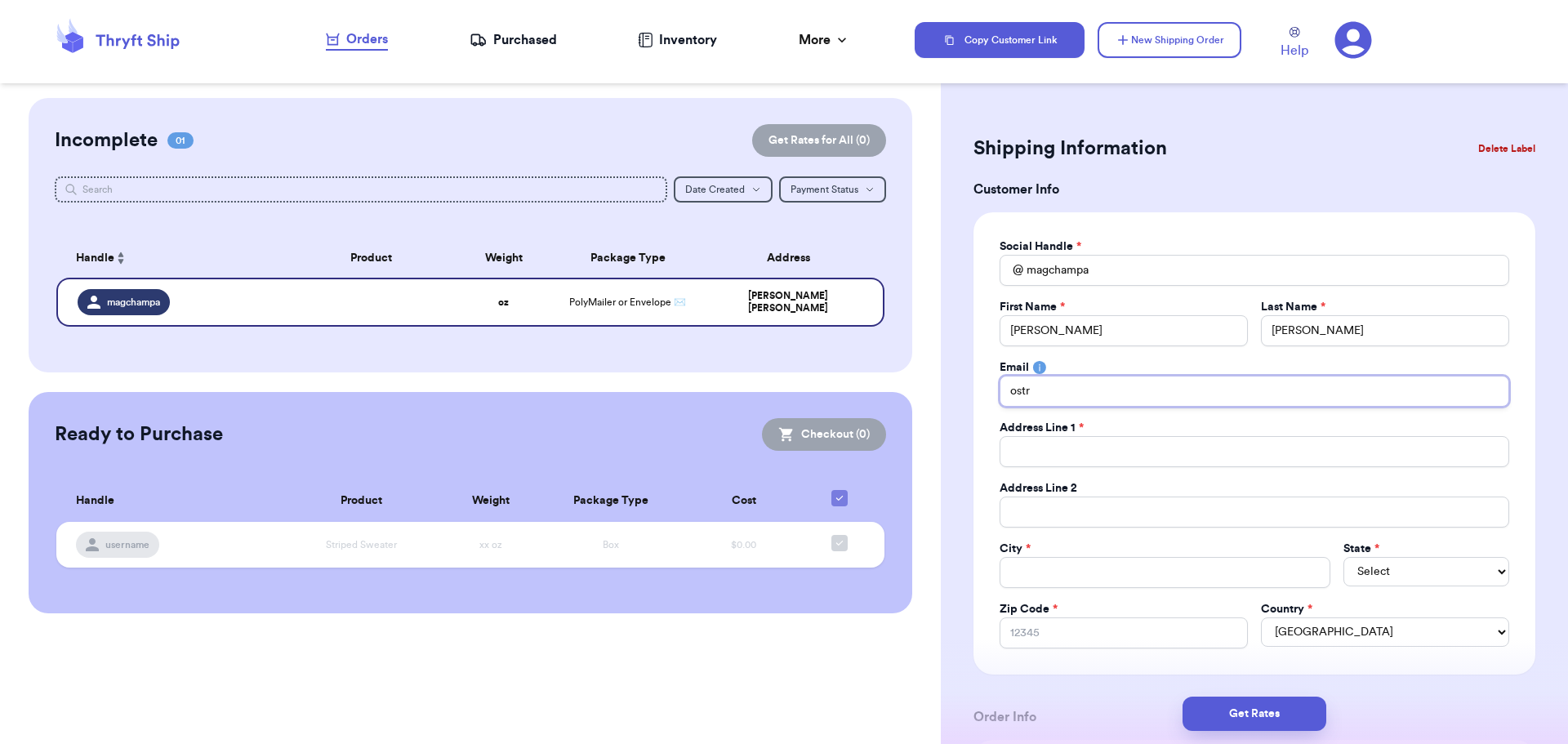
type input "ostra"
type input "ostran"
type input "[PERSON_NAME]"
type input "ostrandm"
type input "ostrandma"
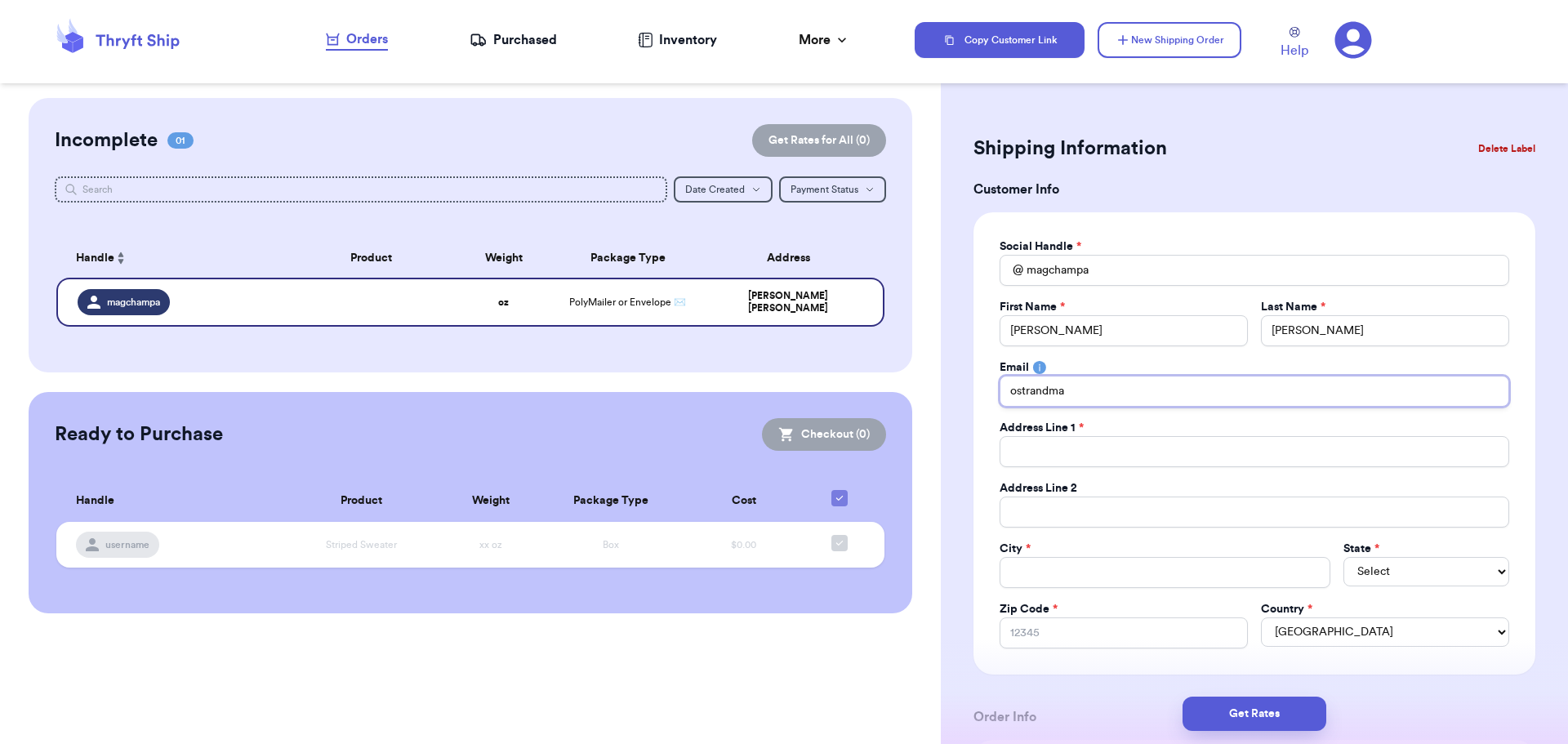
type input "ostrandmag"
type input "ostrandmagg"
type input "ostrandmaggi"
type input "ostrandmaggie"
type input "ostrandmaggie@"
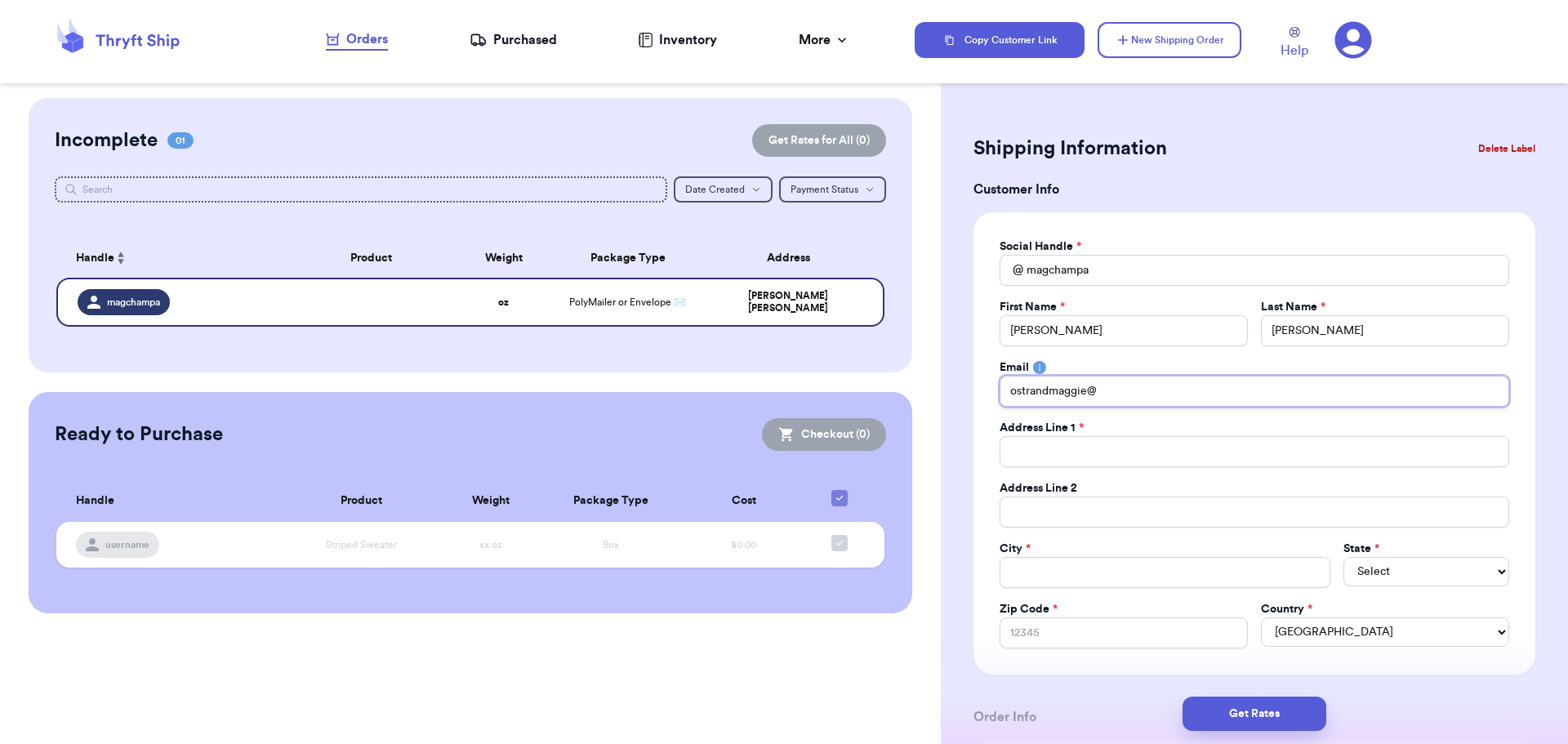
type input "ostrandmaggie@g"
type input "ostrandmaggie@gm"
type input "ostrandmaggie@gma"
type input "ostrandmaggie@gmai"
type input "[EMAIL_ADDRESS]"
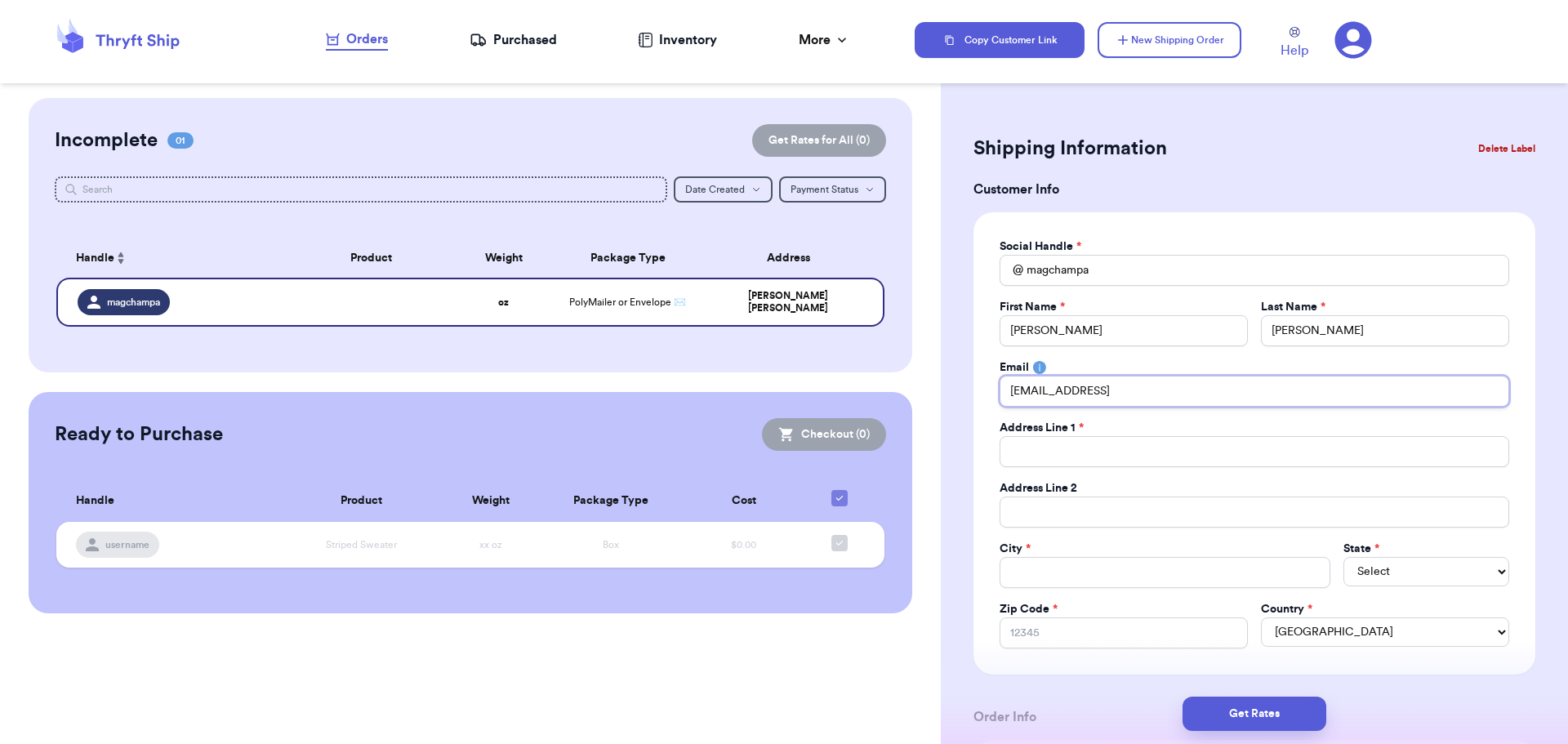
type input "[EMAIL_ADDRESS]."
type input "ostrandmaggie@gmail.c"
type input "[EMAIL_ADDRESS][DOMAIN_NAME]"
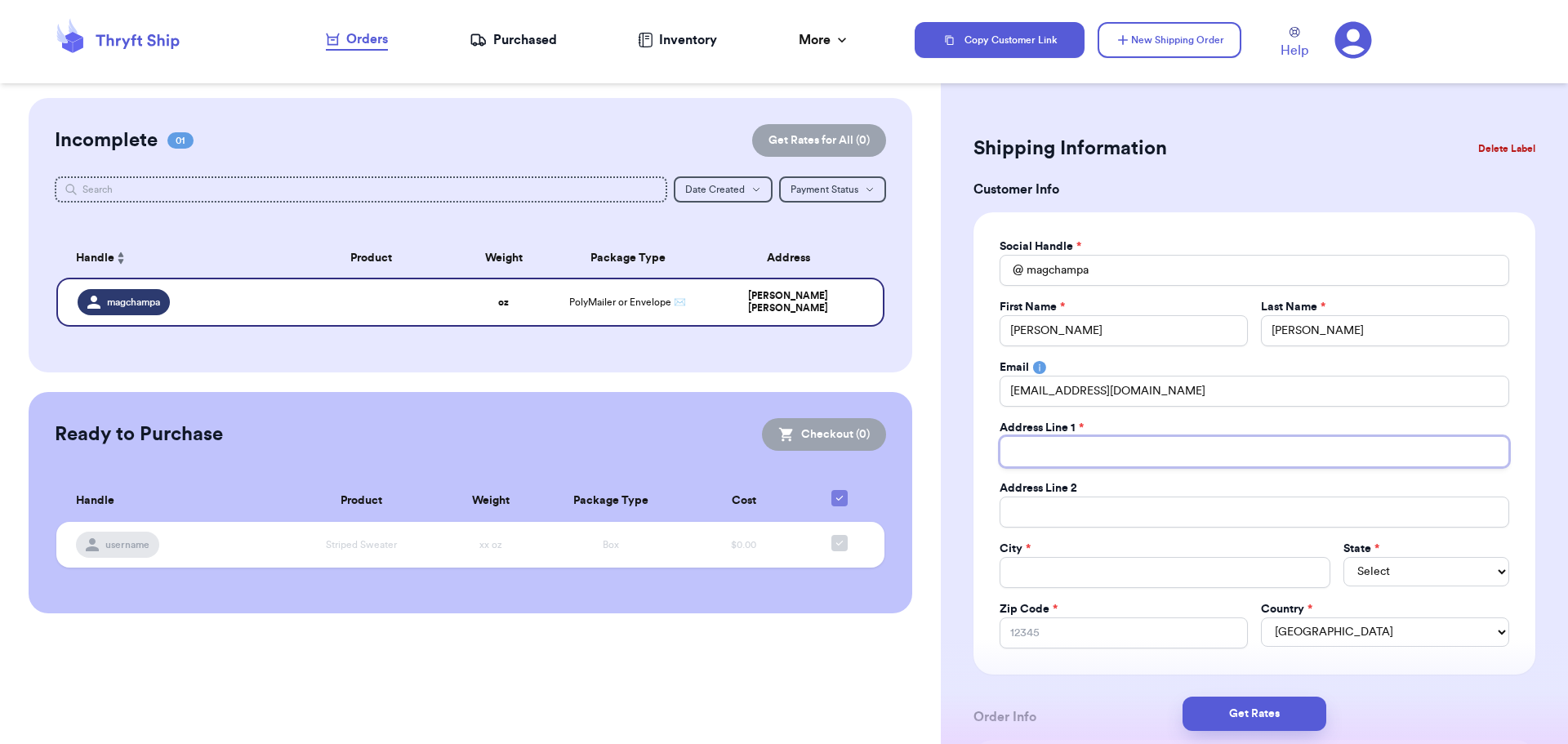
click at [1070, 455] on input "Total Amount Paid" at bounding box center [1254, 451] width 510 height 31
type input "5"
type input "57"
type input "570"
type input "5704"
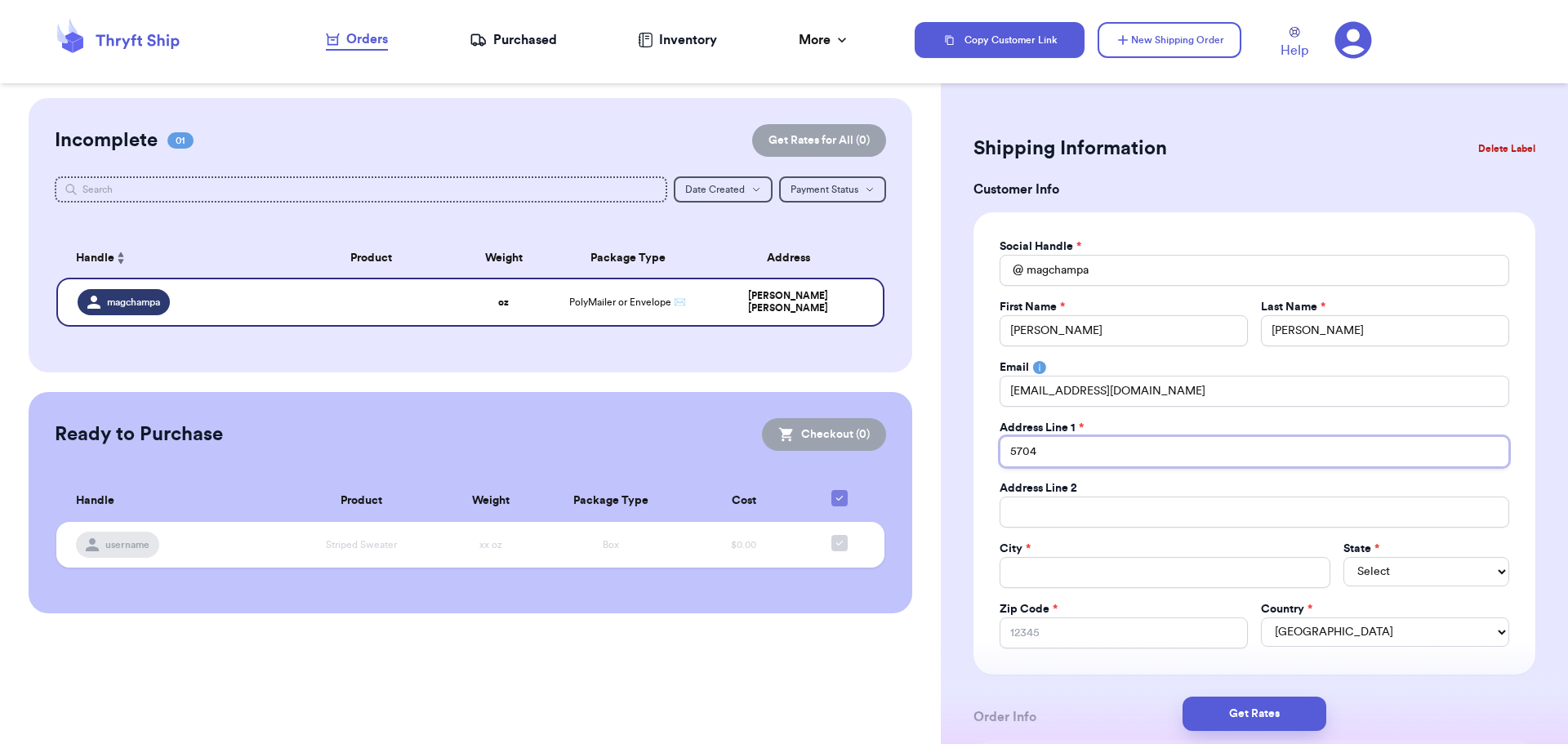
type input "5704"
type input "5704 s"
type input "5704 s 1"
type input "5704 s 14"
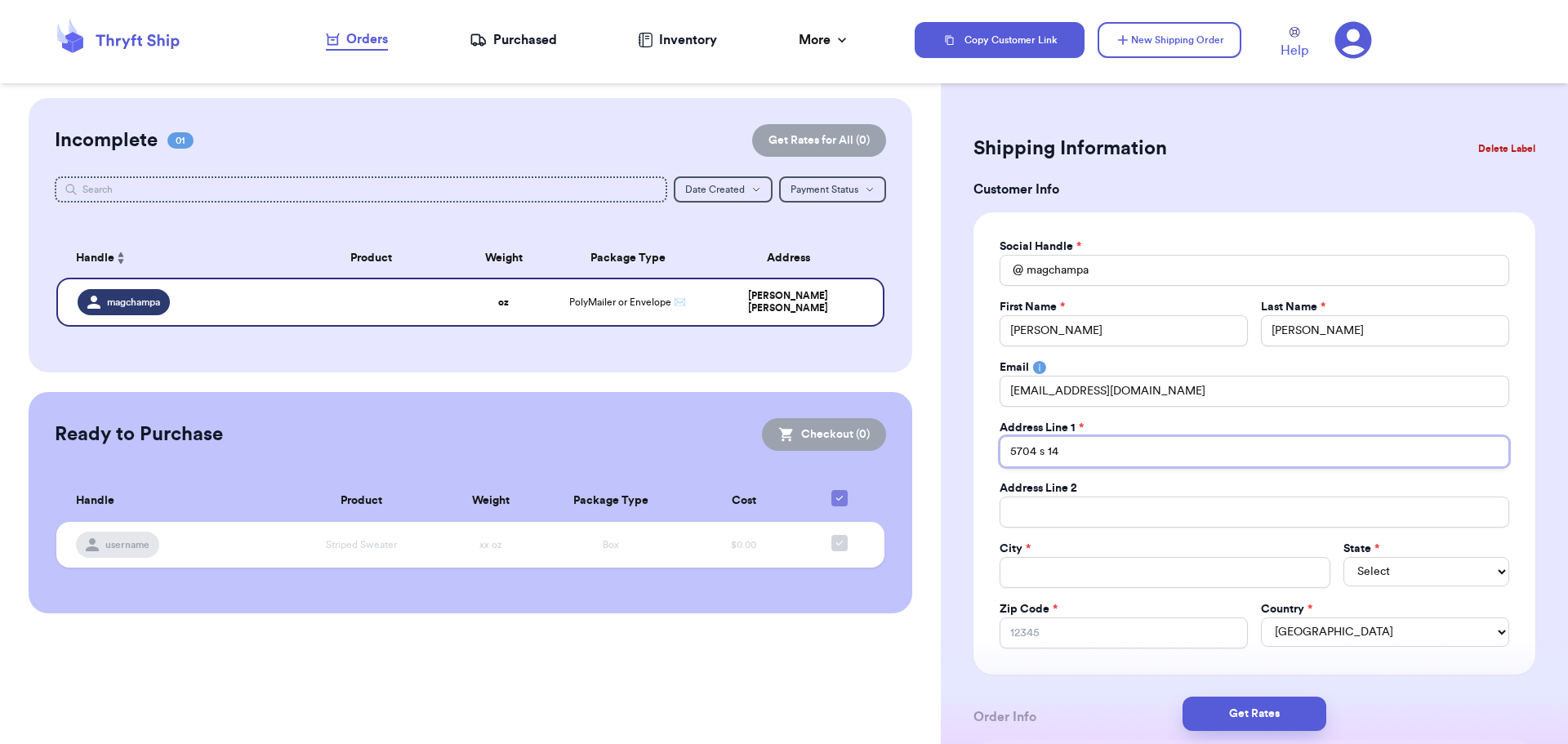
type input "5704 s 148"
type input "5704 s 148t"
type input "5704 s 148tt"
type input "5704 s 148tth"
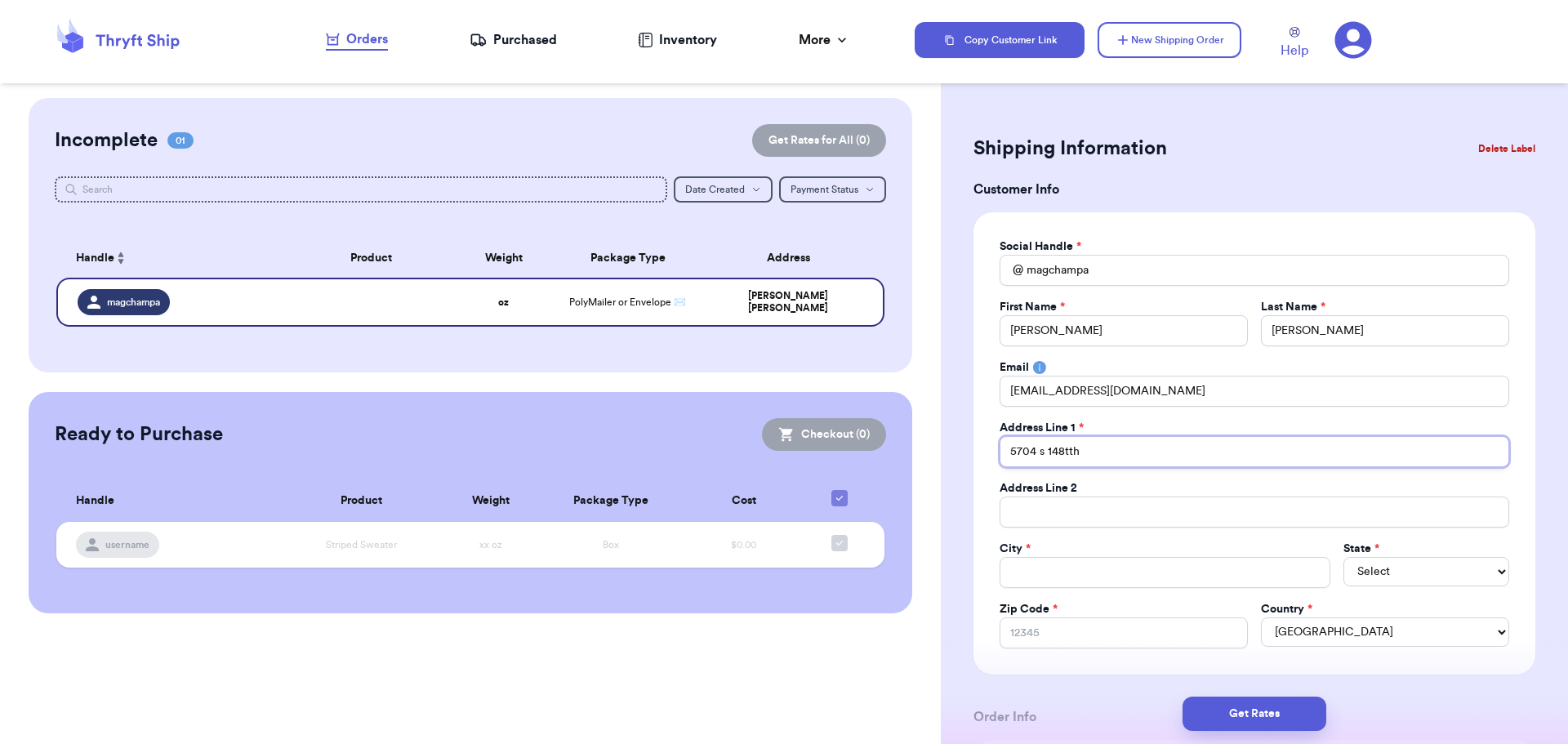
type input "5704 s 148tth p"
type input "5704 s 148tth pl"
type input "5704 s 148tth pla"
type input "5704 s 148tth plaz"
type input "[STREET_ADDRESS]"
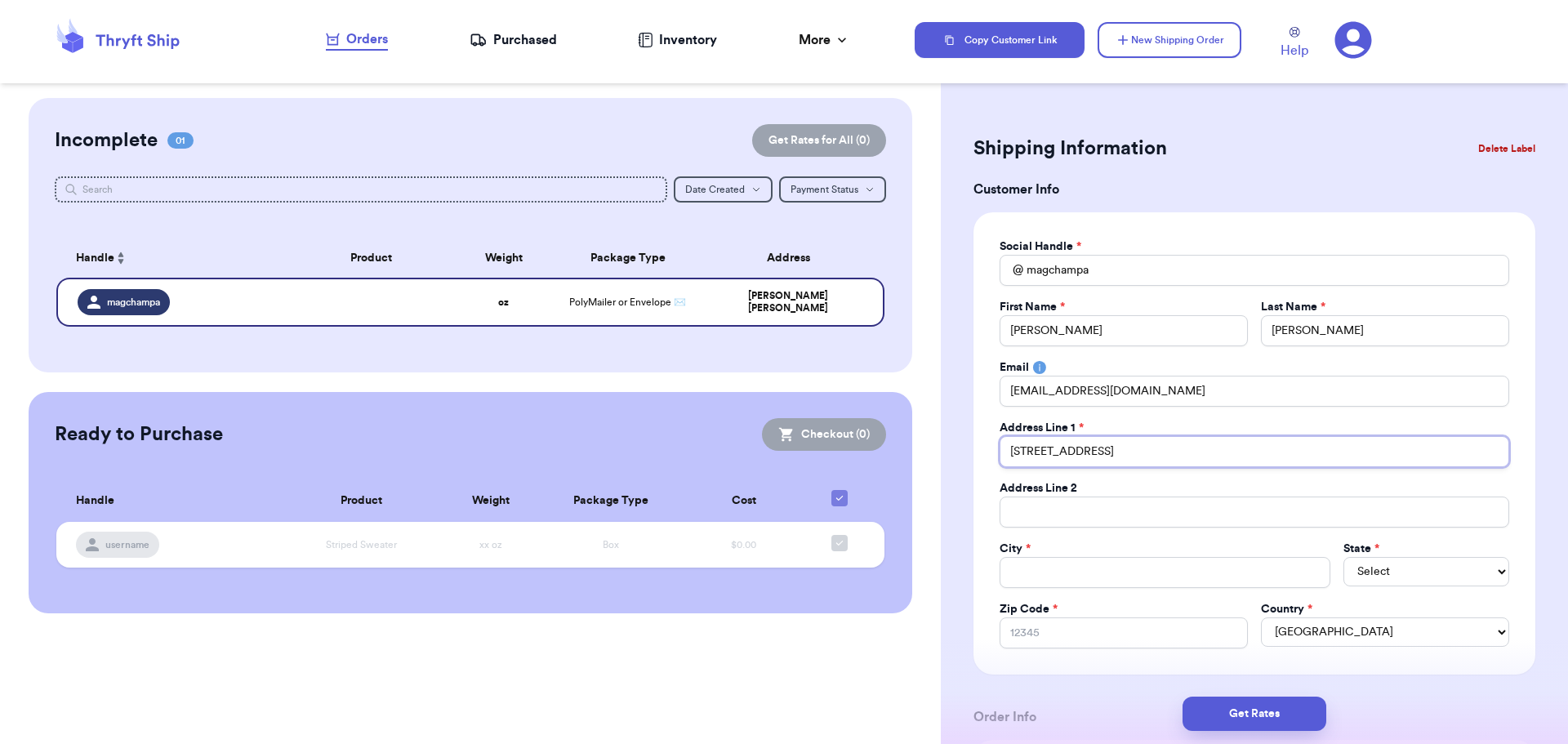
type input "[STREET_ADDRESS]"
click at [1036, 564] on input "Total Amount Paid" at bounding box center [1165, 572] width 331 height 31
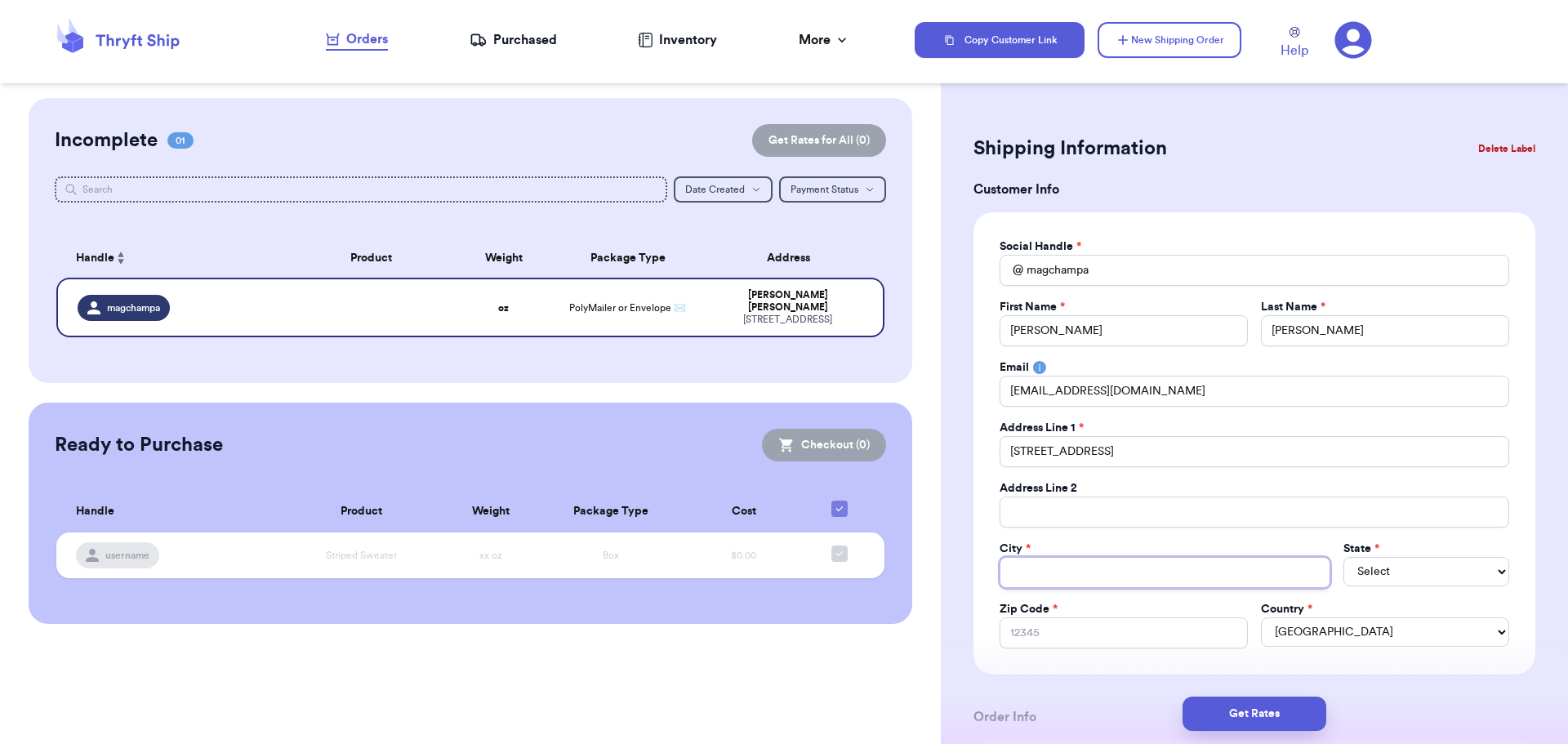
type input "o"
type input "om"
type input "oma"
type input "omah"
type input "omaha"
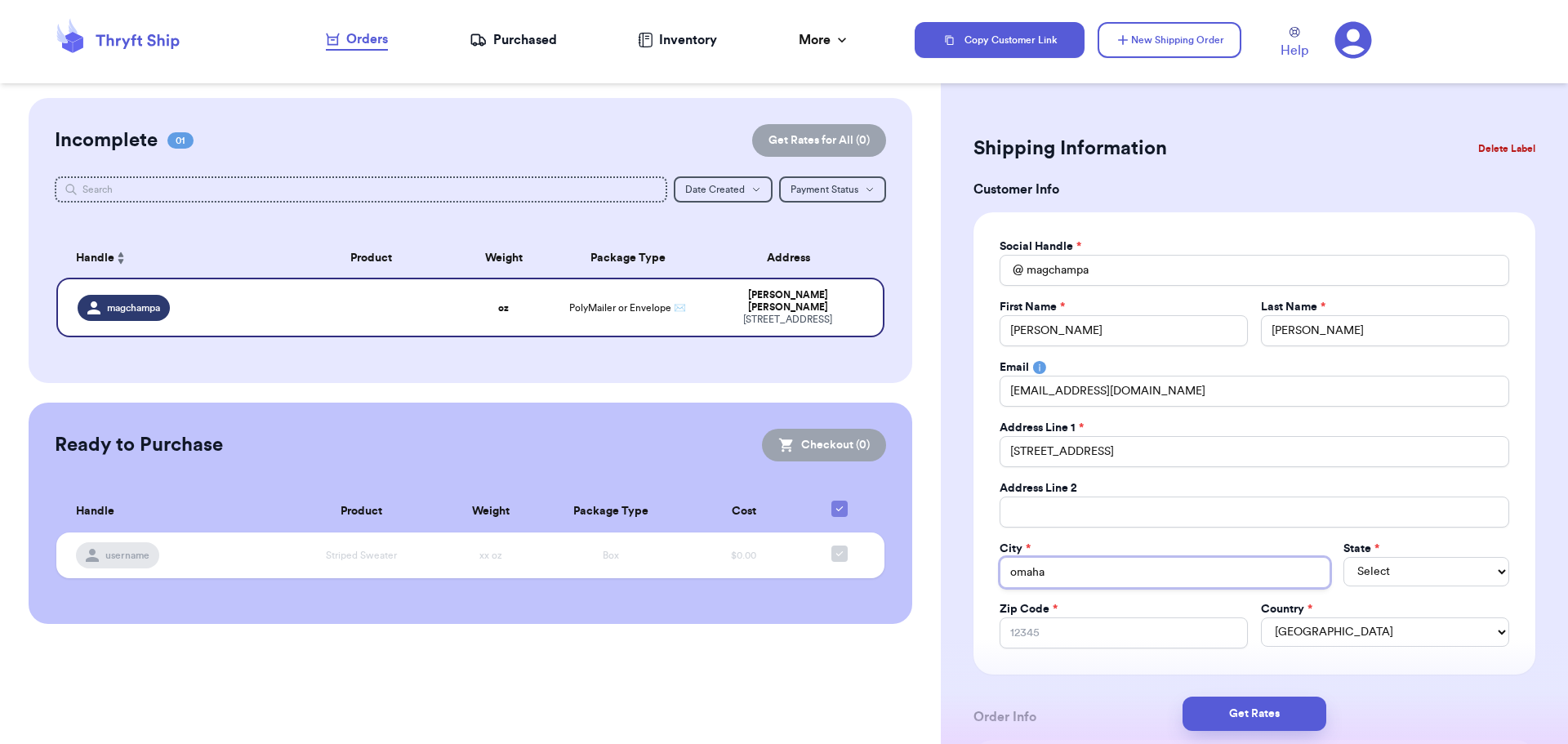
type input "omaha"
select select "NE"
type input "6"
type input "68"
type input "681"
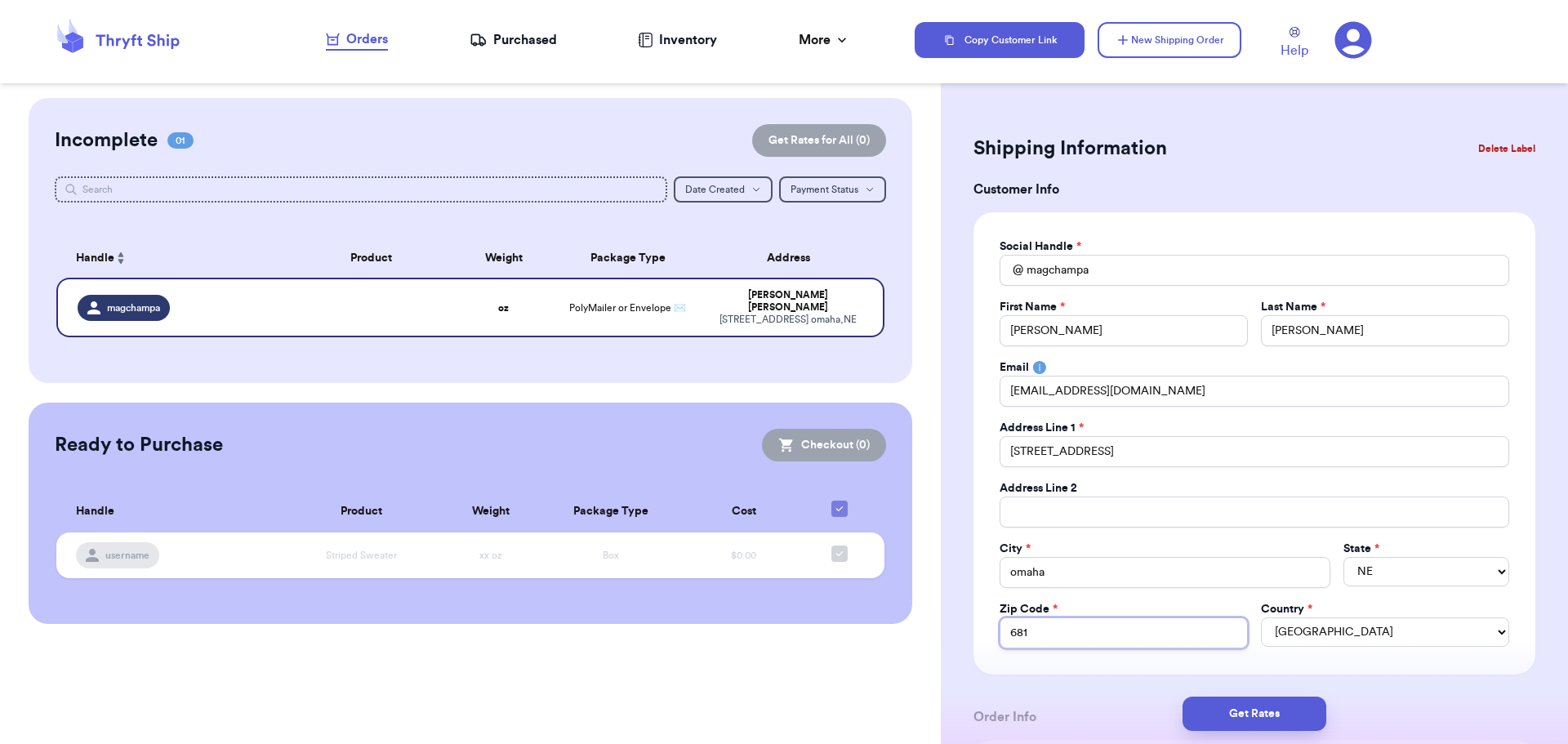
type input "6813"
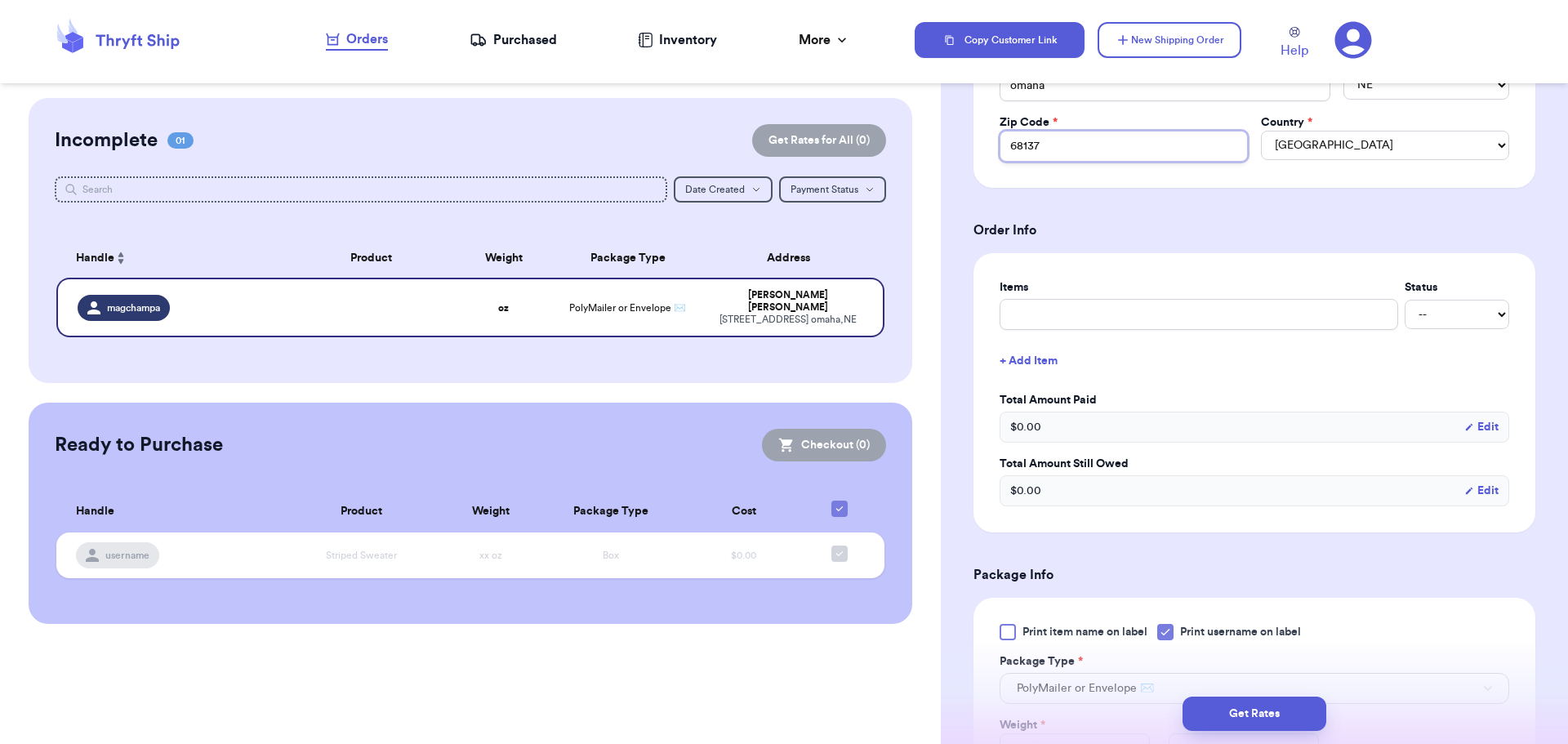
scroll to position [491, 0]
click at [1009, 310] on input "text" at bounding box center [1199, 311] width 398 height 31
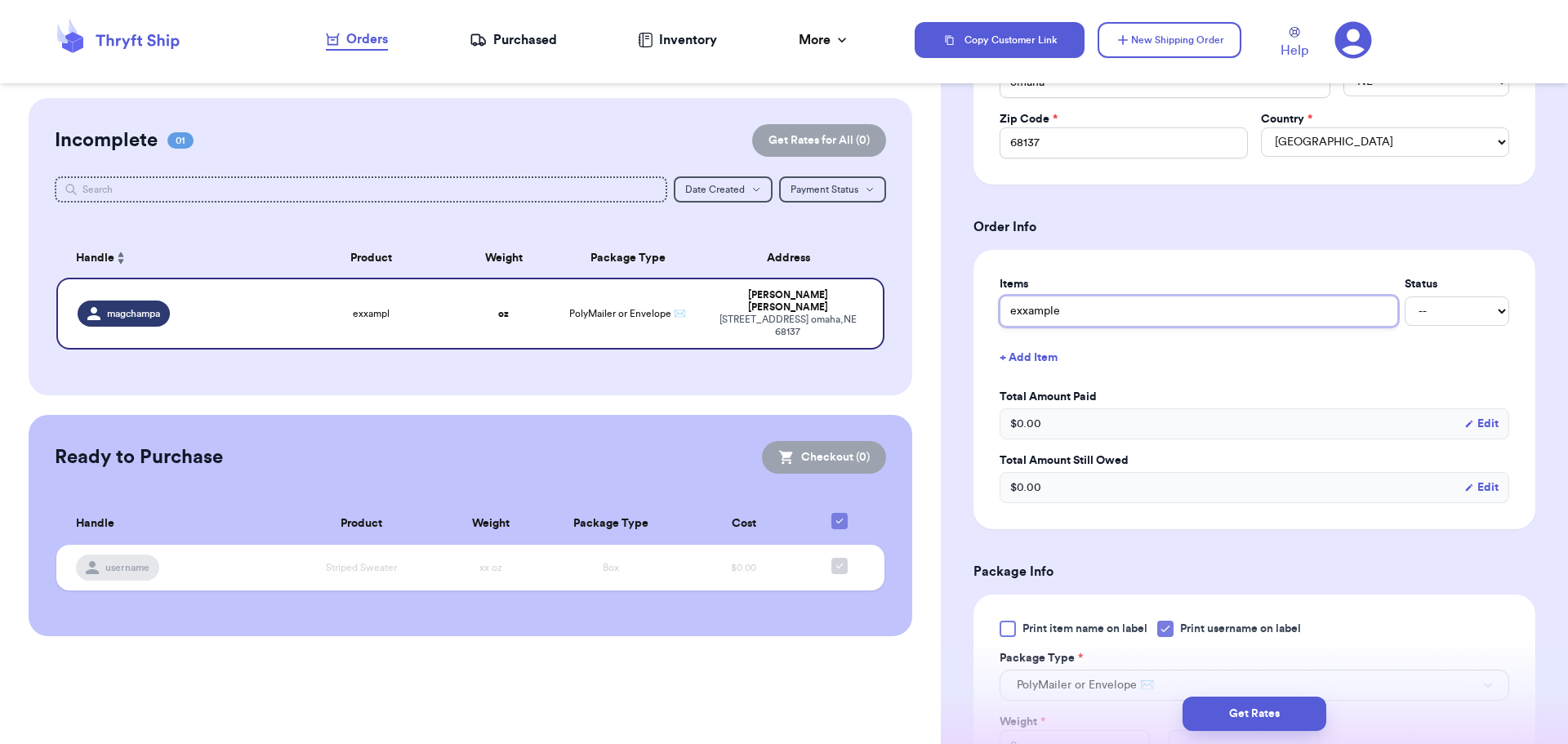
click at [1022, 309] on input "exxample" at bounding box center [1199, 311] width 398 height 31
drag, startPoint x: 1088, startPoint y: 300, endPoint x: 777, endPoint y: 320, distance: 311.6
click at [777, 320] on div "Customer Link New Order Incomplete 01 Get Rates for All ( 0 ) Get Rates for All…" at bounding box center [784, 372] width 1568 height 744
click at [1485, 313] on select "-- Paid Owes" at bounding box center [1457, 311] width 105 height 30
click at [1405, 297] on select "-- Paid Owes" at bounding box center [1457, 311] width 105 height 30
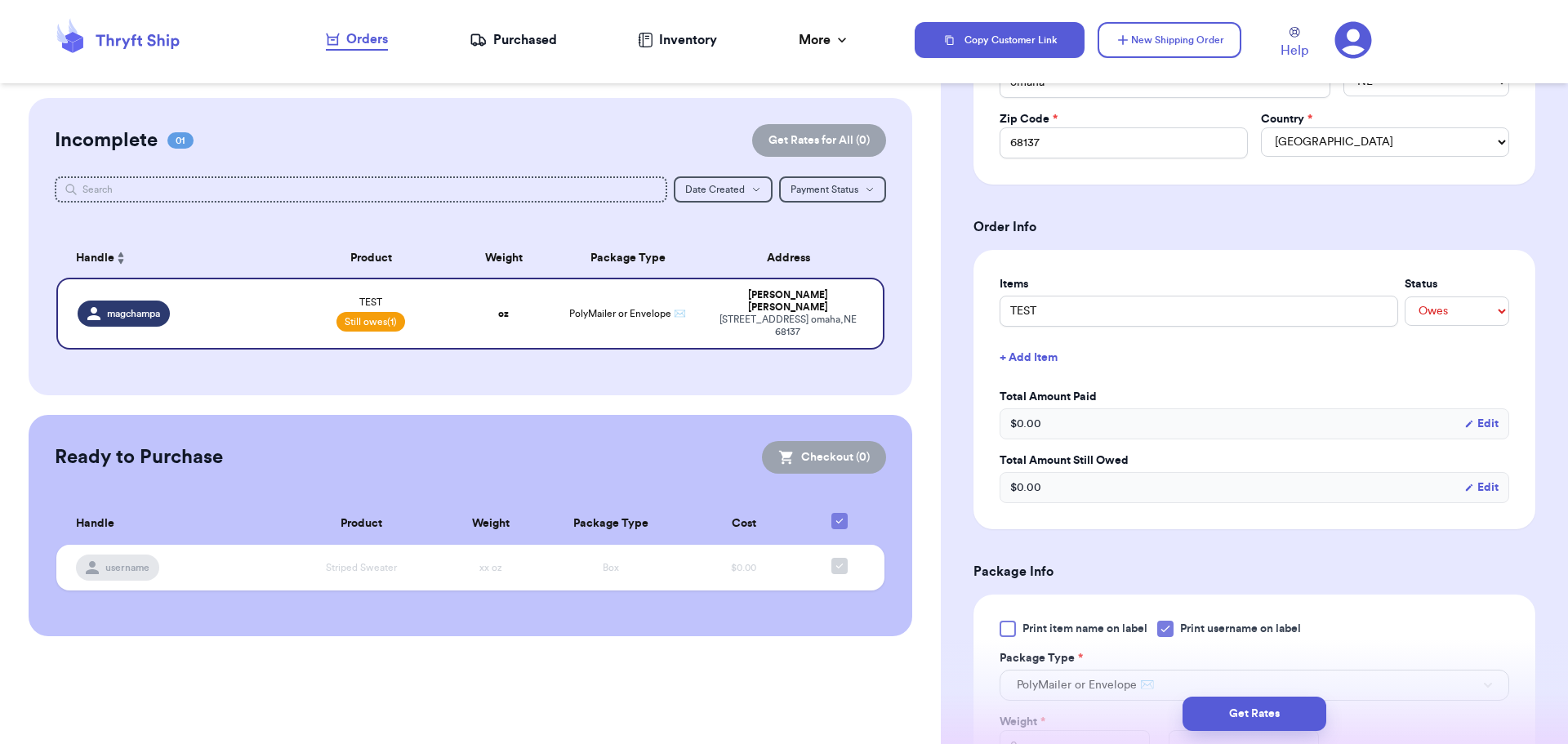
click at [1087, 420] on div "$ 0.00 Edit" at bounding box center [1254, 423] width 510 height 31
click at [1027, 417] on span "$ 0.00" at bounding box center [1026, 423] width 31 height 16
click at [1477, 424] on button "Edit" at bounding box center [1482, 423] width 35 height 16
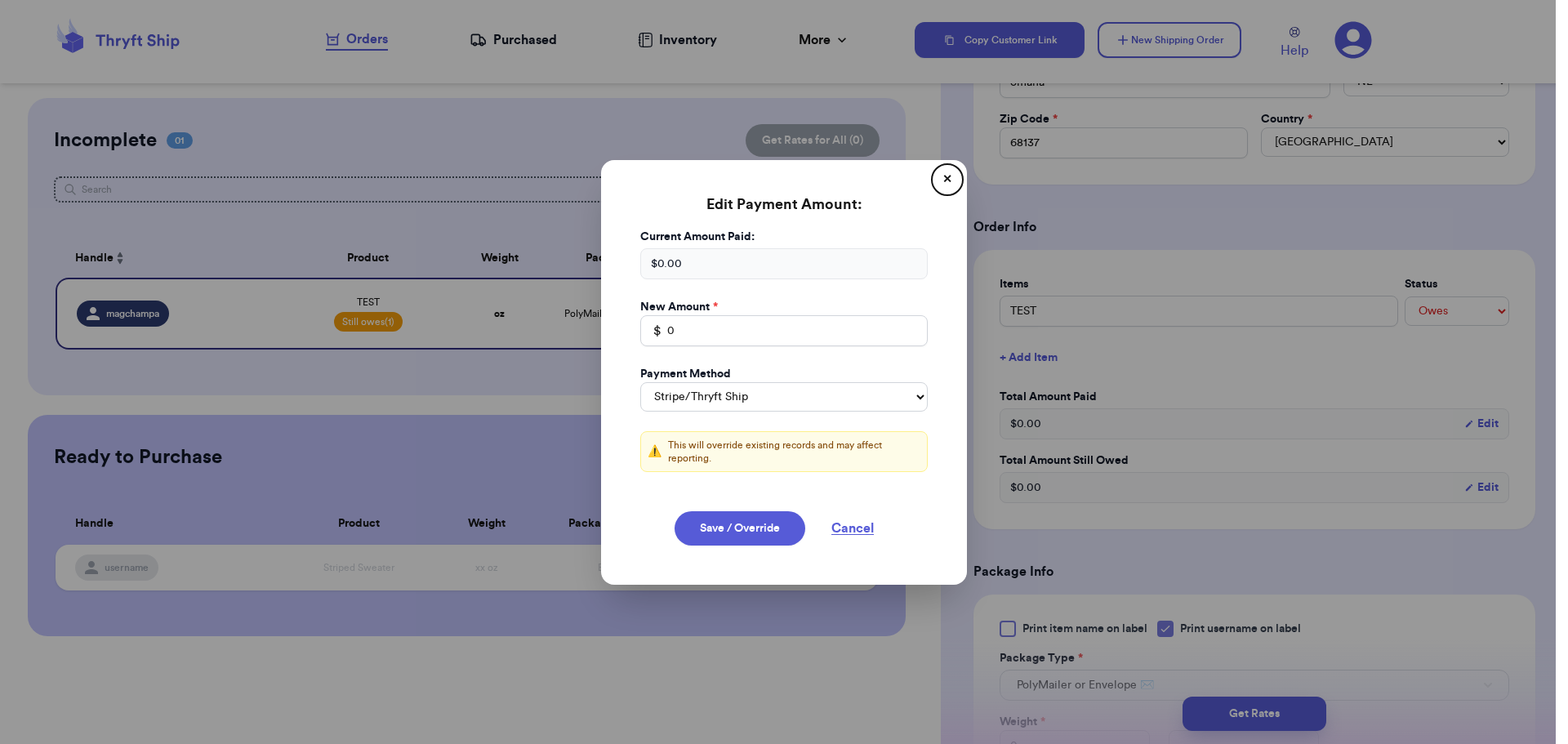
click at [664, 245] on div "Current Amount Paid: $ 0.00" at bounding box center [784, 253] width 288 height 51
click at [682, 260] on div "$ 0.00" at bounding box center [784, 264] width 288 height 31
click at [676, 337] on input "0" at bounding box center [784, 330] width 288 height 31
click at [722, 532] on button "Save / Override" at bounding box center [740, 529] width 131 height 35
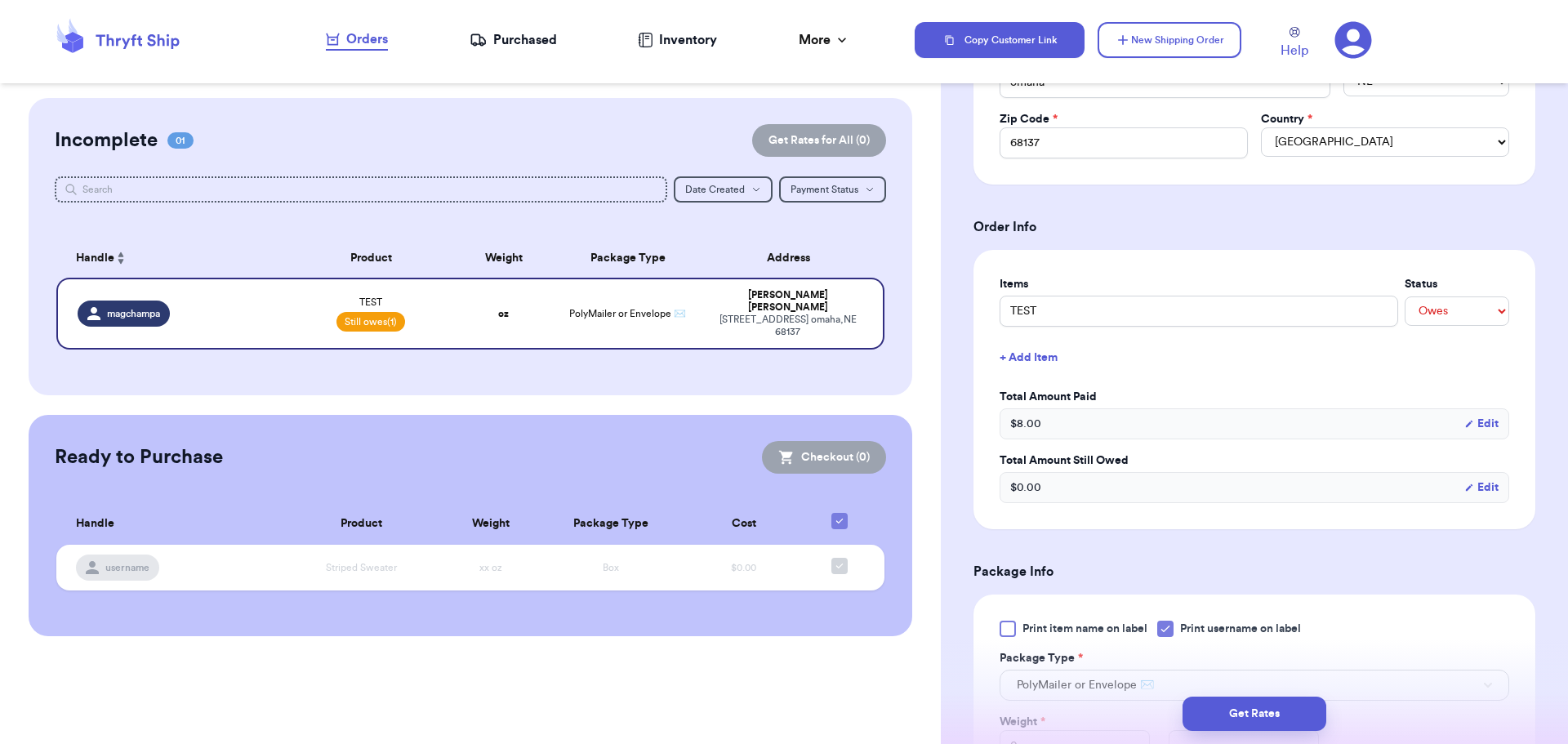
click at [1036, 488] on span "$ 0.00" at bounding box center [1026, 488] width 31 height 16
click at [1479, 489] on button "Edit" at bounding box center [1482, 488] width 35 height 16
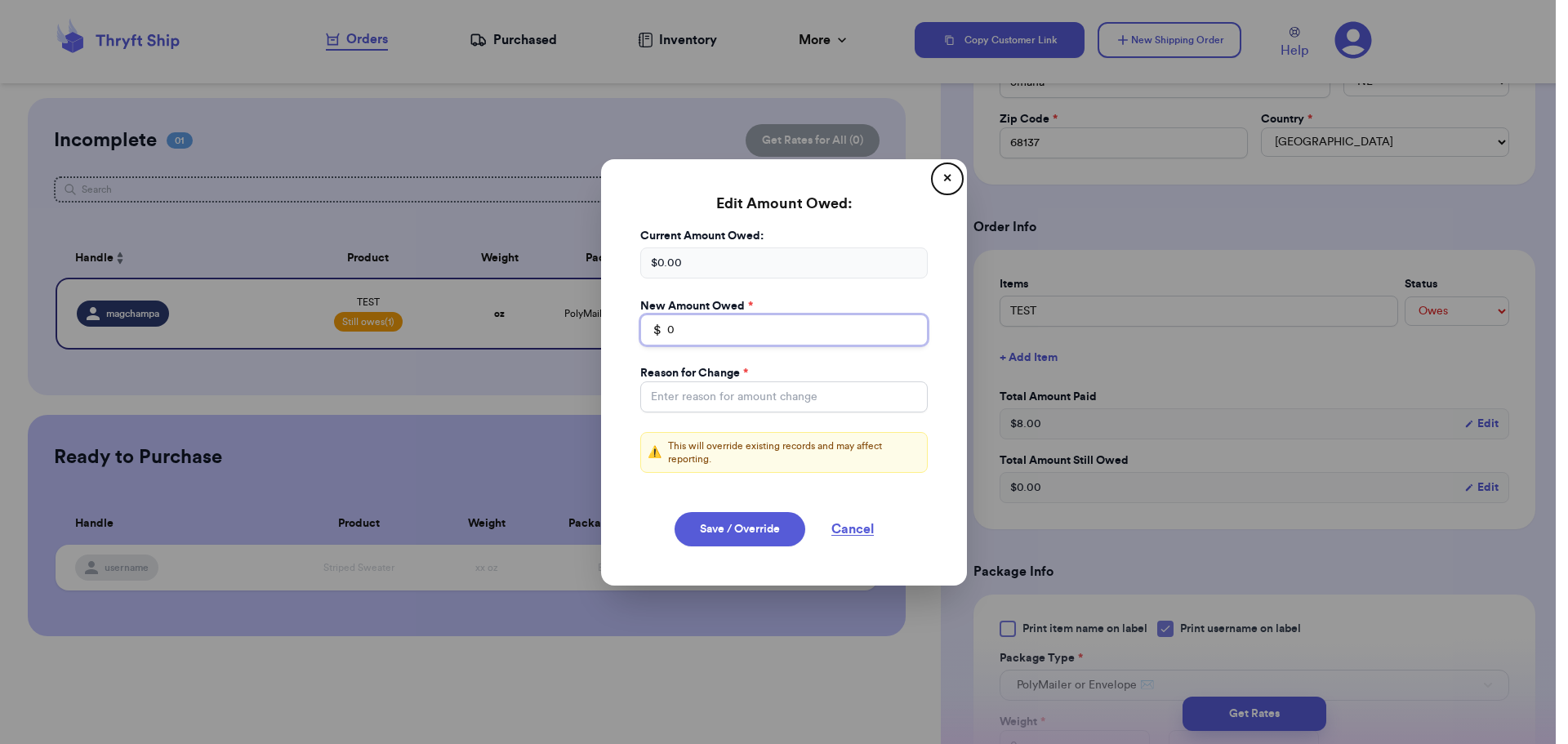
click at [677, 319] on input "0" at bounding box center [784, 330] width 288 height 31
click at [850, 535] on button "Cancel" at bounding box center [852, 530] width 82 height 35
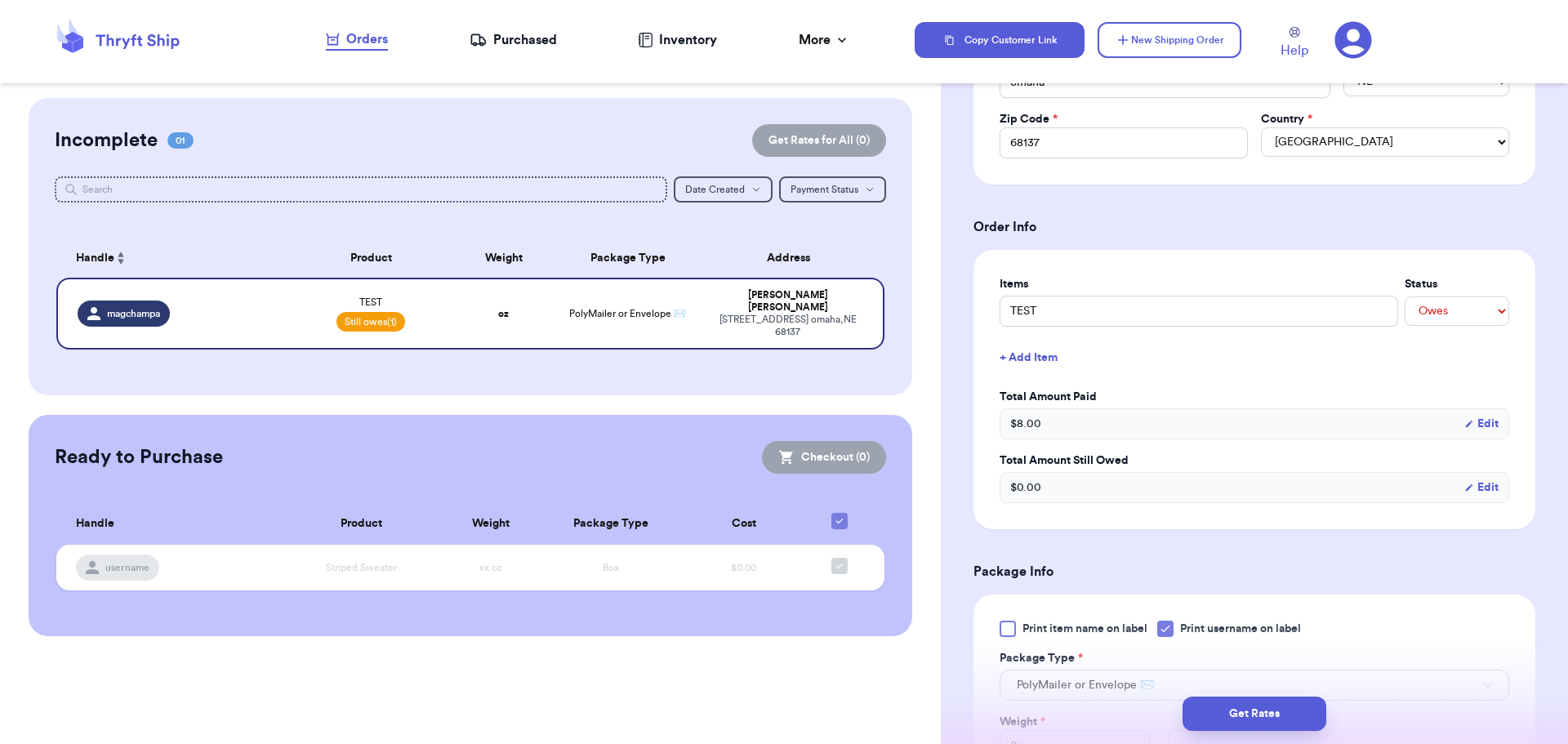
scroll to position [654, 0]
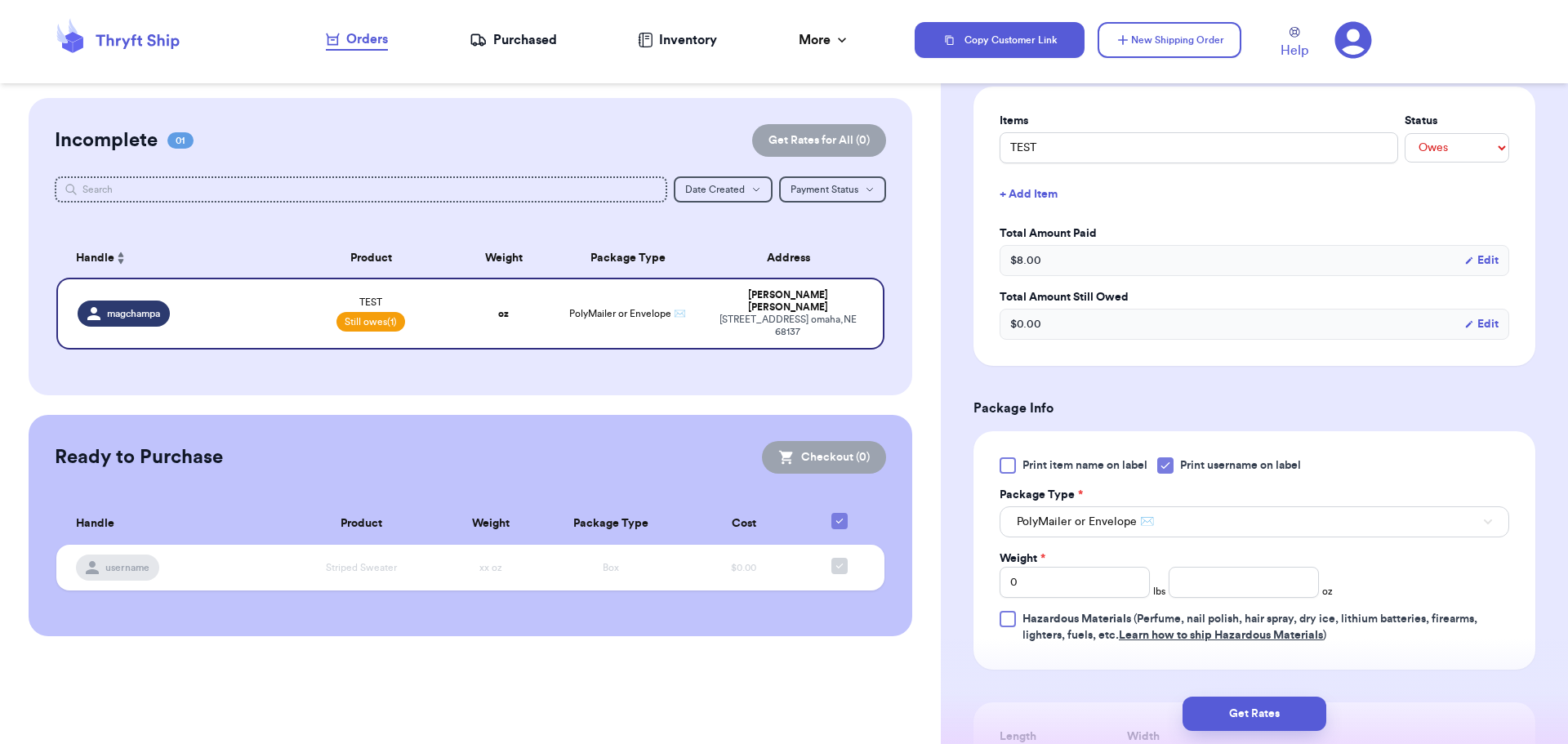
click at [1467, 260] on button "Edit" at bounding box center [1482, 260] width 35 height 16
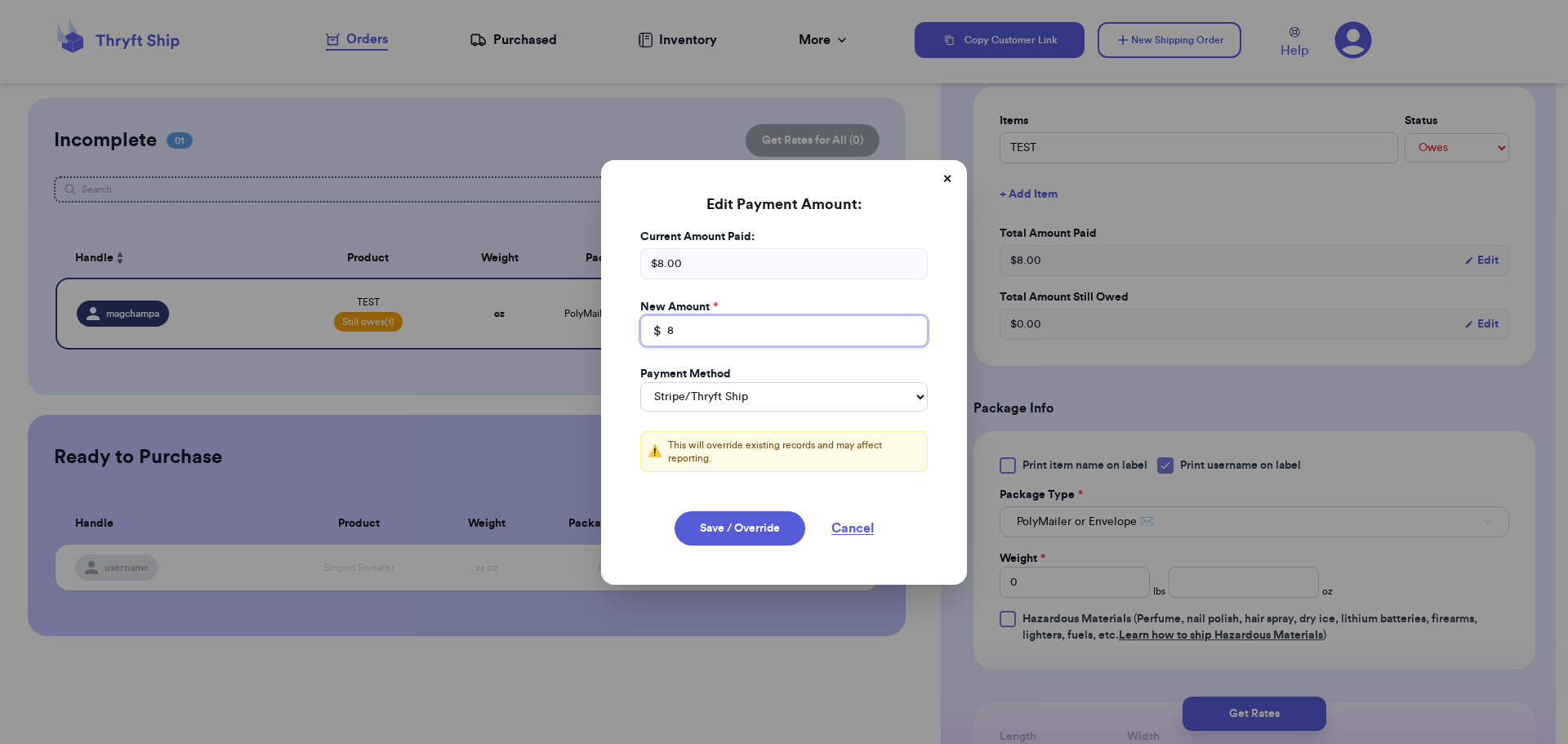
click at [677, 336] on input "8" at bounding box center [784, 330] width 288 height 31
click at [689, 254] on div "$ 8.00" at bounding box center [784, 264] width 288 height 31
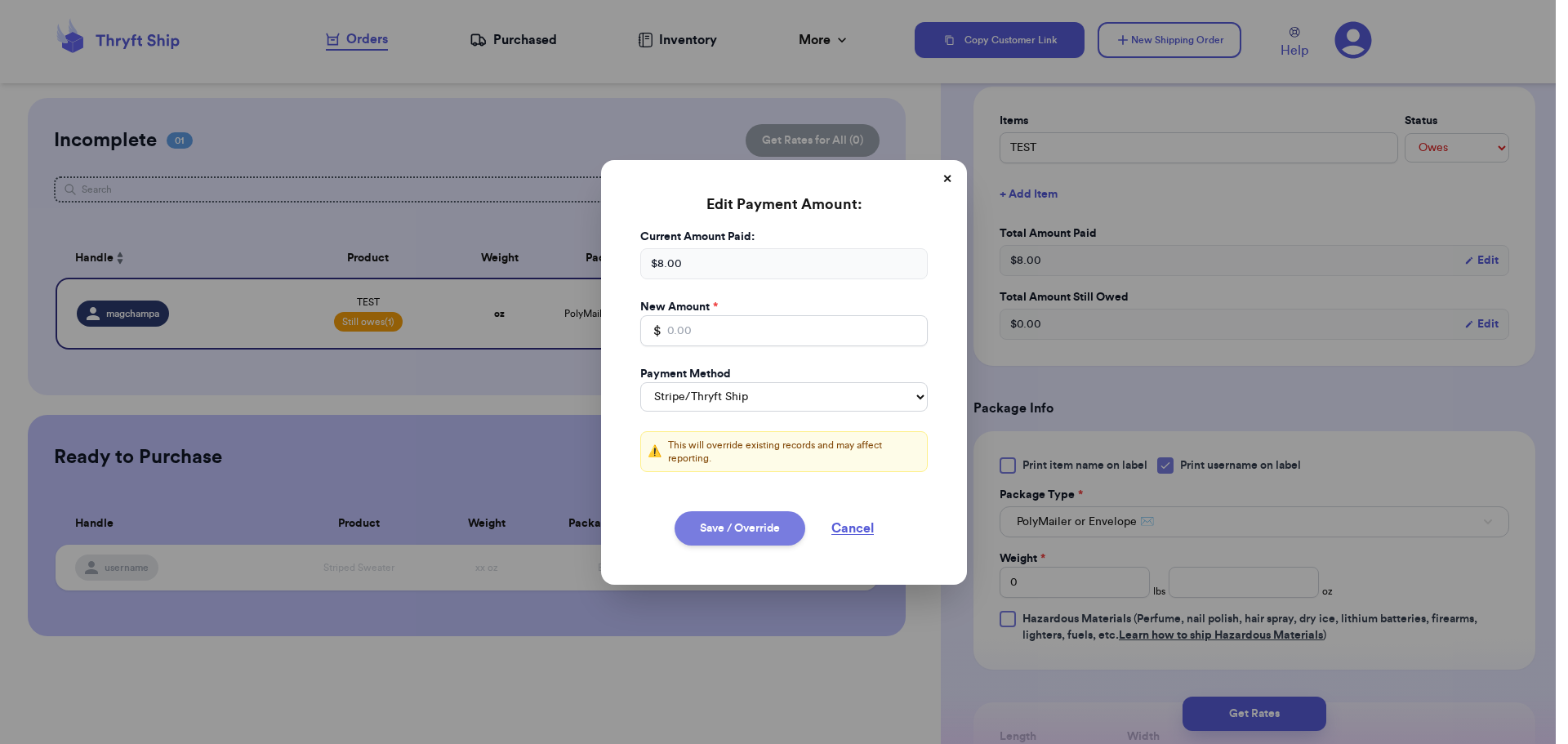
click at [731, 536] on button "Save / Override" at bounding box center [740, 529] width 131 height 35
click at [659, 324] on input "Total Amount Paid" at bounding box center [784, 330] width 288 height 31
click at [666, 259] on div "$ 8.00" at bounding box center [784, 264] width 288 height 31
drag, startPoint x: 654, startPoint y: 266, endPoint x: 633, endPoint y: 271, distance: 21.6
click at [640, 271] on div "$ 8.00" at bounding box center [784, 264] width 288 height 31
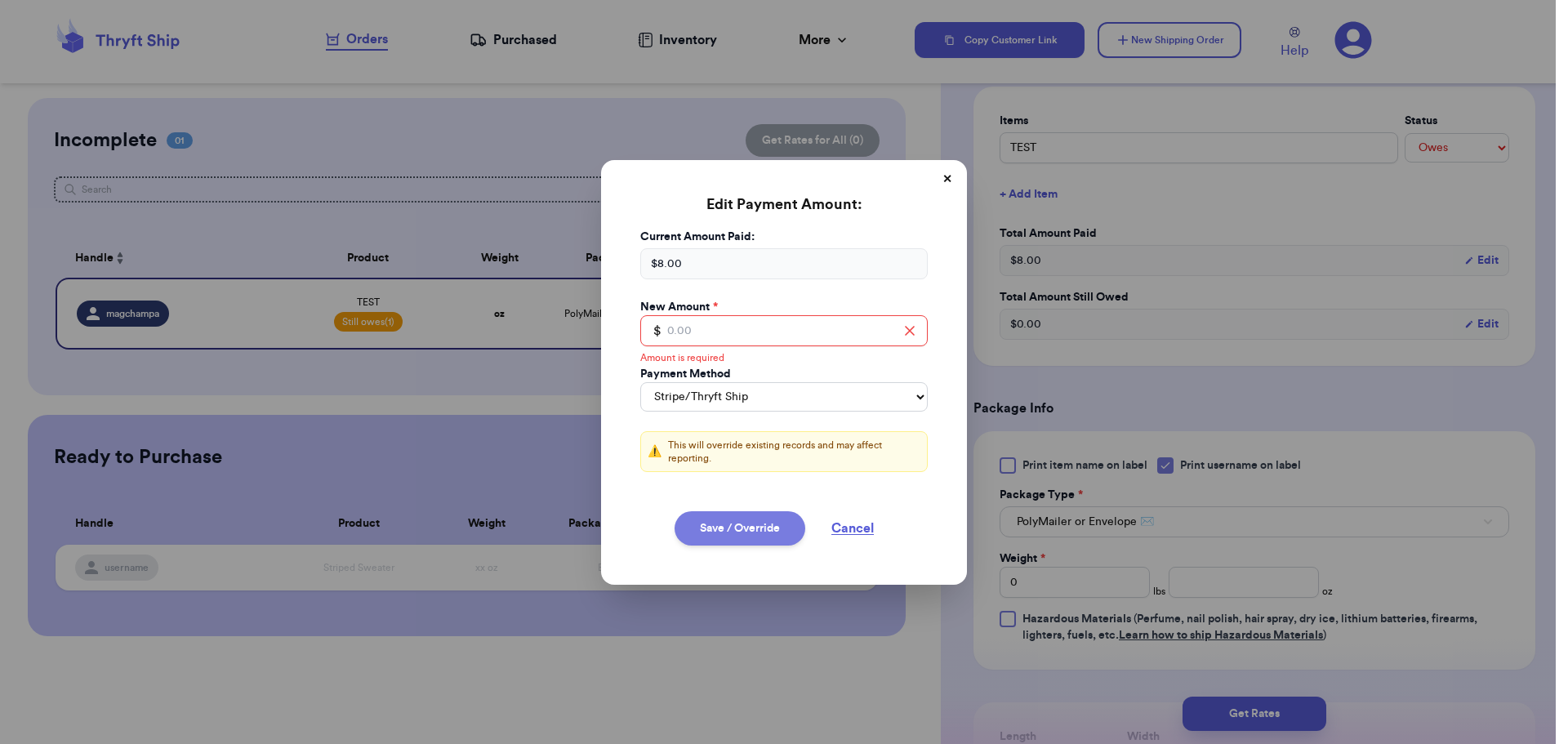
click at [738, 528] on button "Save / Override" at bounding box center [740, 529] width 131 height 35
click at [682, 330] on input "Total Amount Paid" at bounding box center [784, 330] width 288 height 31
click at [774, 519] on button "Save / Override" at bounding box center [740, 529] width 131 height 35
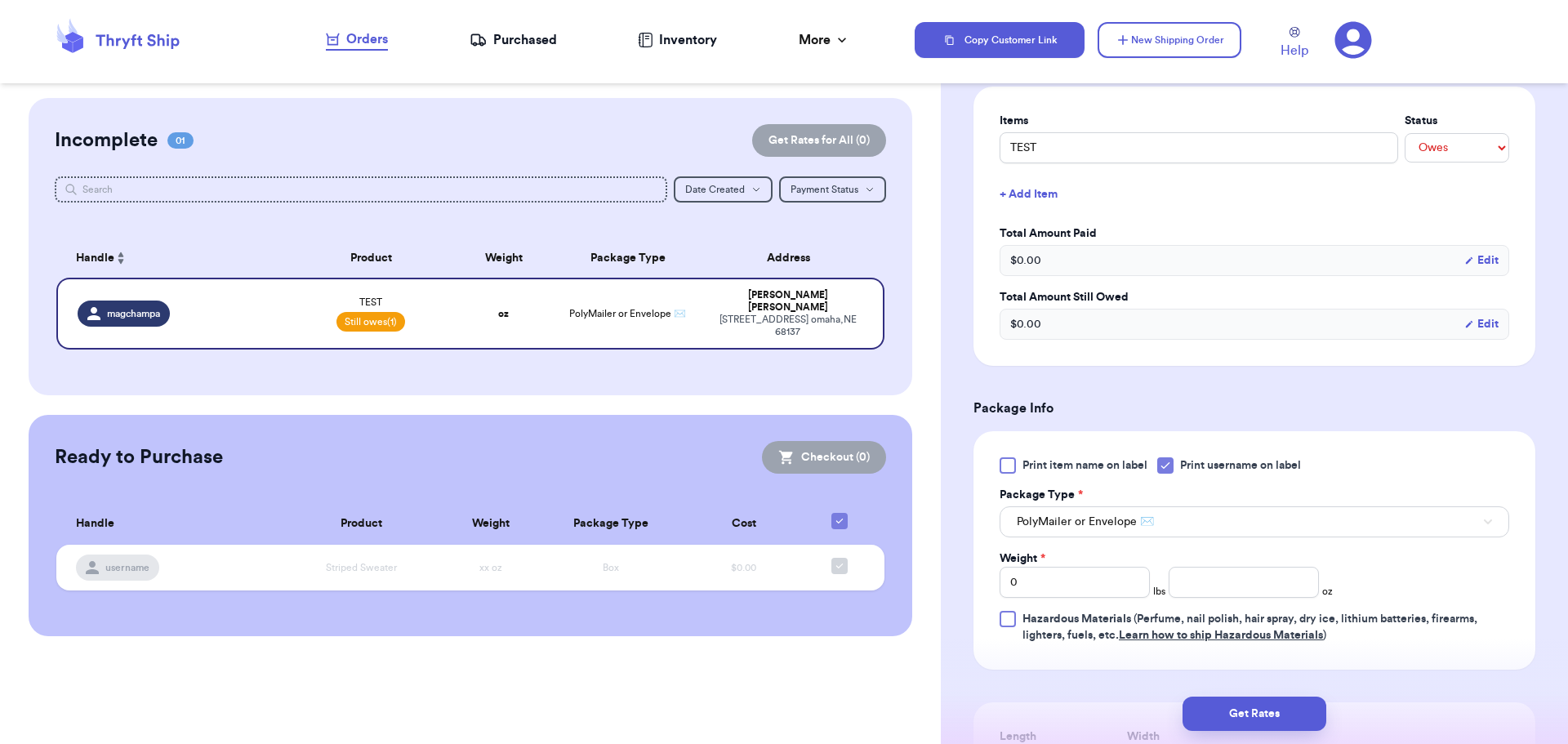
click at [1472, 329] on button "Edit" at bounding box center [1482, 324] width 35 height 16
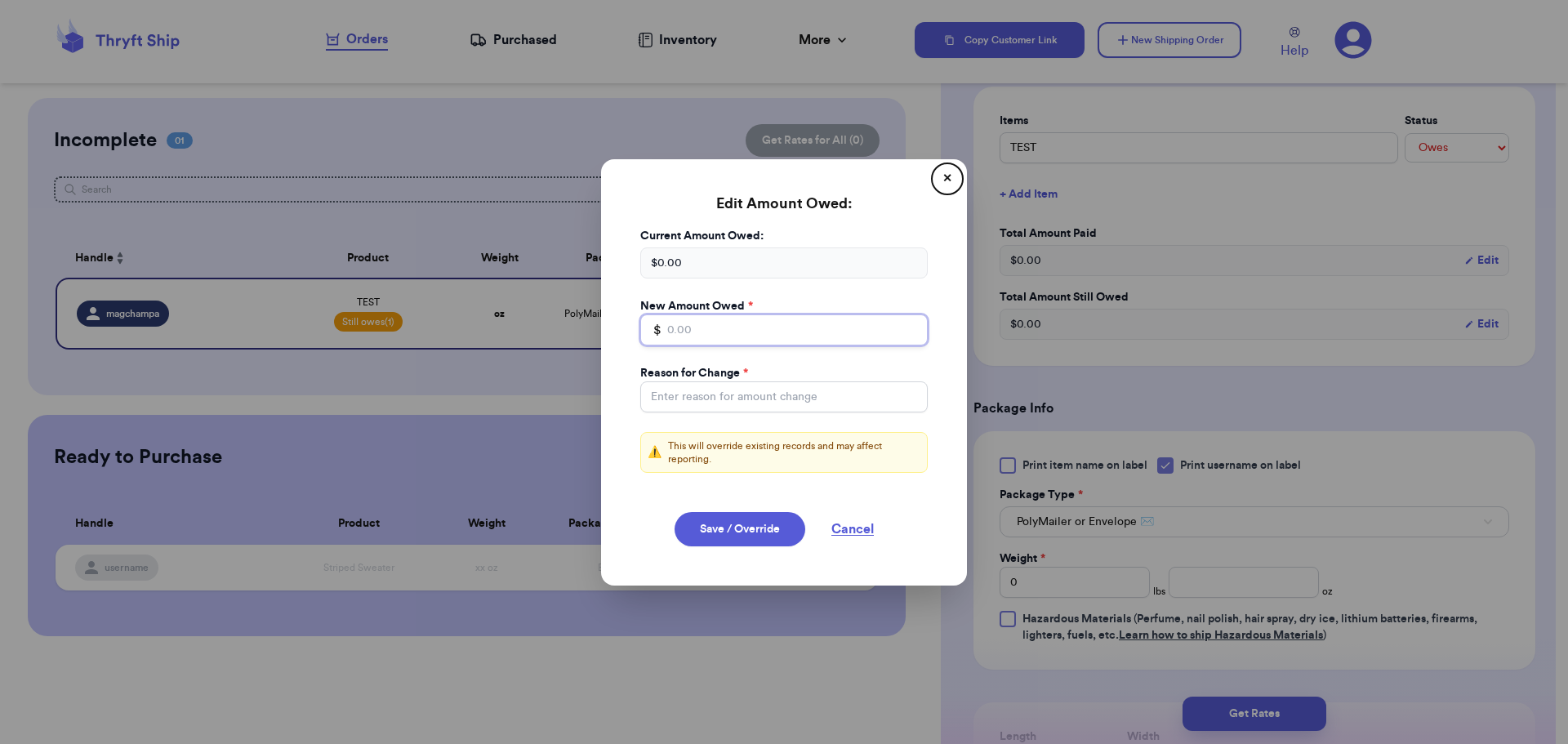
drag, startPoint x: 671, startPoint y: 332, endPoint x: 1378, endPoint y: 448, distance: 716.5
click at [671, 331] on input "Total Amount Paid" at bounding box center [784, 330] width 288 height 31
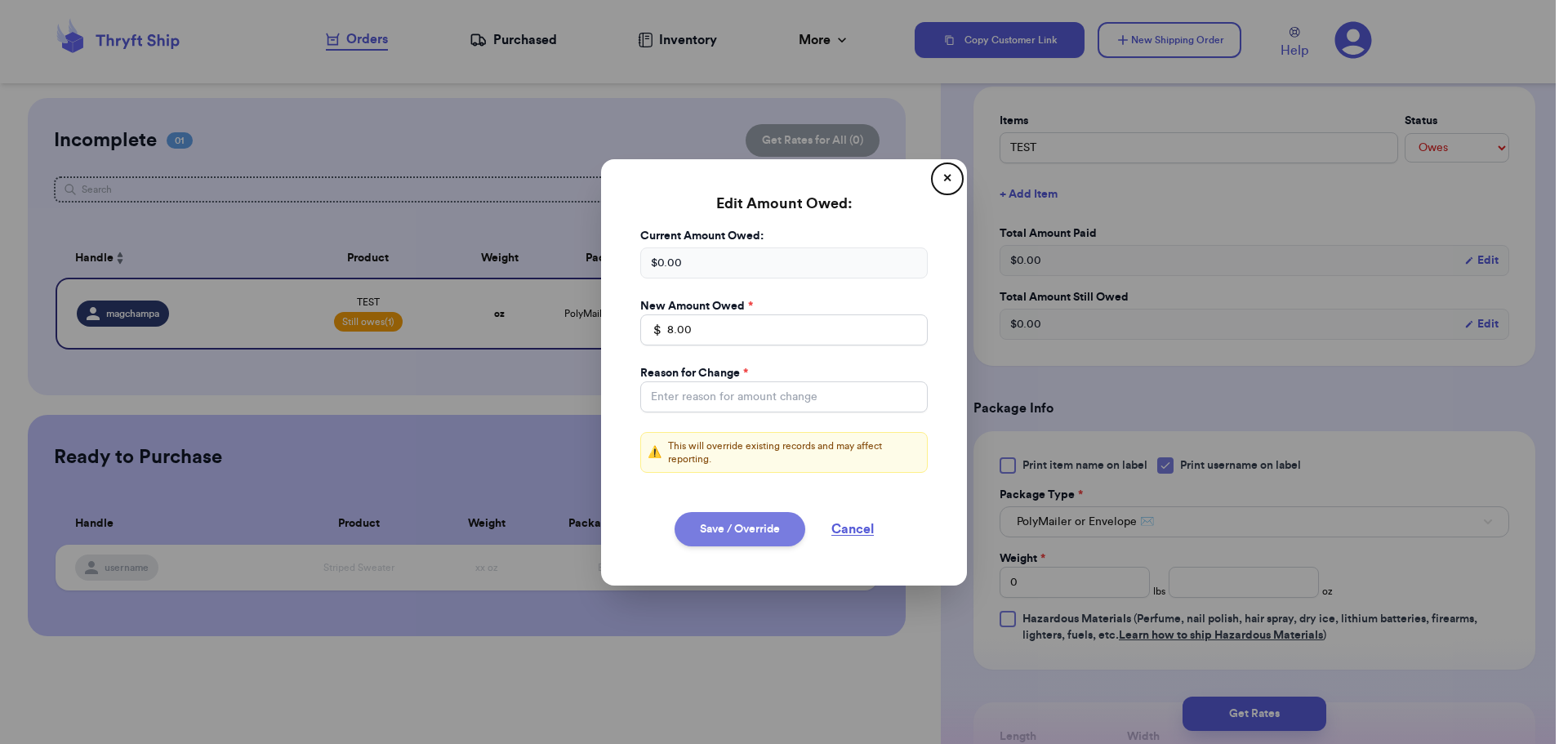
click at [724, 534] on button "Save / Override" at bounding box center [740, 530] width 131 height 35
click at [715, 398] on input "Total Amount Paid" at bounding box center [784, 396] width 288 height 31
click at [751, 531] on button "Save / Override" at bounding box center [740, 530] width 131 height 35
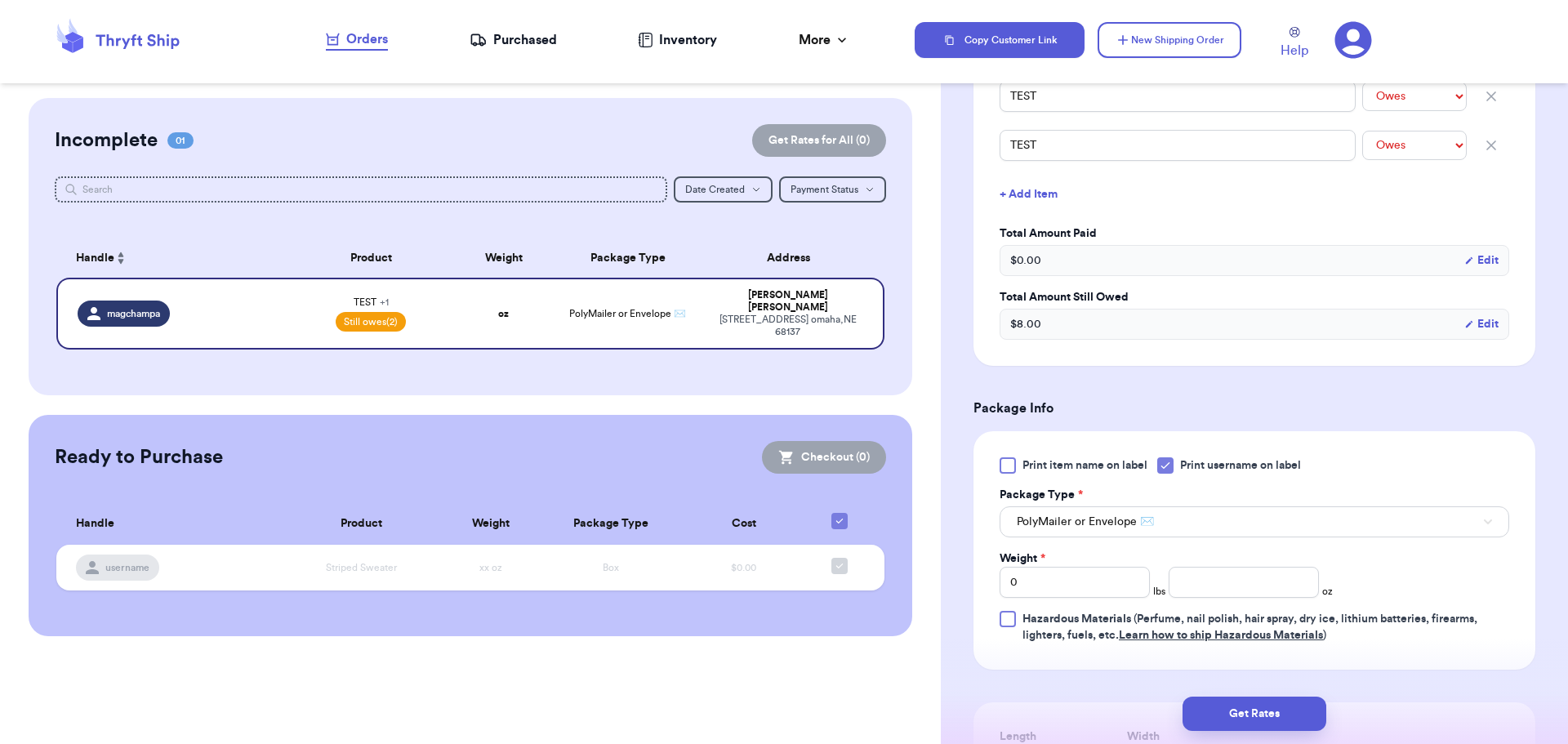
scroll to position [735, 0]
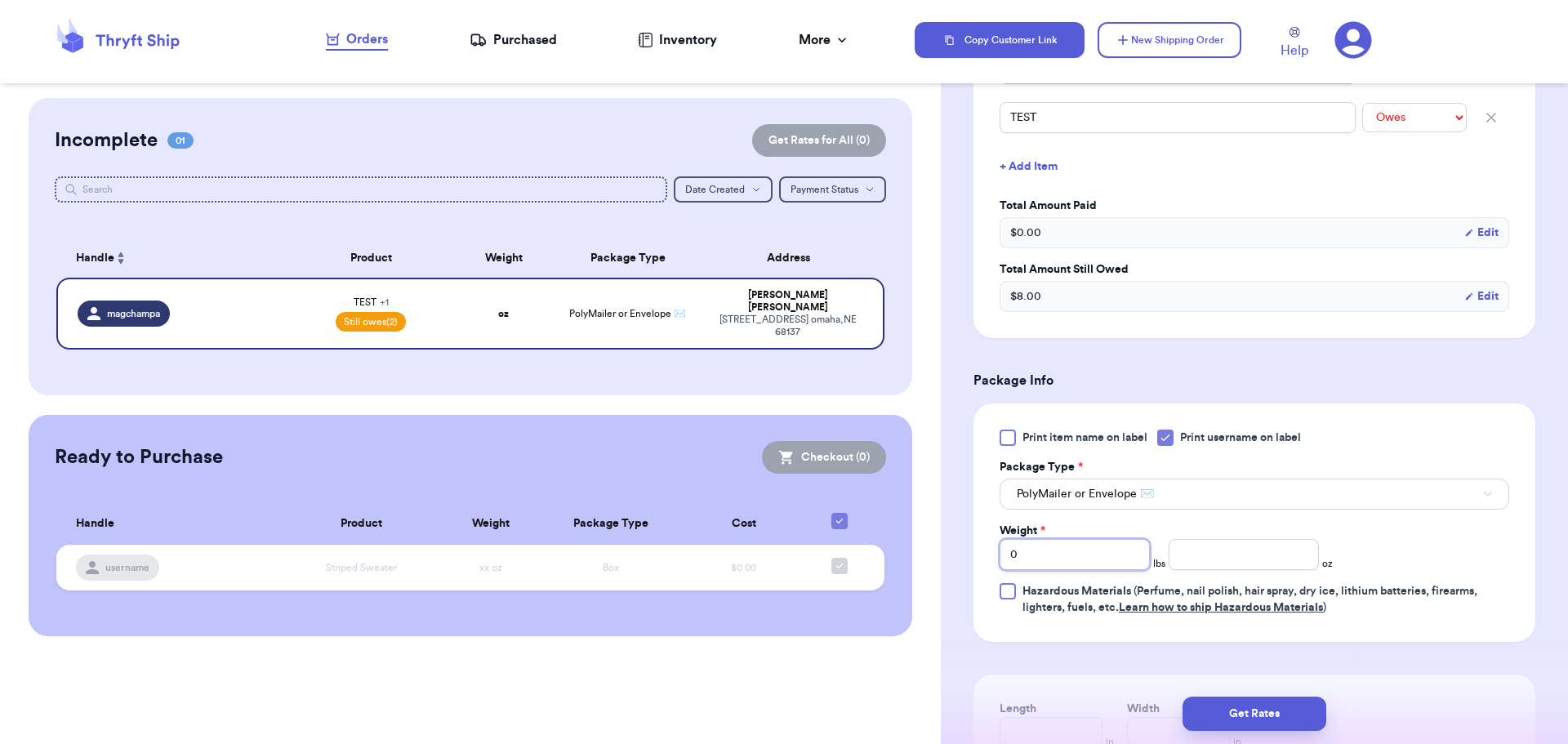
click at [1037, 552] on input "0" at bounding box center [1075, 555] width 151 height 31
click at [1228, 556] on input "number" at bounding box center [1244, 555] width 151 height 31
click at [1038, 551] on input "0" at bounding box center [1075, 555] width 151 height 31
click at [1389, 513] on div "Print item name on label Print username on label Package Type * PolyMailer or E…" at bounding box center [1254, 523] width 510 height 186
drag, startPoint x: 1025, startPoint y: 550, endPoint x: 983, endPoint y: 555, distance: 42.3
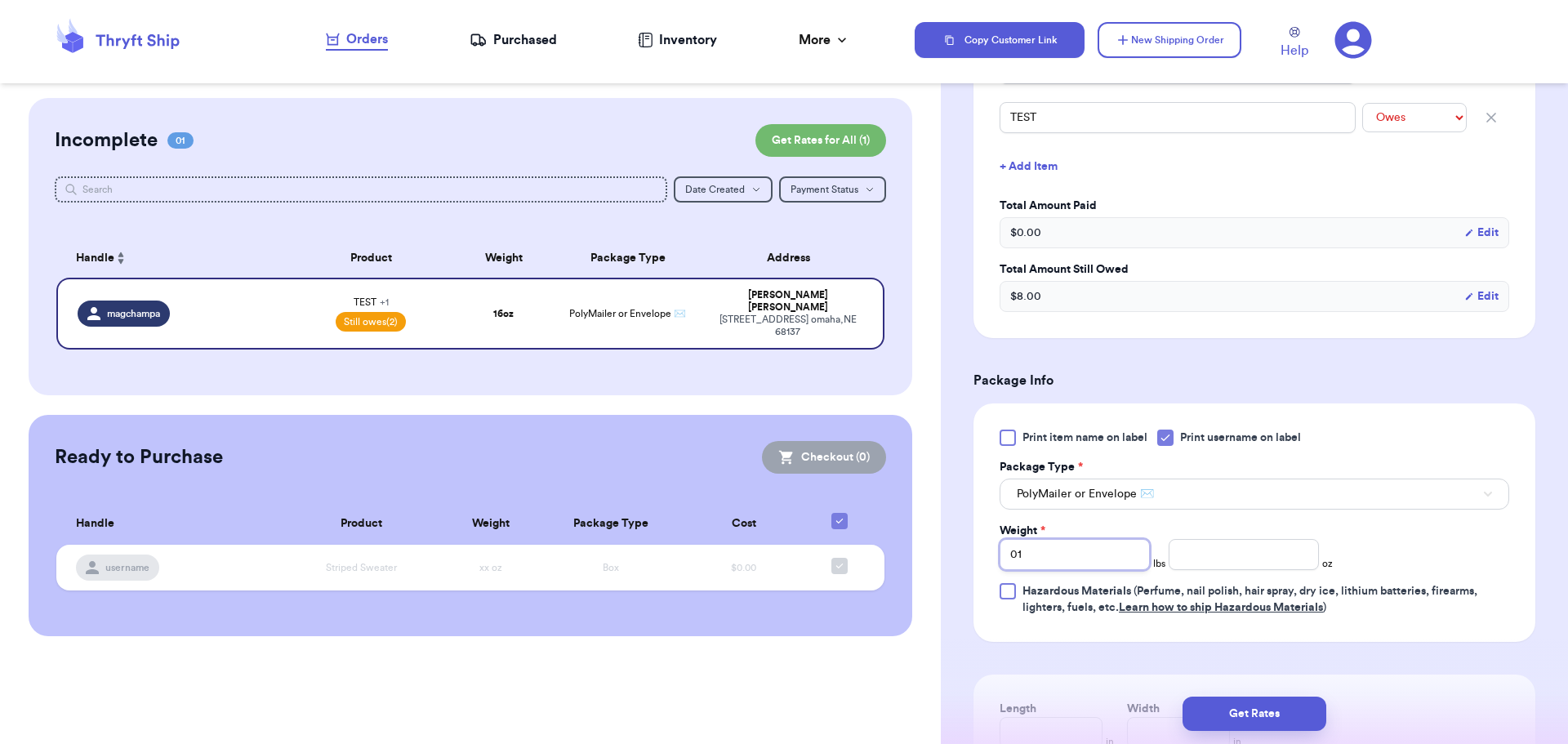
click at [983, 555] on div "Print item name on label Print username on label Package Type * PolyMailer or E…" at bounding box center [1253, 522] width 561 height 238
click at [1416, 534] on div "Print item name on label Print username on label Package Type * PolyMailer or E…" at bounding box center [1254, 523] width 510 height 186
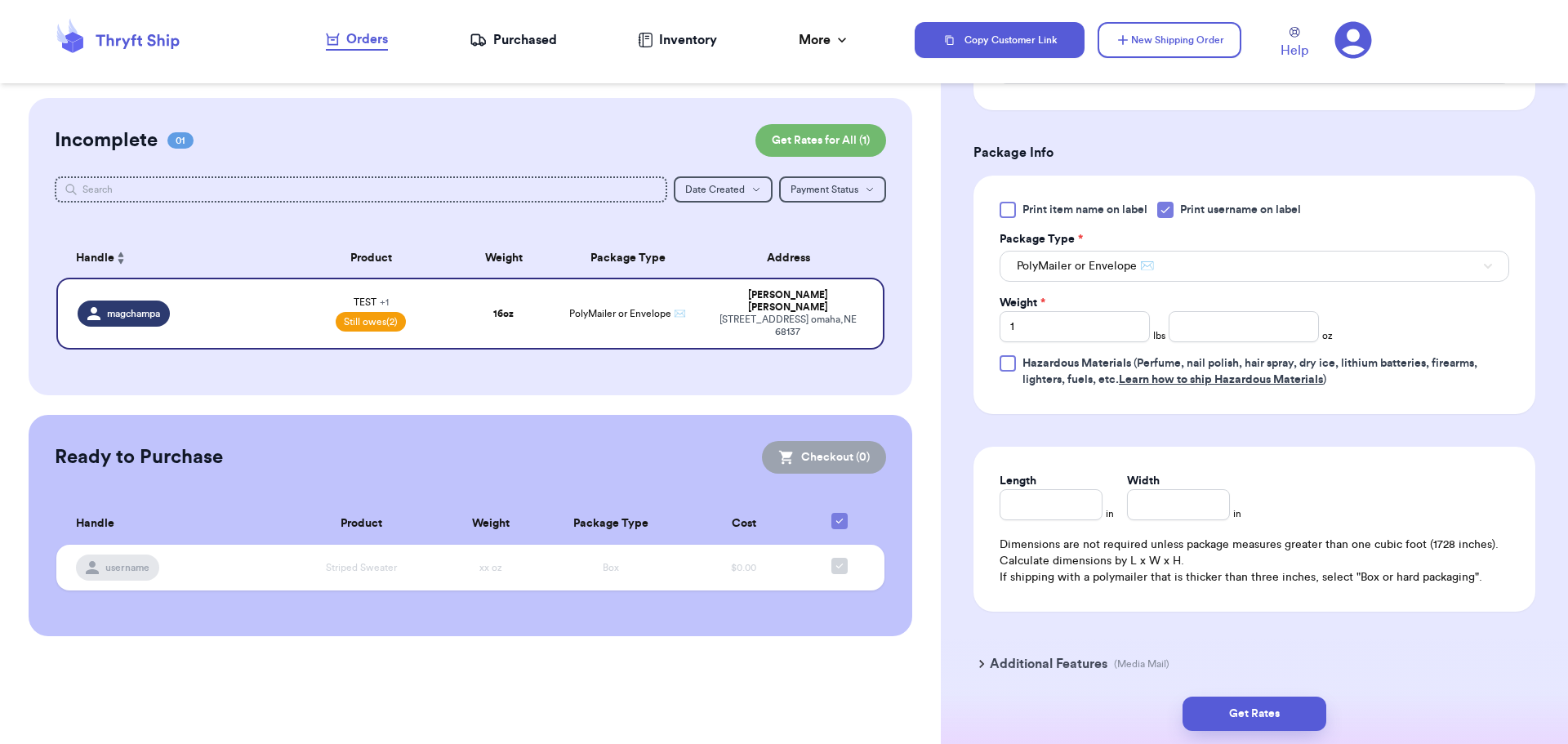
scroll to position [1030, 0]
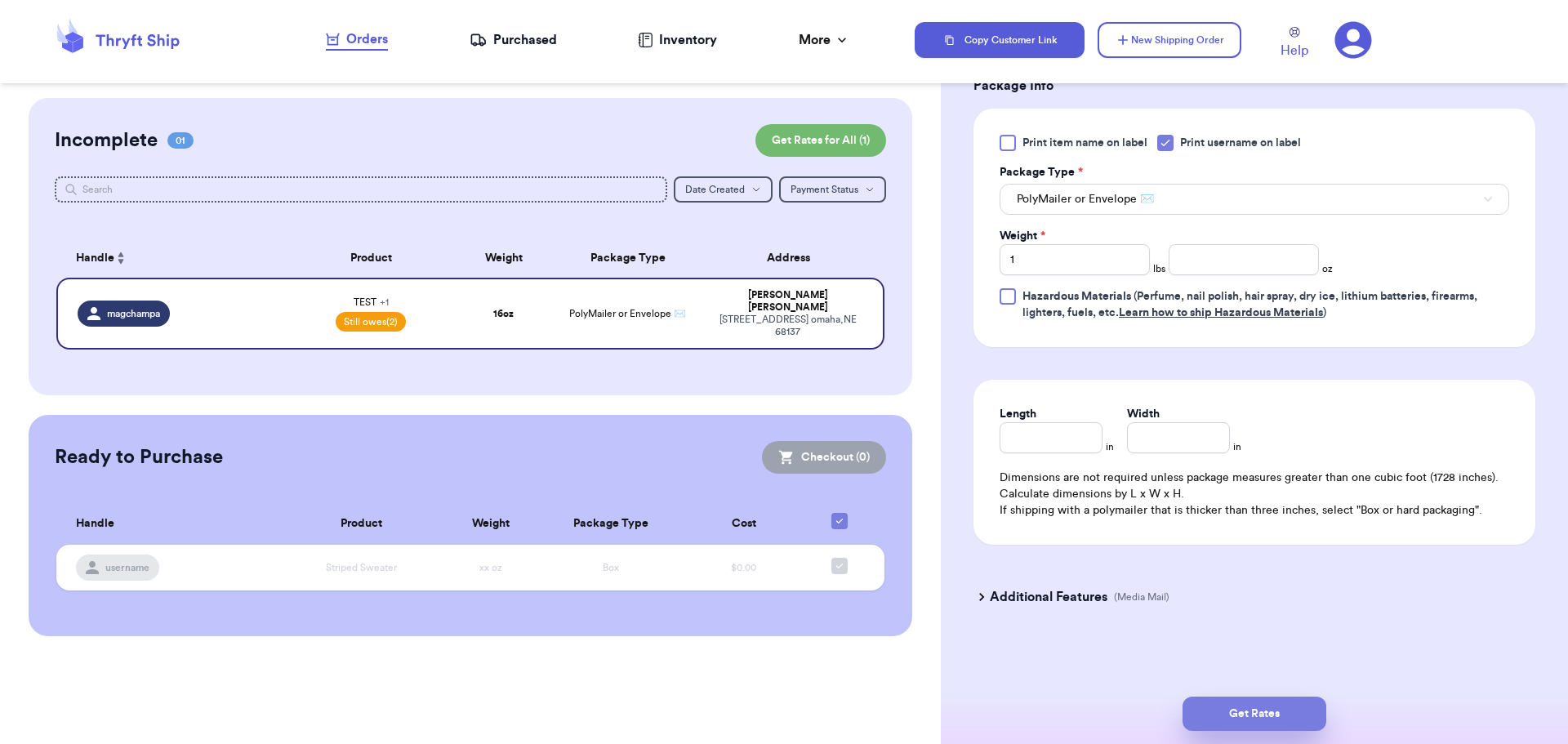
click at [1262, 707] on button "Get Rates" at bounding box center [1254, 714] width 144 height 35
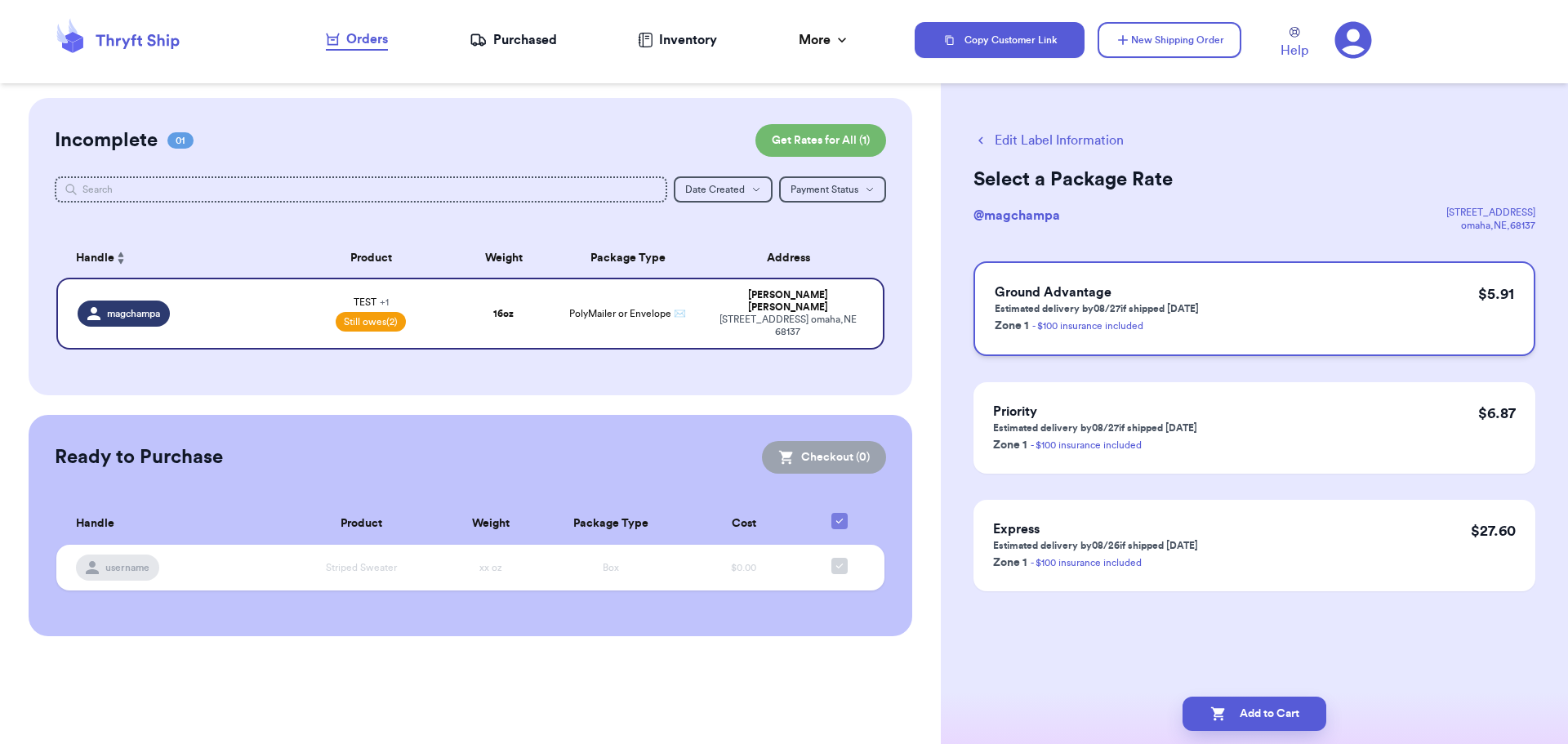
click at [1304, 286] on div "Ground Advantage Estimated delivery by 08/27 if shipped [DATE] Zone 1 - $100 in…" at bounding box center [1253, 308] width 561 height 95
click at [1510, 303] on p "$ 5.91" at bounding box center [1495, 294] width 36 height 23
click at [1291, 718] on button "Add to Cart" at bounding box center [1254, 714] width 144 height 35
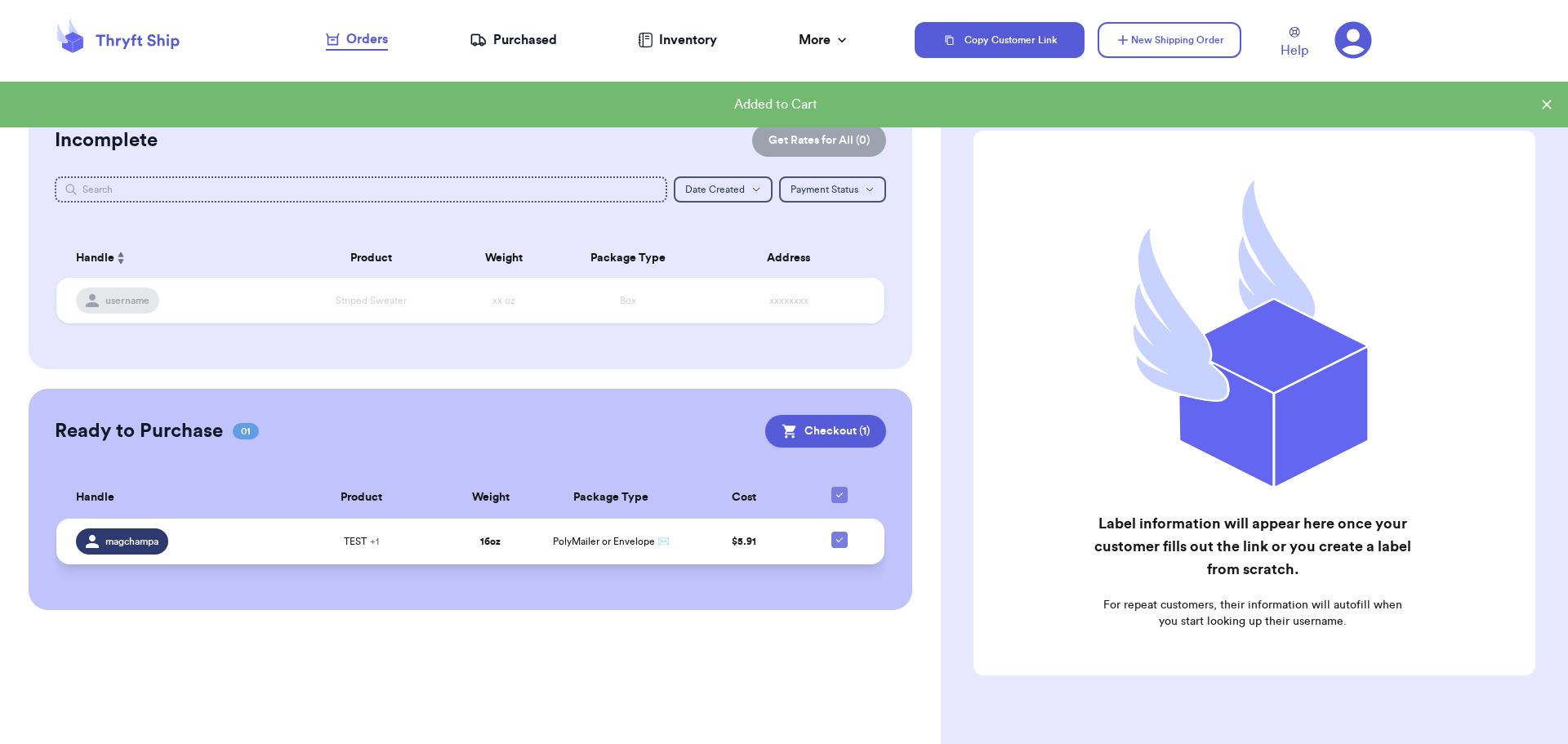
click at [585, 528] on td "PolyMailer or Envelope ✉️" at bounding box center [611, 541] width 145 height 46
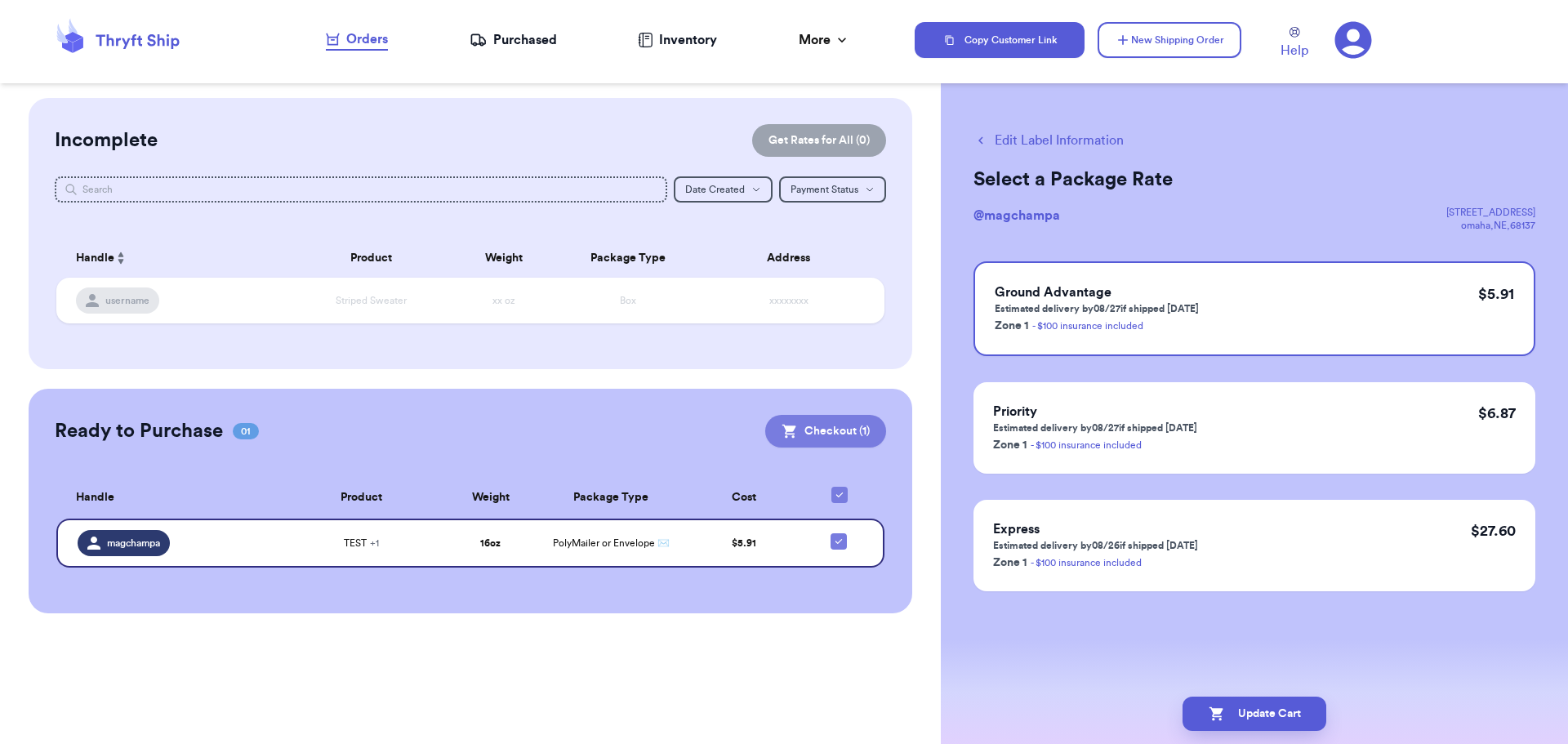
click at [815, 428] on button "Checkout ( 1 )" at bounding box center [825, 431] width 121 height 33
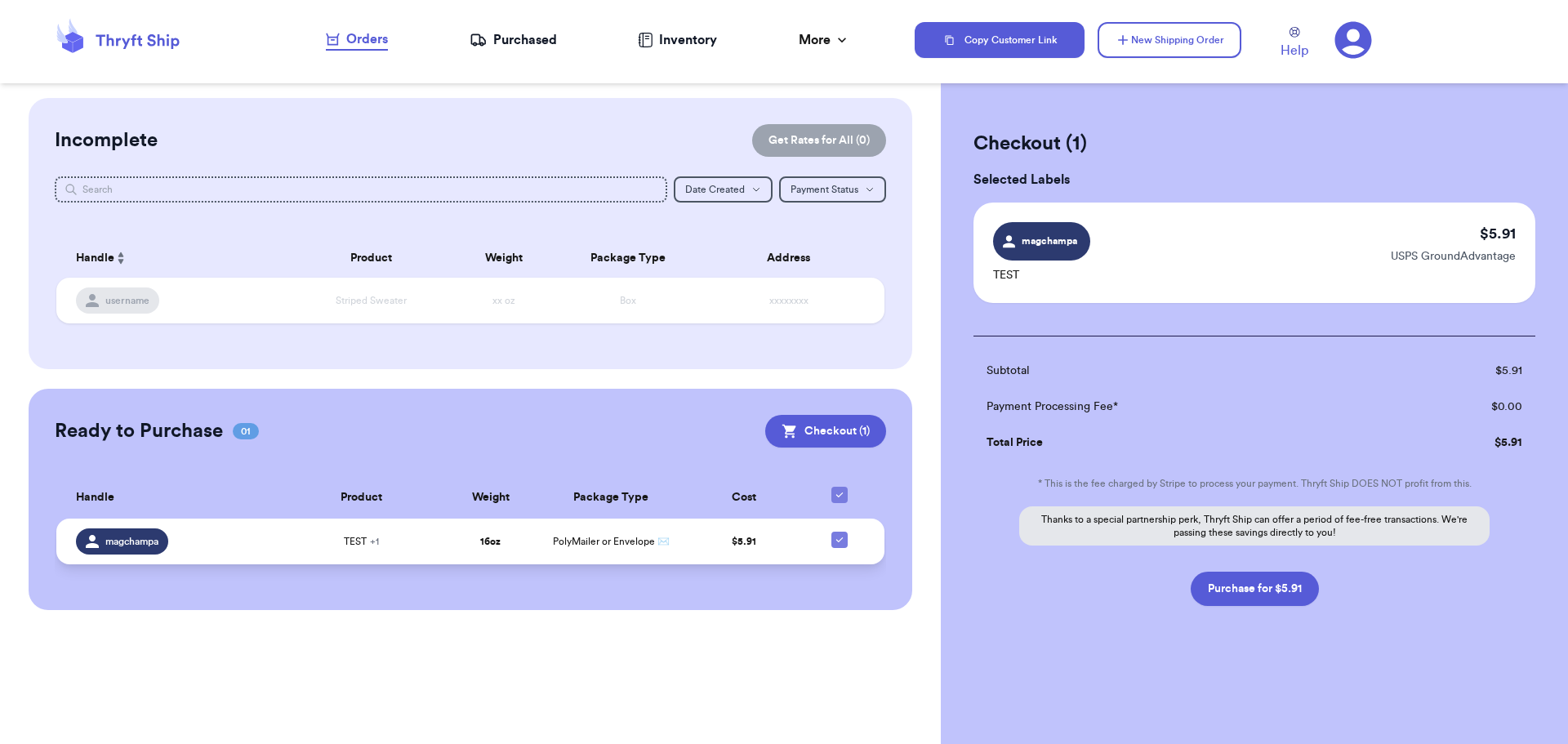
click at [840, 540] on icon at bounding box center [839, 540] width 7 height 5
click at [840, 532] on input "checkbox" at bounding box center [839, 531] width 1 height 1
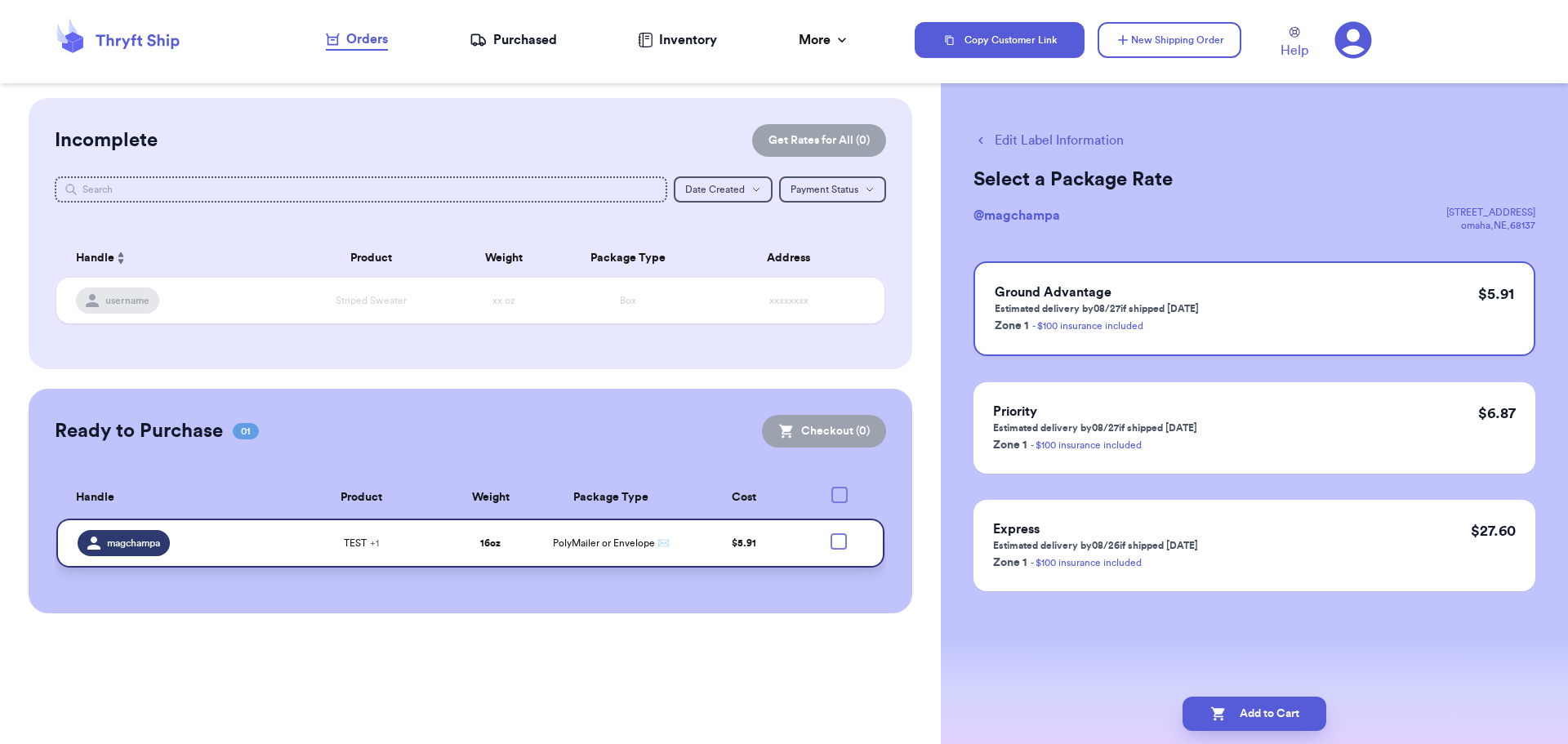
click at [368, 39] on div "Orders" at bounding box center [357, 39] width 62 height 19
click at [154, 538] on span "magchampa" at bounding box center [132, 543] width 53 height 13
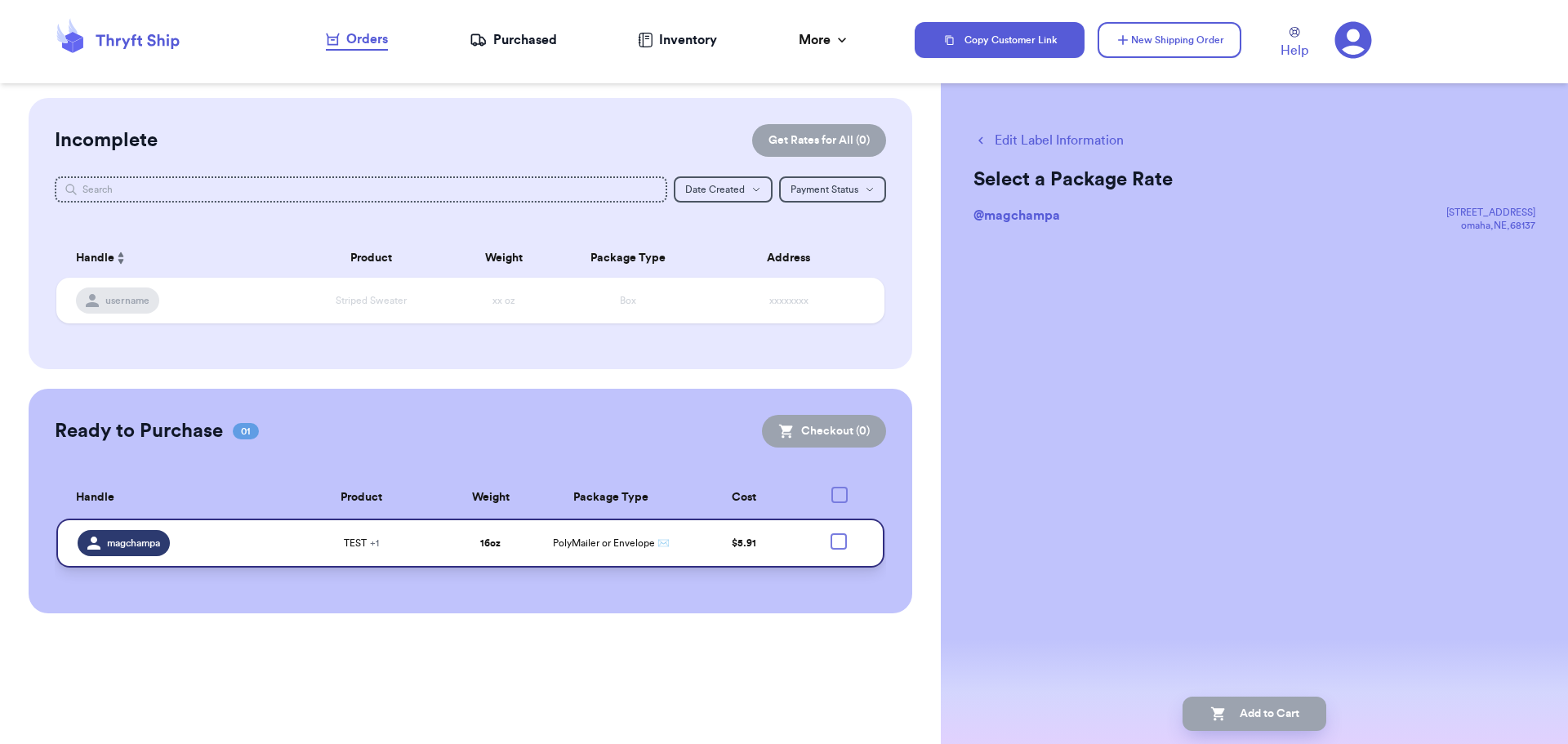
click at [157, 547] on span "magchampa" at bounding box center [132, 543] width 53 height 13
click at [494, 535] on td "16 oz" at bounding box center [489, 542] width 96 height 49
click at [535, 40] on div "Purchased" at bounding box center [512, 39] width 87 height 19
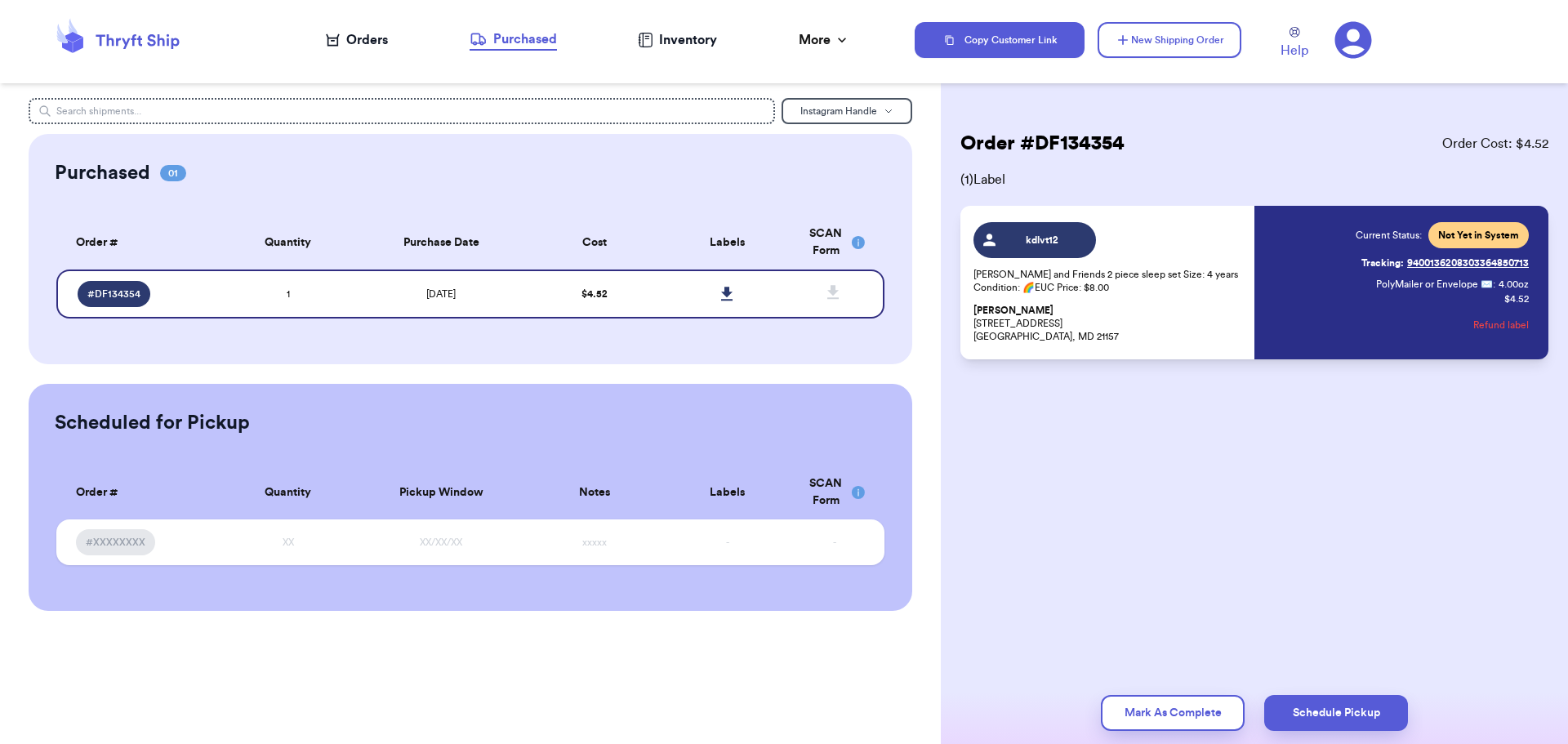
click at [364, 36] on div "Orders" at bounding box center [357, 39] width 62 height 19
click at [353, 37] on div "Orders" at bounding box center [357, 39] width 62 height 19
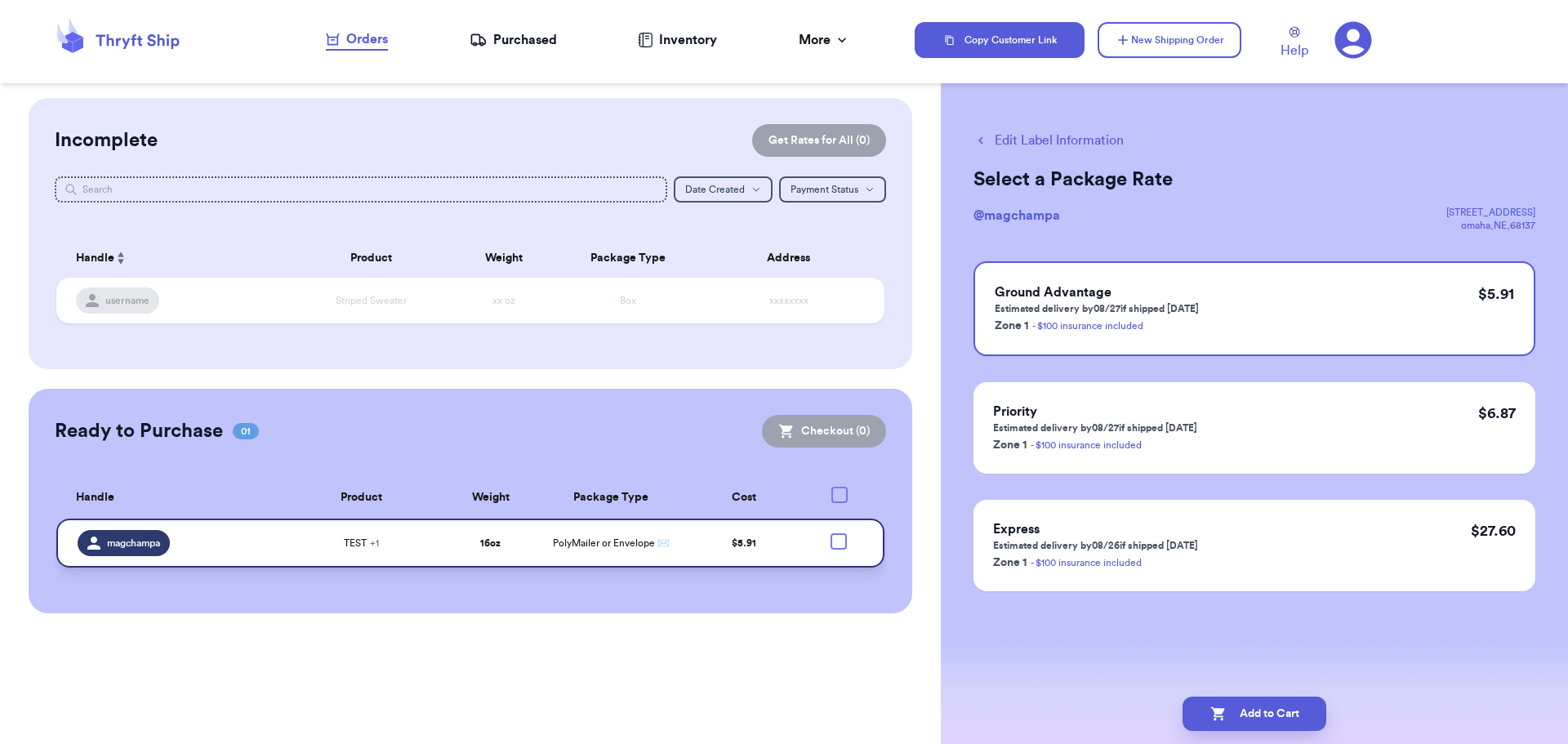
click at [331, 540] on div "TEST + 1" at bounding box center [361, 543] width 141 height 13
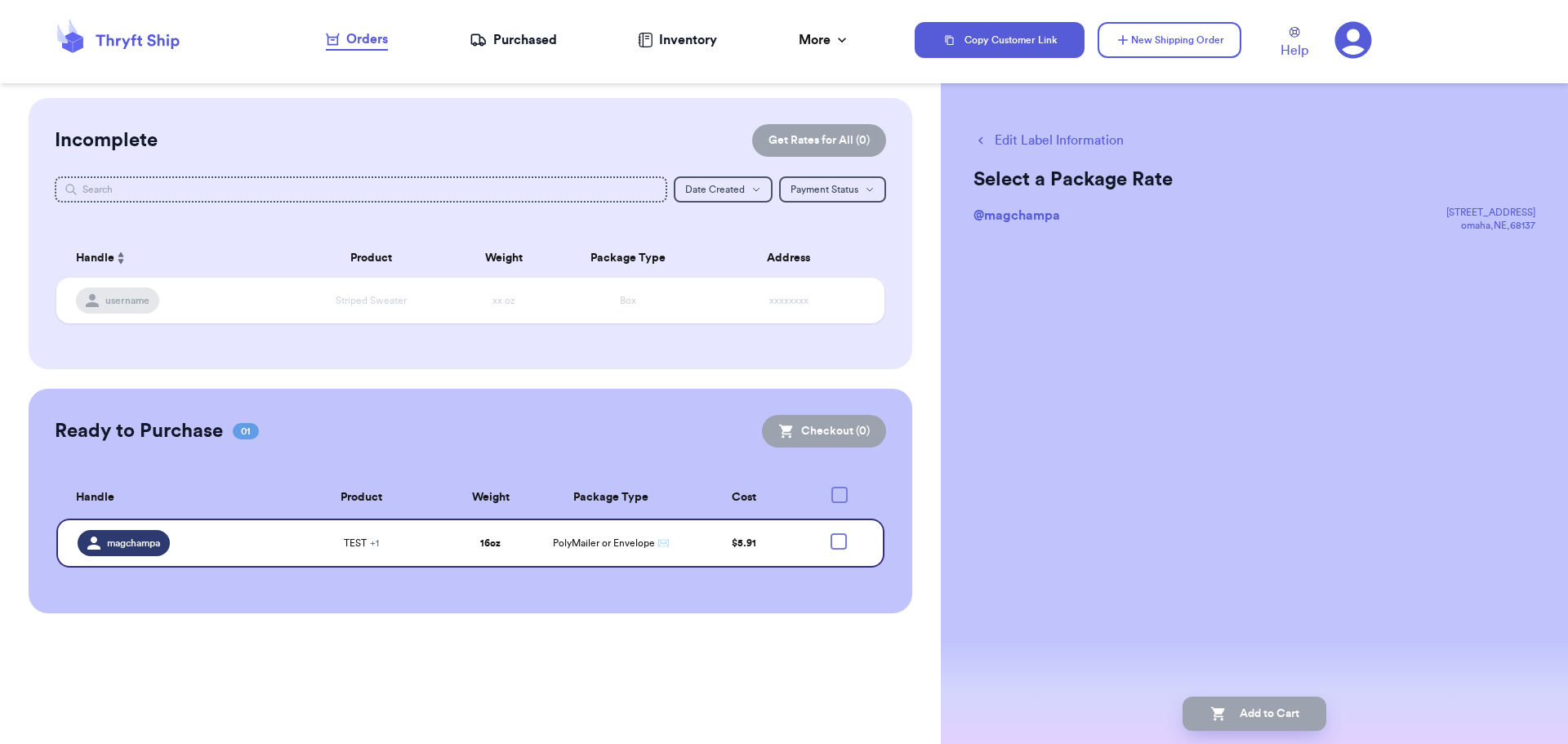
click at [1017, 216] on span "@ magchampa" at bounding box center [1016, 216] width 86 height 13
click at [1467, 205] on div "[STREET_ADDRESS]" at bounding box center [1490, 212] width 89 height 13
click at [118, 532] on div "magchampa" at bounding box center [124, 542] width 92 height 26
click at [129, 544] on span "magchampa" at bounding box center [132, 543] width 53 height 13
click at [129, 525] on td "magchampa" at bounding box center [169, 542] width 226 height 49
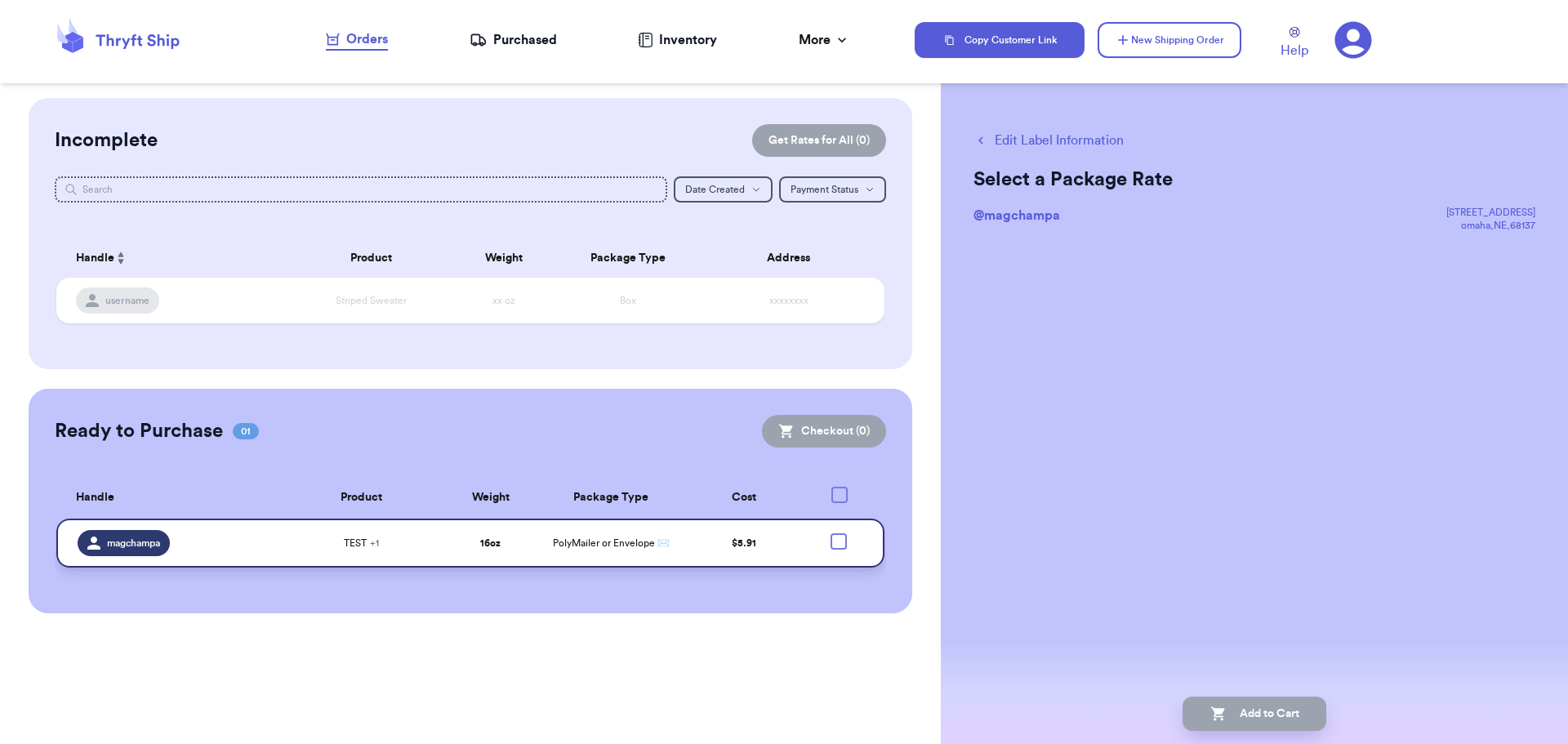
click at [112, 518] on td "magchampa" at bounding box center [169, 542] width 226 height 49
click at [83, 485] on th "Handle" at bounding box center [169, 497] width 226 height 41
click at [112, 541] on span "magchampa" at bounding box center [132, 543] width 53 height 13
click at [327, 537] on div "TEST + 1" at bounding box center [361, 543] width 141 height 13
click at [355, 538] on span "TEST + 1" at bounding box center [361, 543] width 36 height 13
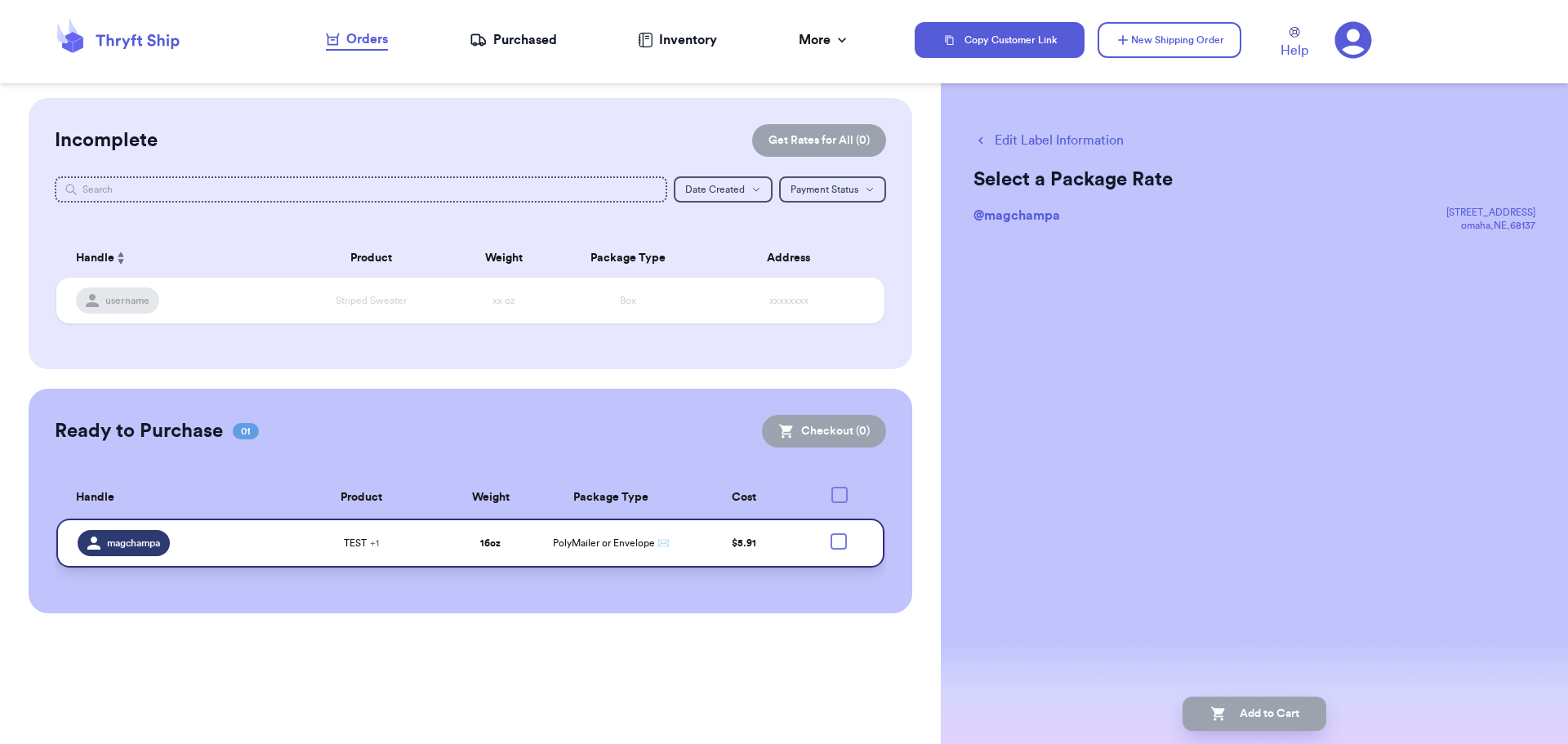
click at [494, 540] on strong "16 oz" at bounding box center [489, 543] width 20 height 10
click at [499, 547] on strong "16 oz" at bounding box center [489, 543] width 20 height 10
click at [662, 545] on span "PolyMailer or Envelope ✉️" at bounding box center [611, 543] width 117 height 10
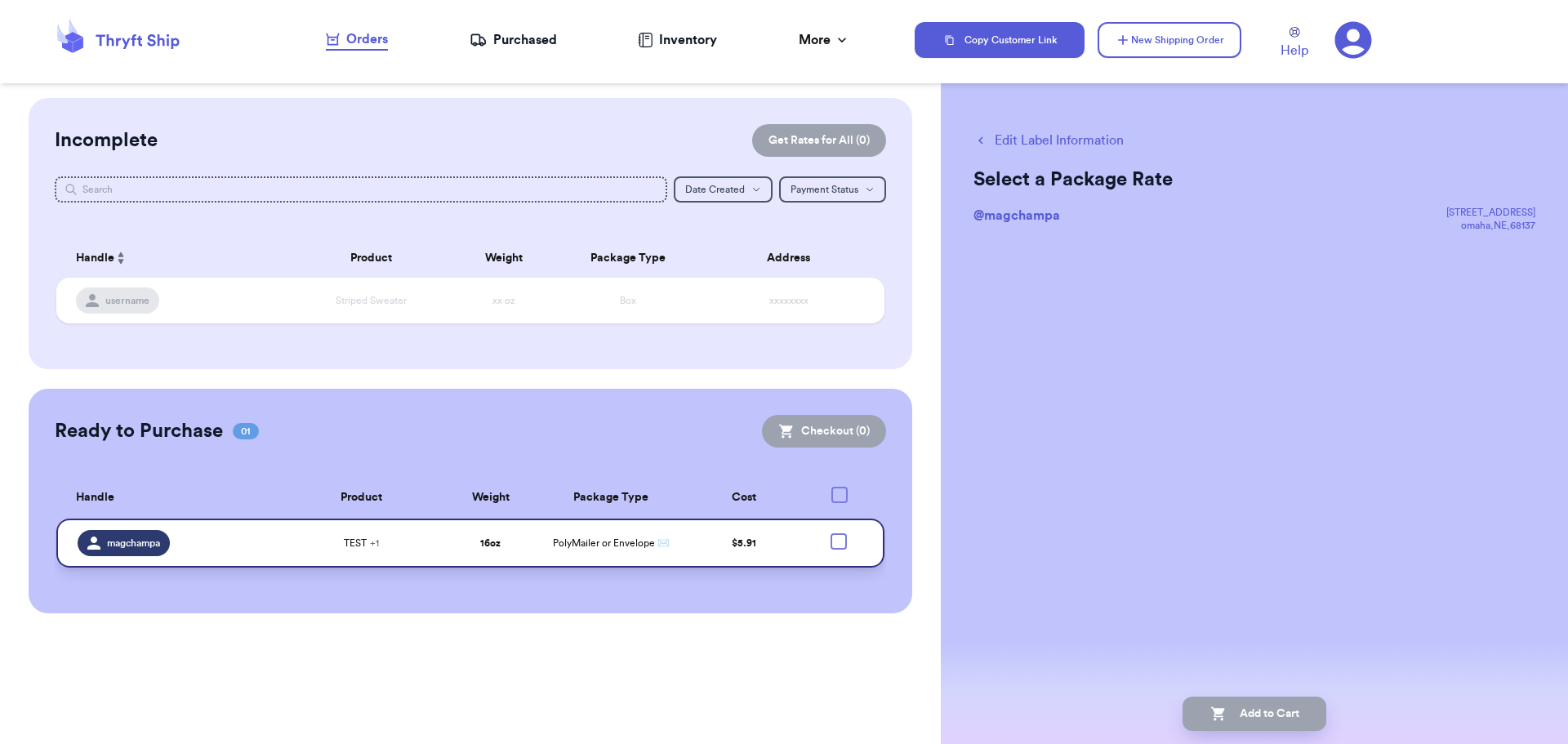
click at [831, 545] on div at bounding box center [838, 541] width 16 height 16
click at [838, 534] on input "checkbox" at bounding box center [838, 533] width 1 height 1
click at [138, 545] on span "magchampa" at bounding box center [132, 543] width 53 height 13
click at [377, 547] on span "+ 1" at bounding box center [373, 543] width 9 height 10
click at [632, 541] on span "PolyMailer or Envelope ✉️" at bounding box center [611, 543] width 117 height 10
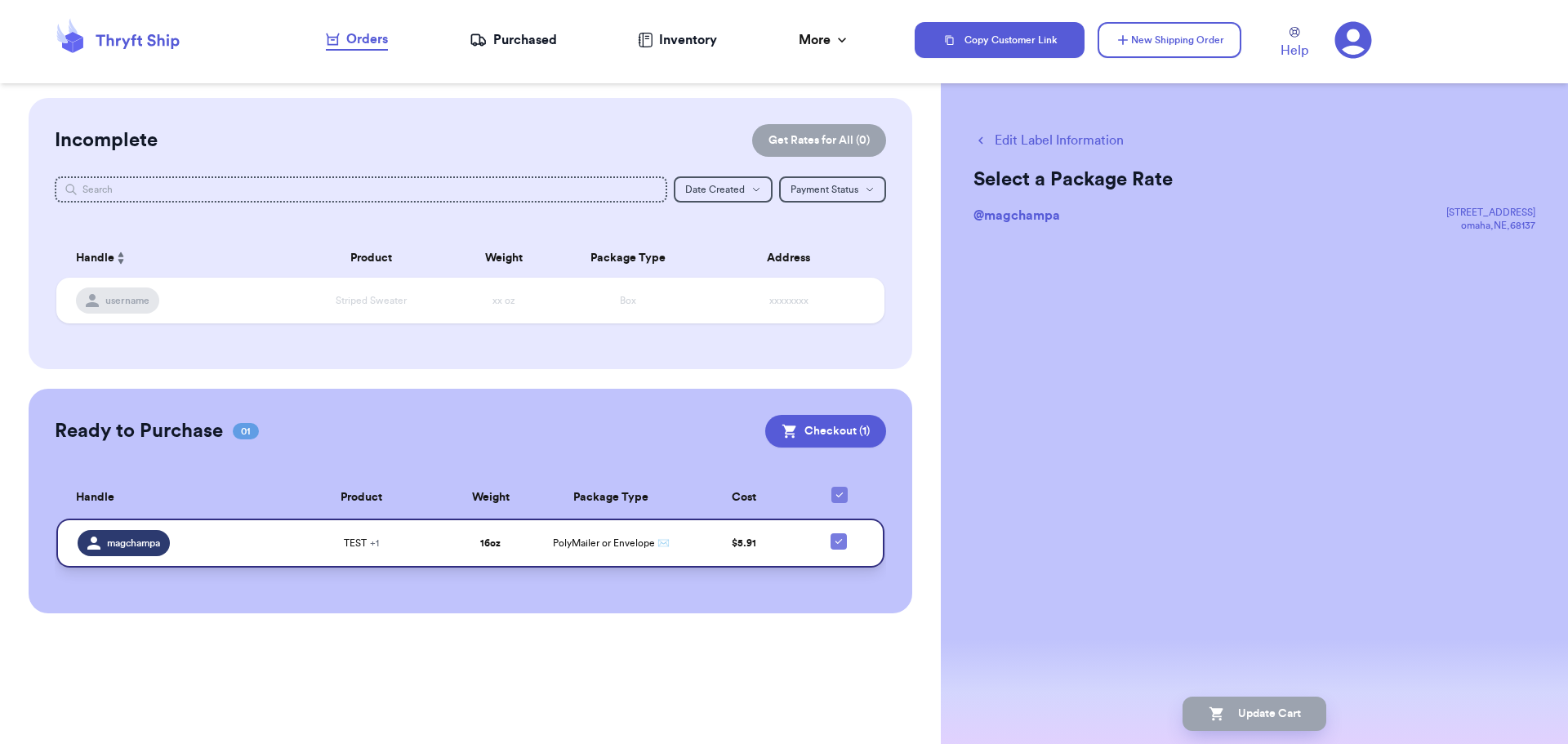
click at [632, 541] on span "PolyMailer or Envelope ✉️" at bounding box center [611, 543] width 117 height 10
click at [1213, 434] on div "Edit Label Information Select a Package Rate @ magchampa [STREET_ADDRESS] Updat…" at bounding box center [1254, 372] width 628 height 744
click at [817, 435] on button "Checkout ( 1 )" at bounding box center [825, 431] width 121 height 33
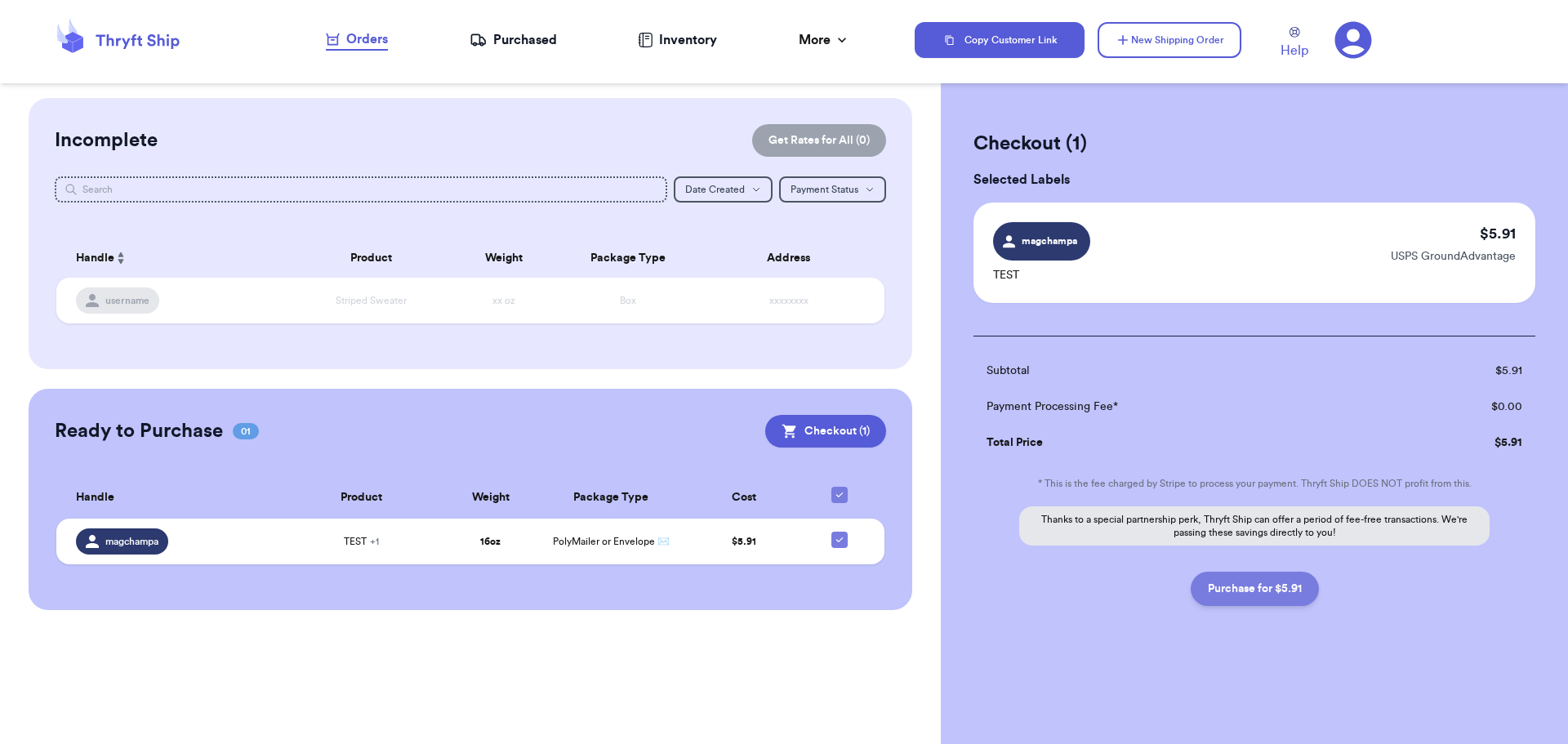
click at [1273, 600] on button "Purchase for $5.91" at bounding box center [1255, 589] width 129 height 35
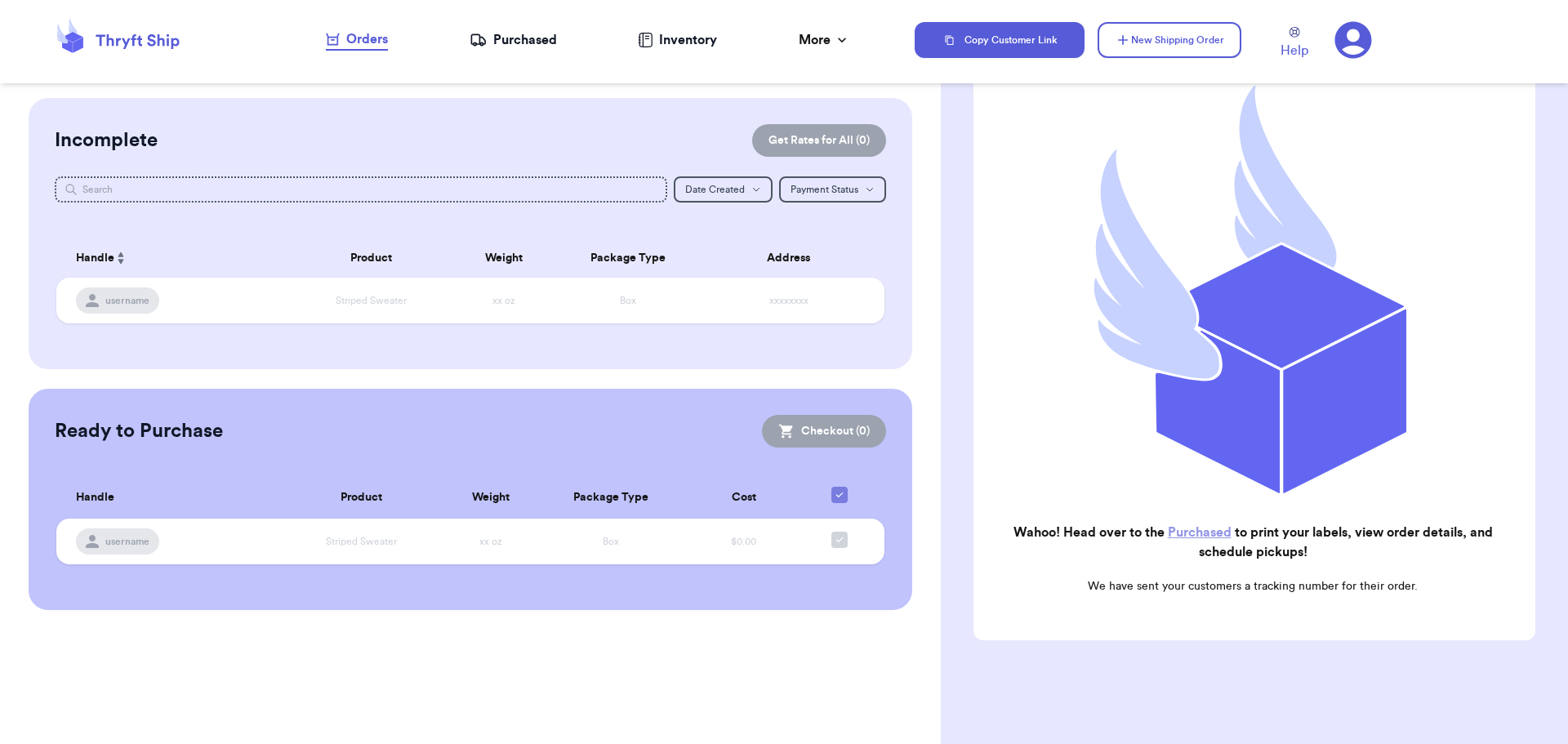
scroll to position [169, 0]
click at [535, 38] on div "Purchased" at bounding box center [512, 39] width 87 height 19
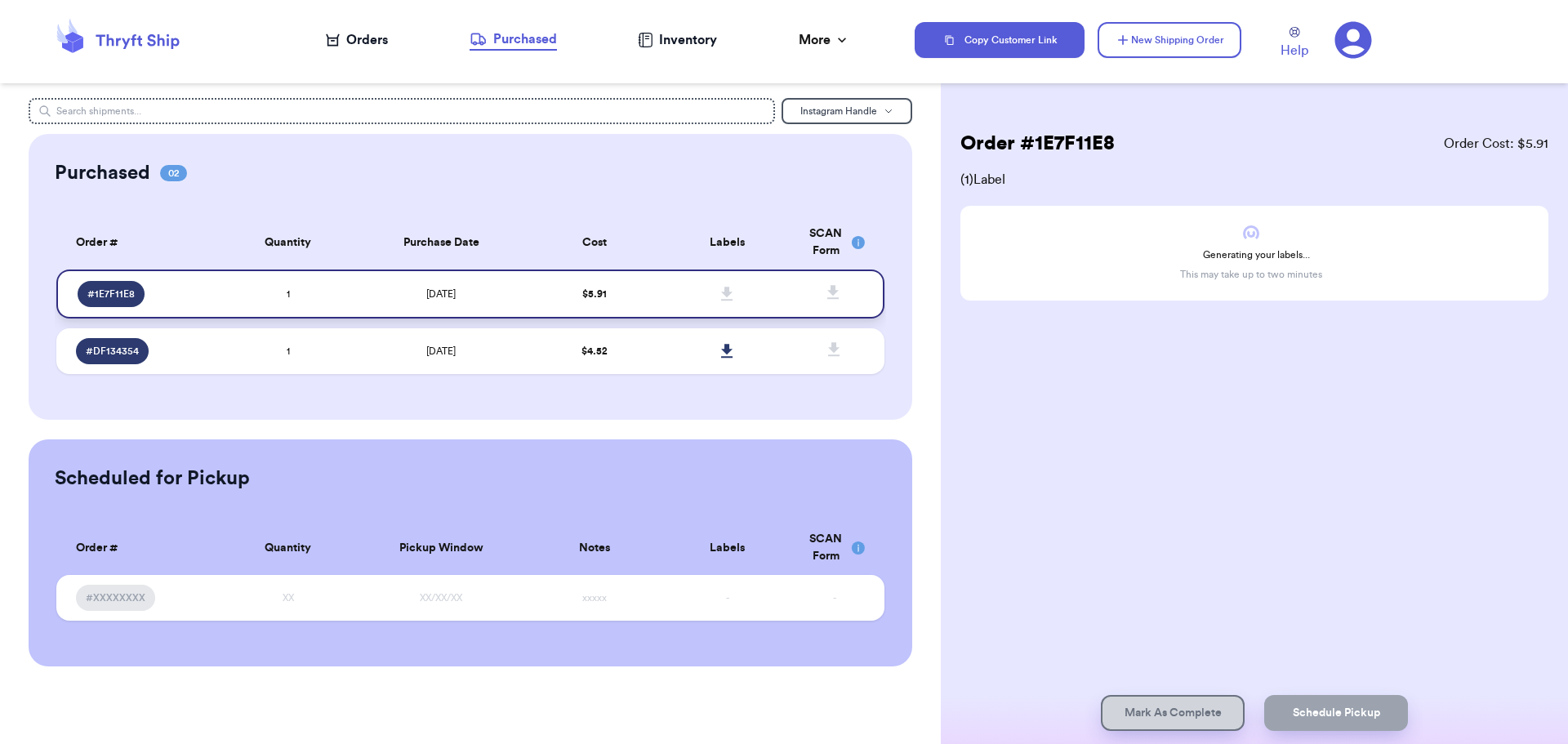
click at [278, 290] on td "1" at bounding box center [288, 294] width 132 height 49
click at [473, 300] on td "[DATE]" at bounding box center [440, 294] width 174 height 49
click at [579, 288] on td "$ 5.91" at bounding box center [595, 294] width 132 height 49
click at [110, 278] on td "# 1E7F11E8" at bounding box center [139, 294] width 166 height 49
click at [724, 284] on span at bounding box center [726, 294] width 36 height 36
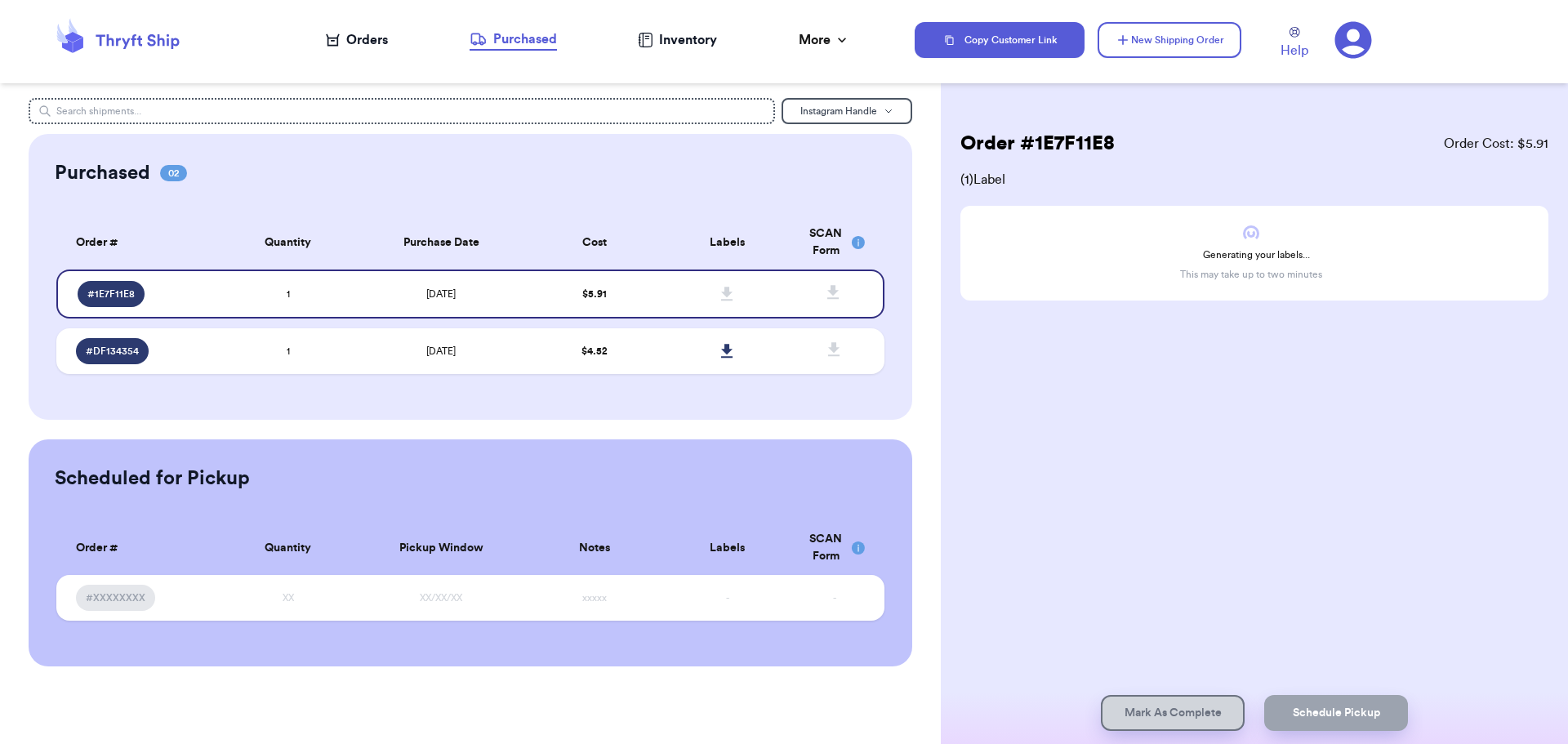
click at [734, 244] on th "Labels" at bounding box center [726, 243] width 132 height 54
click at [832, 284] on icon at bounding box center [833, 292] width 20 height 20
click at [988, 43] on button "Copy Customer Link" at bounding box center [999, 39] width 170 height 36
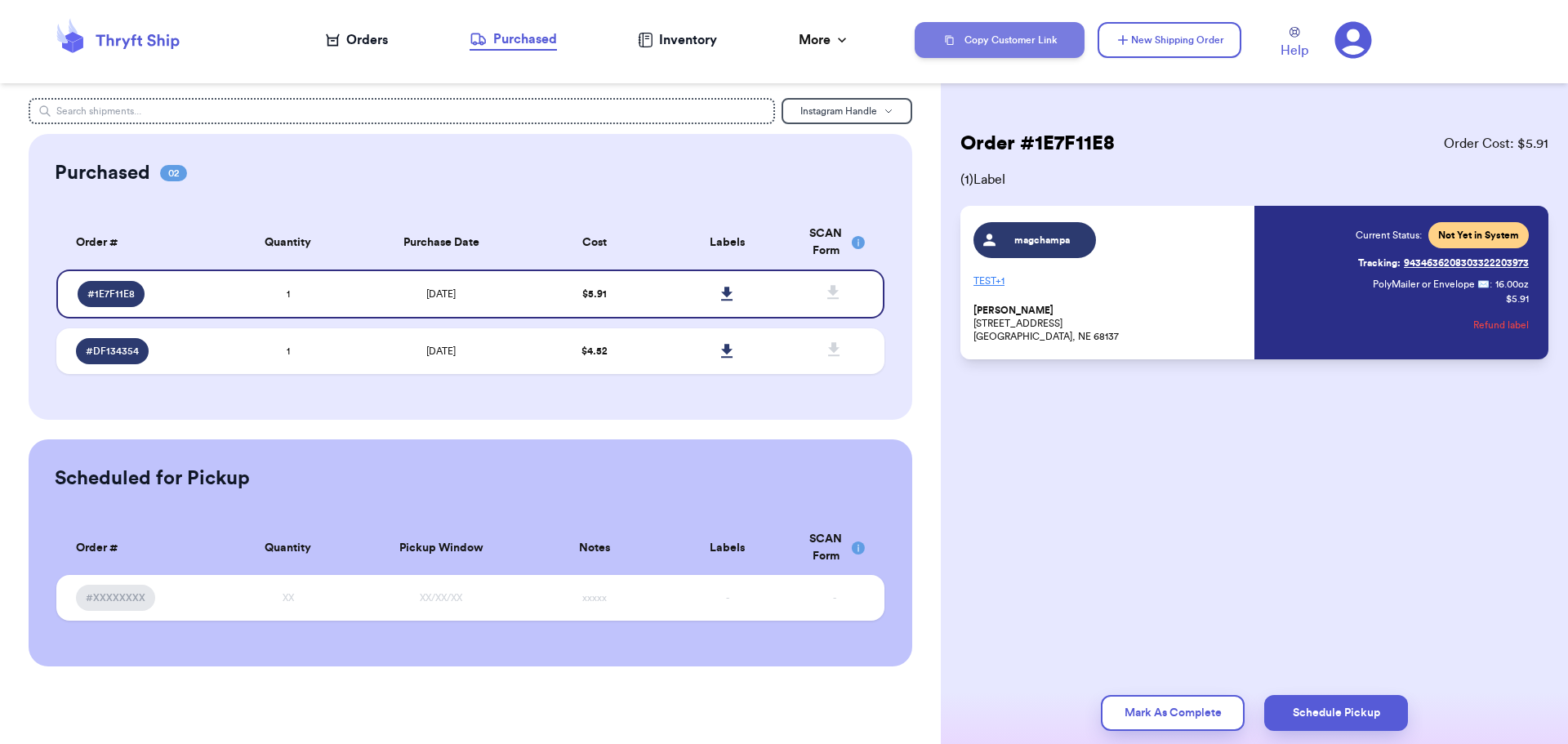
click at [975, 41] on button "Copy Customer Link" at bounding box center [999, 39] width 170 height 36
click at [1008, 34] on button "Copy Customer Link" at bounding box center [999, 39] width 170 height 36
click at [123, 288] on span "# 1E7F11E8" at bounding box center [110, 295] width 47 height 13
click at [1509, 322] on button "Refund label" at bounding box center [1501, 324] width 56 height 36
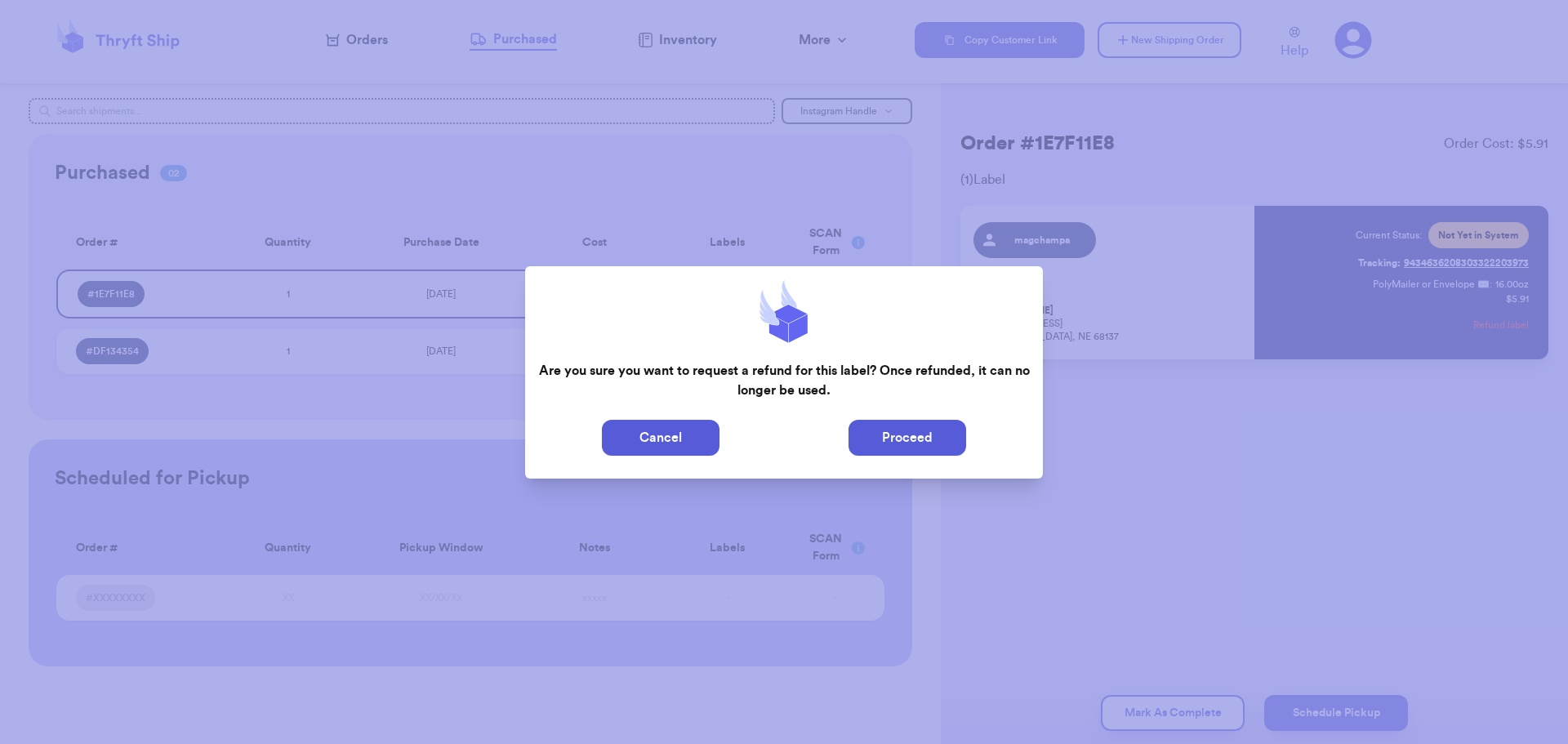
click at [932, 446] on button "Proceed" at bounding box center [907, 437] width 118 height 36
